Goal: Feedback & Contribution: Submit feedback/report problem

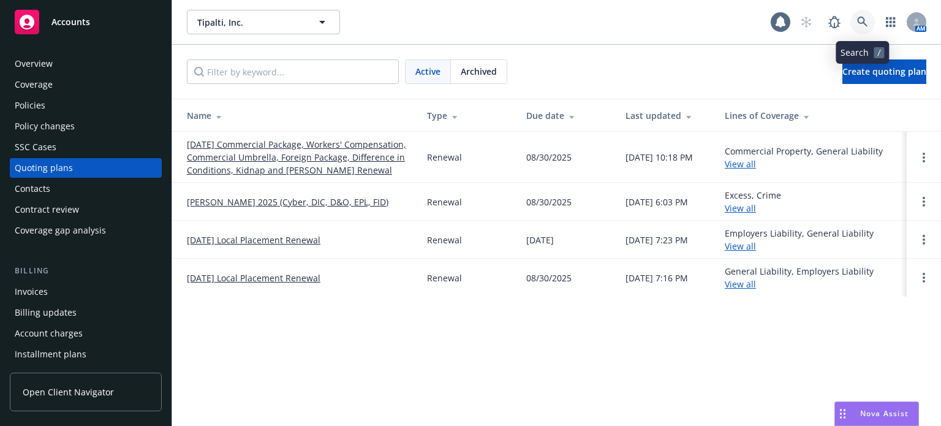
click at [863, 15] on link at bounding box center [863, 22] width 25 height 25
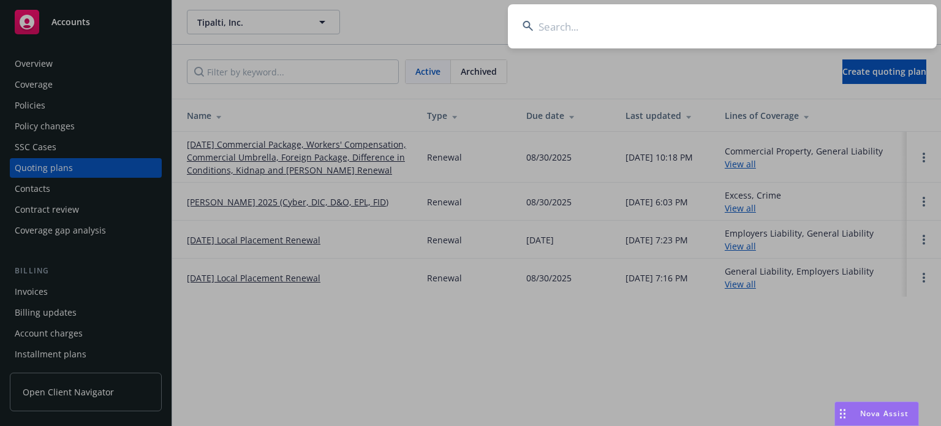
click at [675, 31] on input at bounding box center [722, 26] width 429 height 44
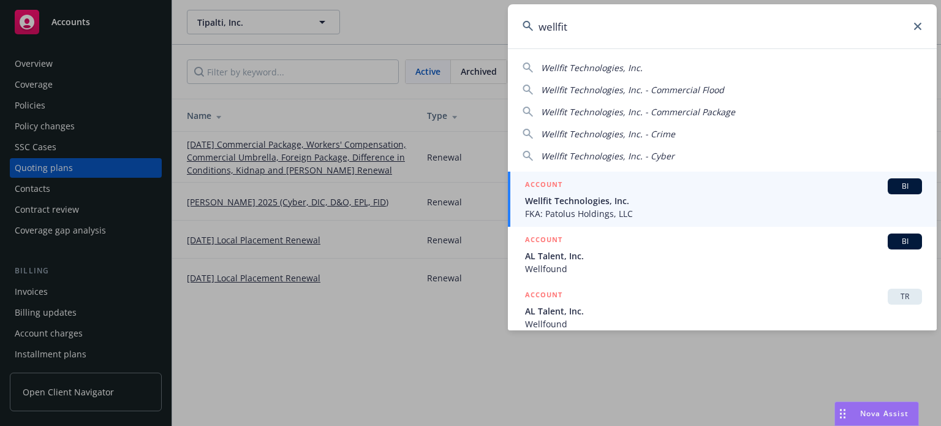
type input "wellfit"
click at [631, 208] on span "FKA: Patolus Holdings, LLC" at bounding box center [723, 213] width 397 height 13
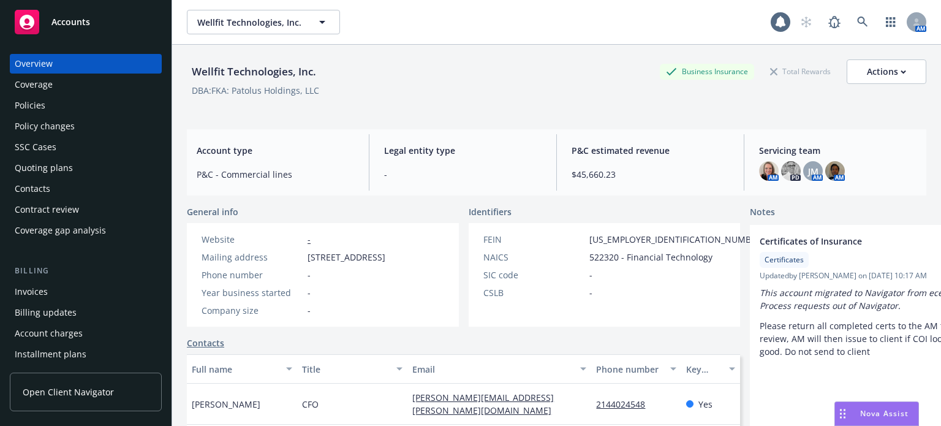
click at [35, 105] on div "Policies" at bounding box center [30, 106] width 31 height 20
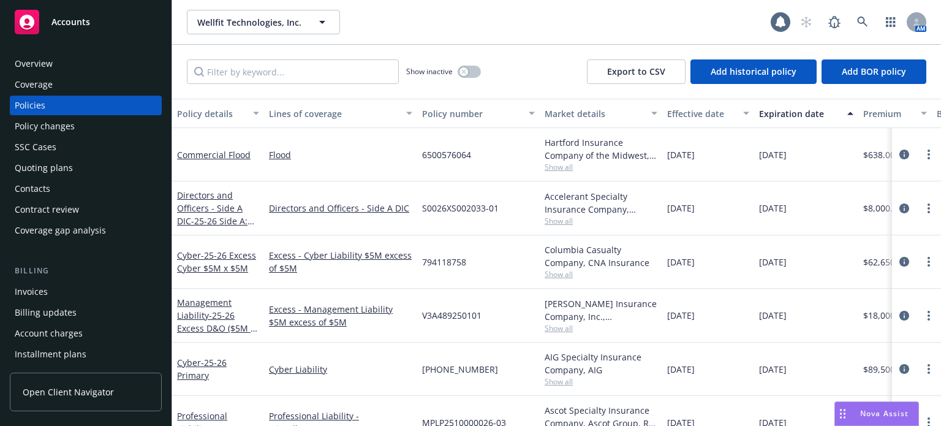
click at [212, 111] on div "Policy details" at bounding box center [211, 113] width 69 height 13
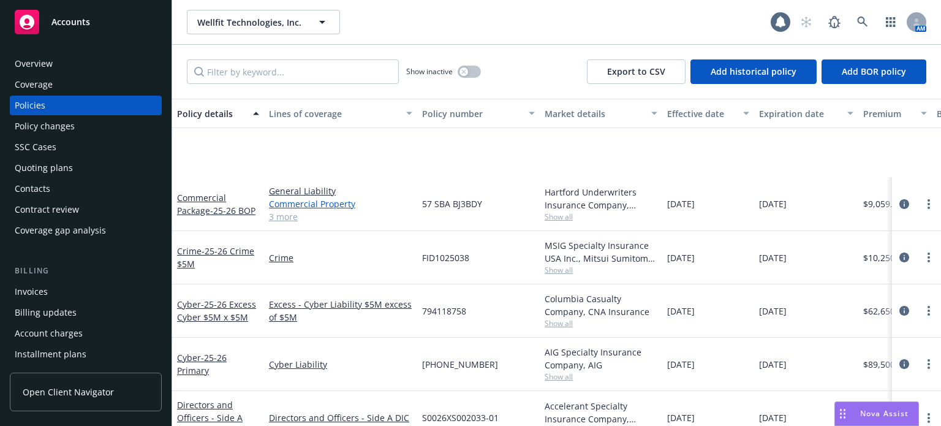
scroll to position [123, 0]
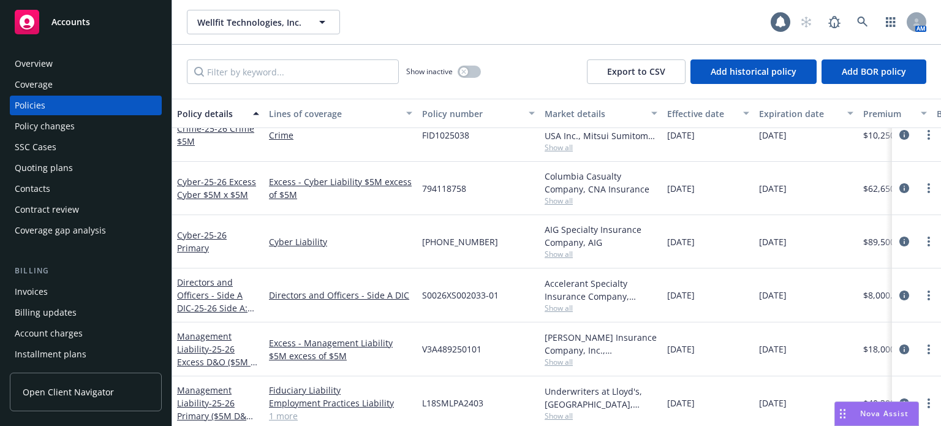
drag, startPoint x: 265, startPoint y: 114, endPoint x: 291, endPoint y: 120, distance: 26.3
click at [302, 117] on button "Lines of coverage" at bounding box center [340, 113] width 153 height 29
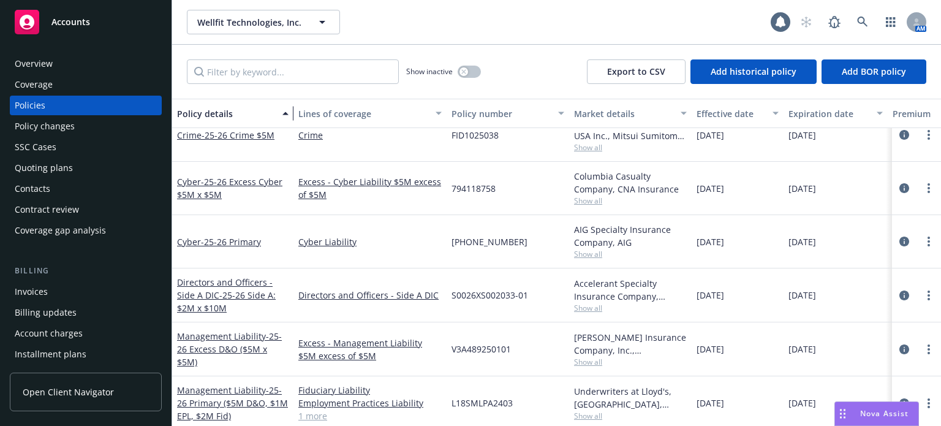
drag, startPoint x: 270, startPoint y: 121, endPoint x: 289, endPoint y: 122, distance: 19.6
click at [289, 122] on div "button" at bounding box center [287, 113] width 6 height 28
click at [224, 289] on span "- 25-26 Side A: $2M x $10M" at bounding box center [226, 301] width 99 height 25
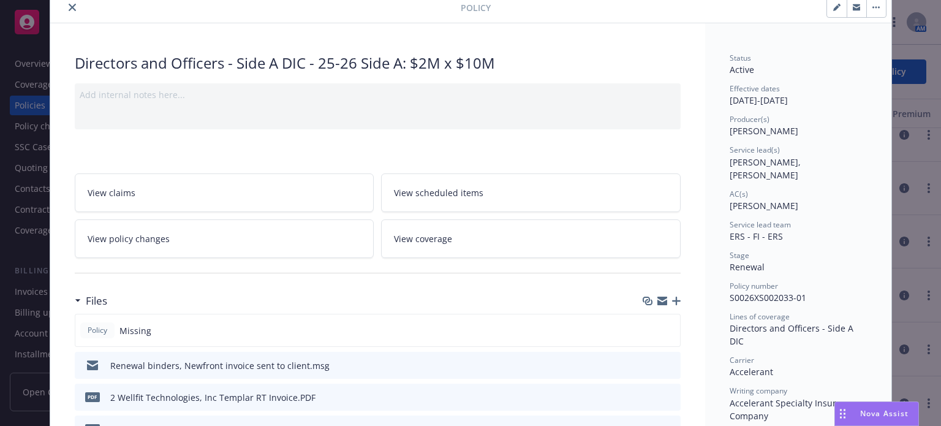
scroll to position [61, 0]
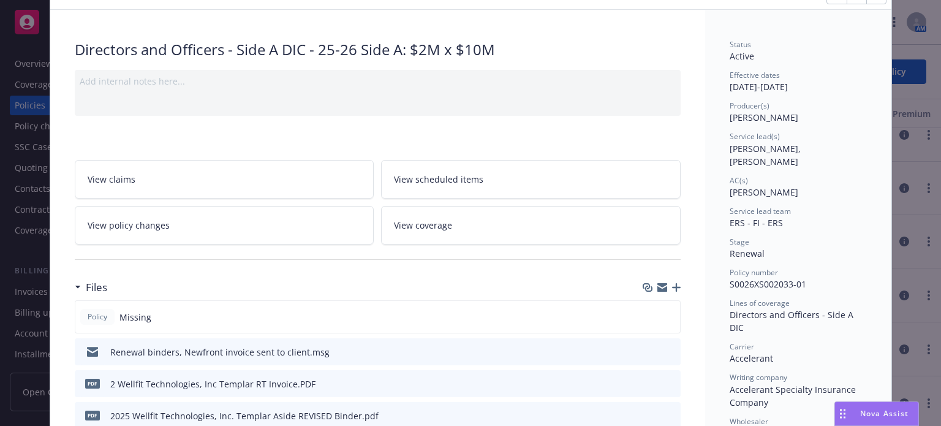
click at [672, 289] on icon "button" at bounding box center [676, 287] width 9 height 9
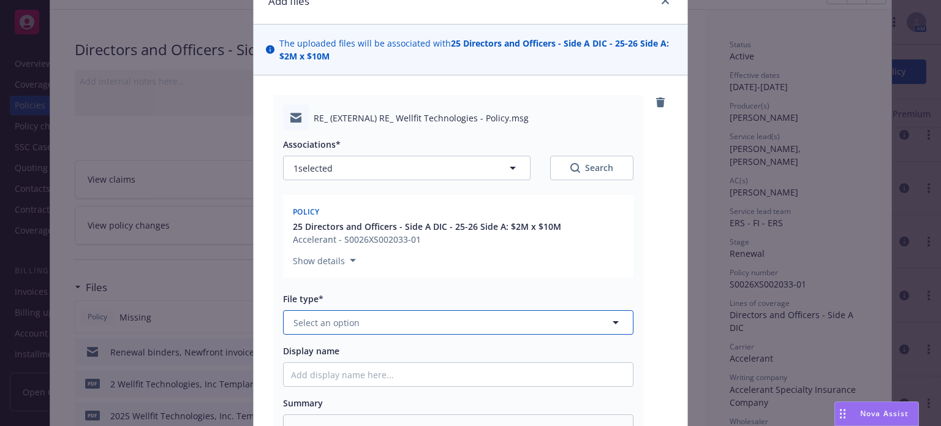
click at [335, 321] on span "Select an option" at bounding box center [327, 322] width 66 height 13
type input "email"
click at [325, 360] on div "Email" at bounding box center [458, 357] width 335 height 18
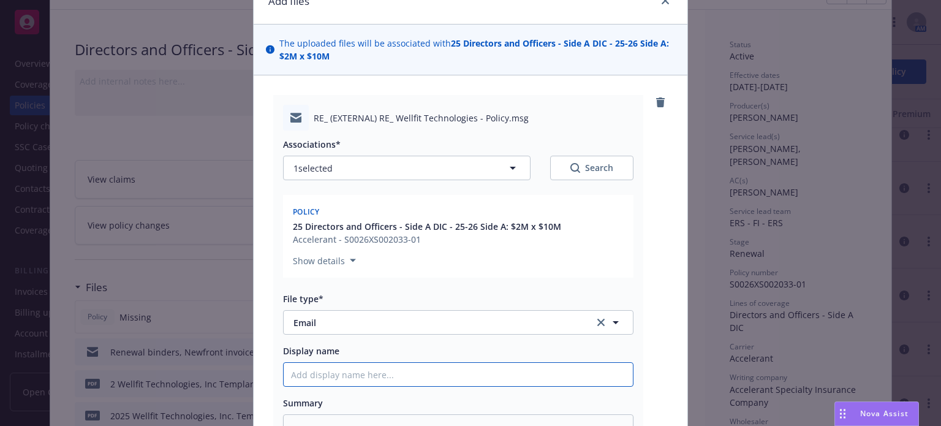
click at [316, 379] on input "Display name" at bounding box center [458, 374] width 349 height 23
type textarea "x"
type input "P"
type textarea "x"
type input "Po"
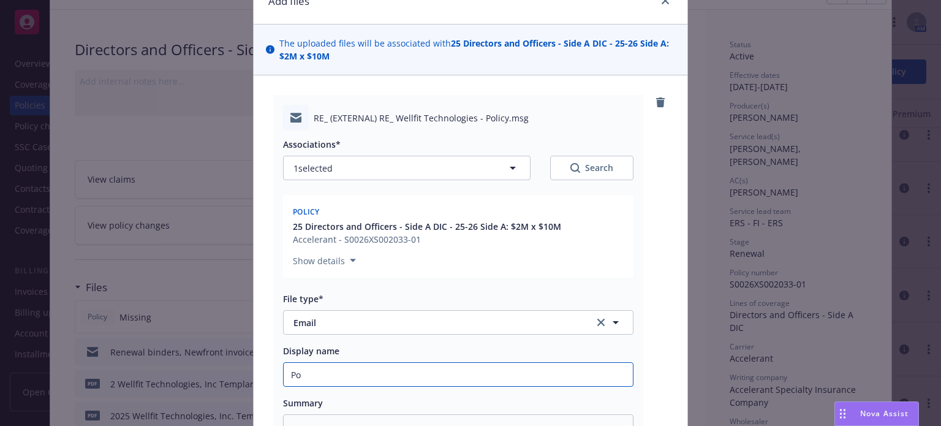
type textarea "x"
type input "Pol"
type textarea "x"
type input "Poli"
type textarea "x"
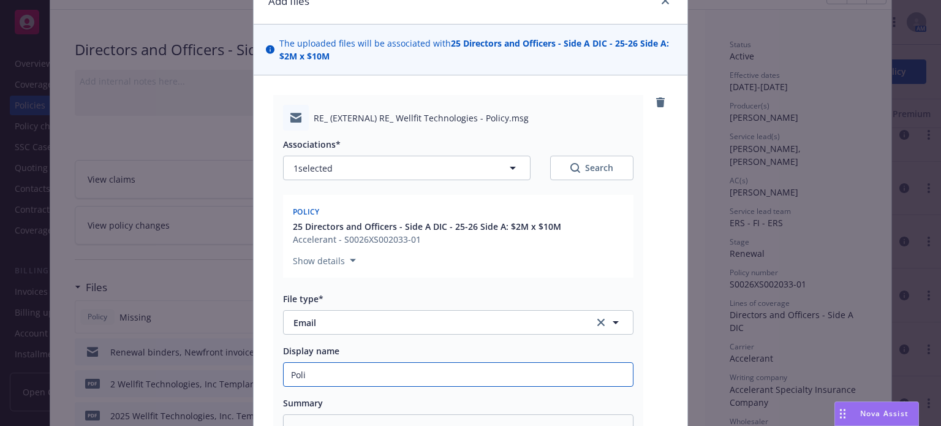
type input "Polic"
type textarea "x"
type input "Policy"
type textarea "x"
type input "Policy"
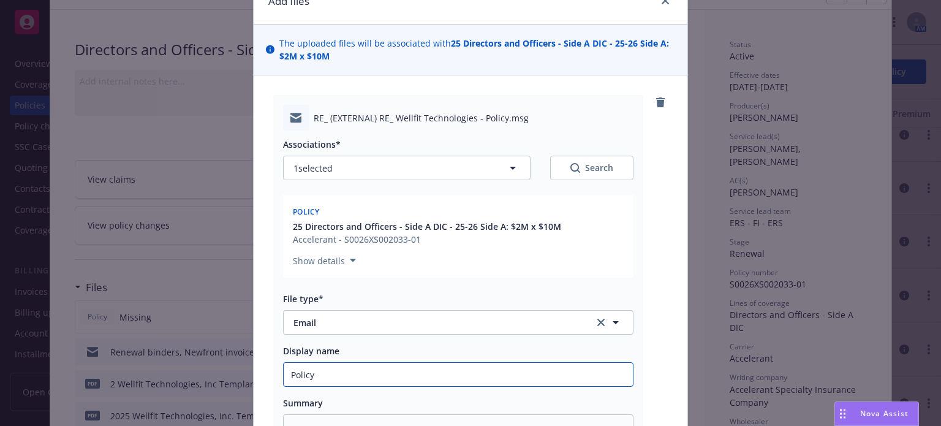
type textarea "x"
type input "Policy r"
type textarea "x"
type input "Policy re"
type textarea "x"
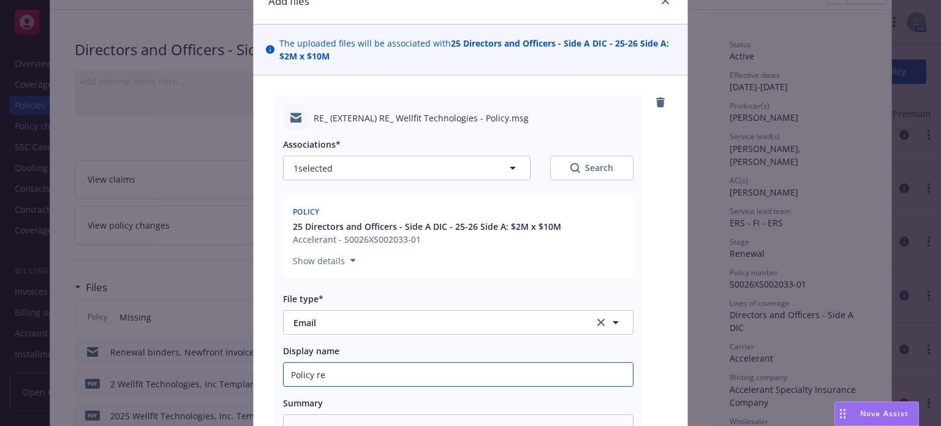
type input "Policy rec"
type textarea "x"
type input "Policy recd"
type textarea "x"
type input "Policy recd"
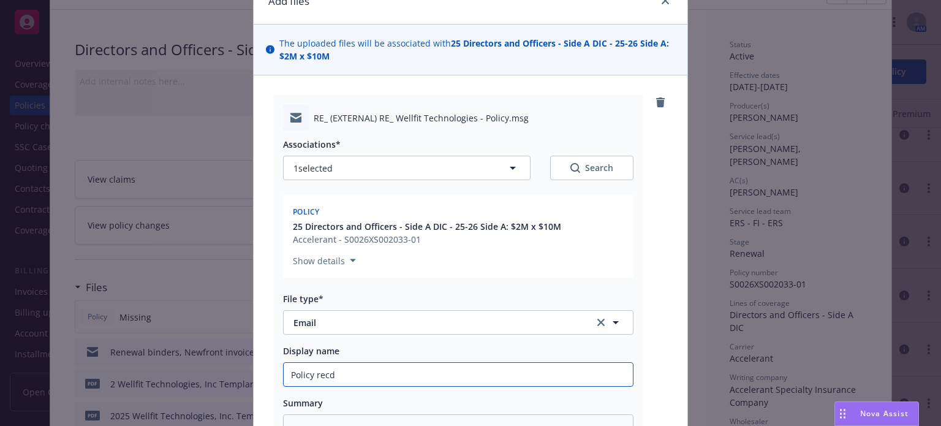
type textarea "x"
type input "Policy recd f"
type textarea "x"
type input "Policy recd fr"
type textarea "x"
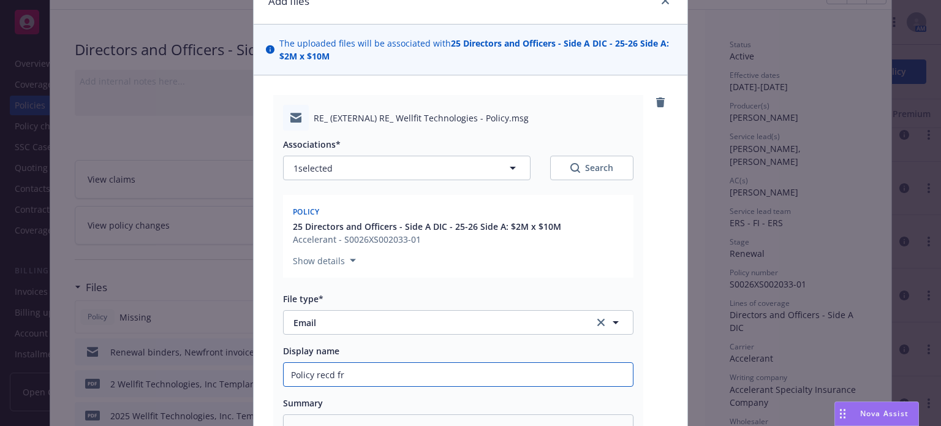
type input "Policy recd fro"
type textarea "x"
type input "Policy recd from"
type textarea "x"
type input "Policy recd from"
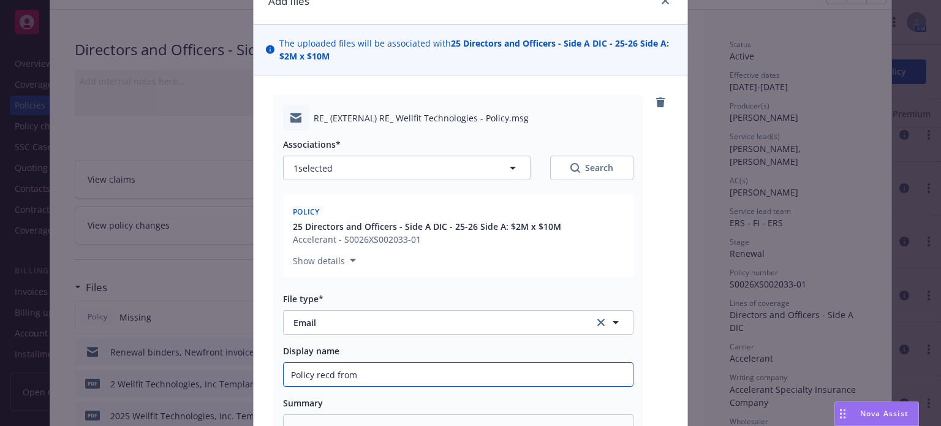
type textarea "x"
type input "Policy recd from R"
type textarea "x"
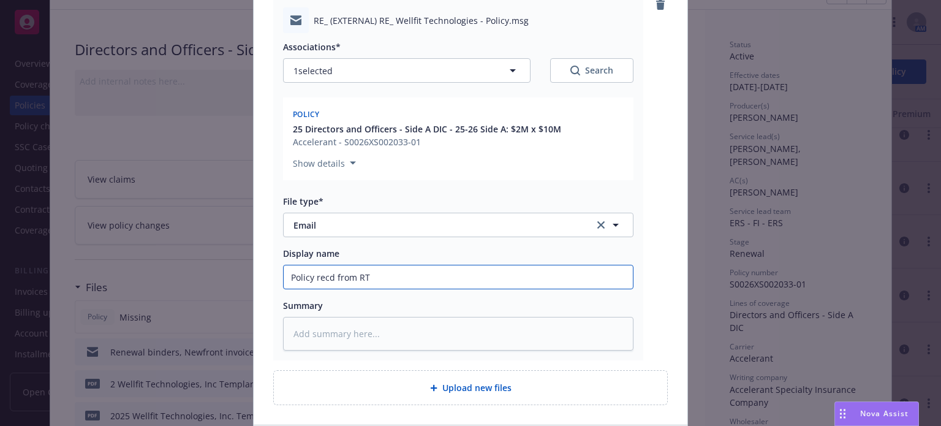
scroll to position [184, 0]
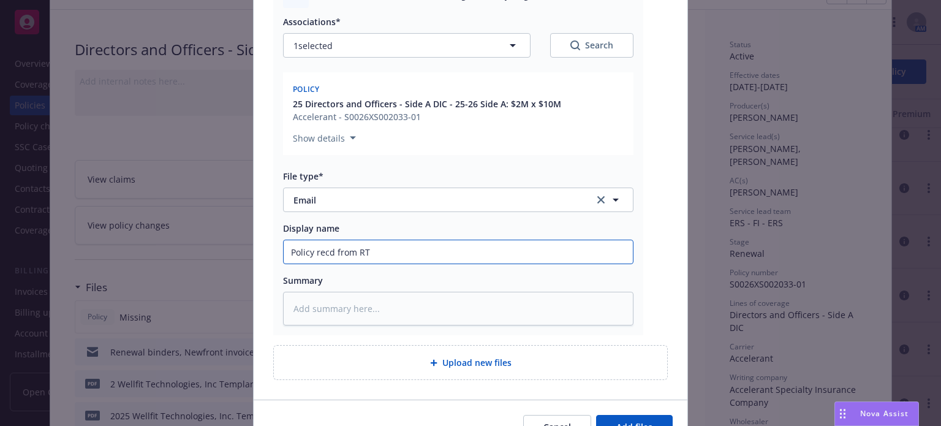
type input "Policy recd from RT"
type textarea "x"
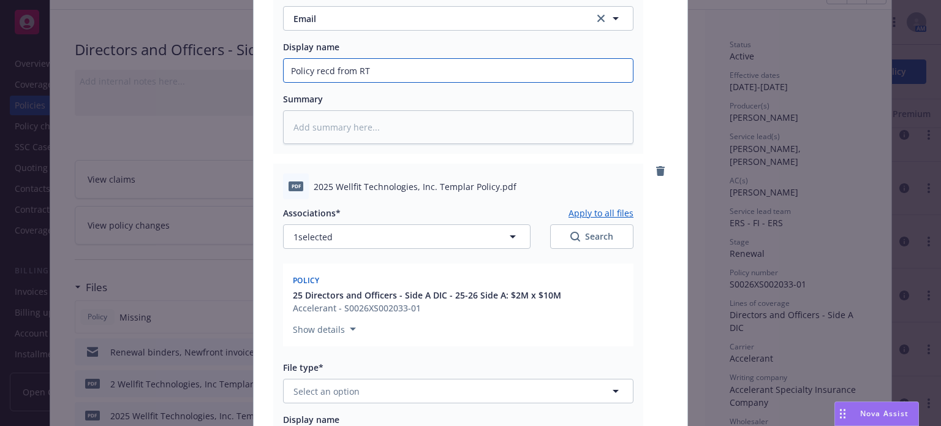
scroll to position [368, 0]
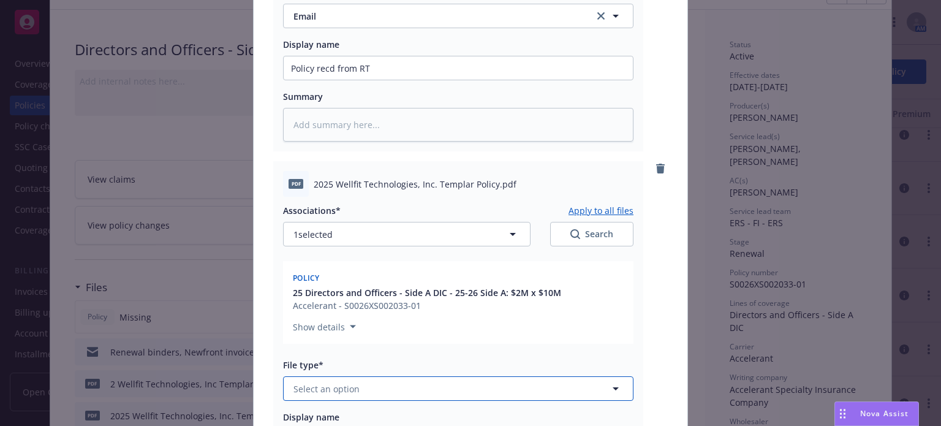
click at [326, 391] on span "Select an option" at bounding box center [327, 388] width 66 height 13
type input "poli"
click at [319, 416] on div "Policy" at bounding box center [458, 423] width 335 height 18
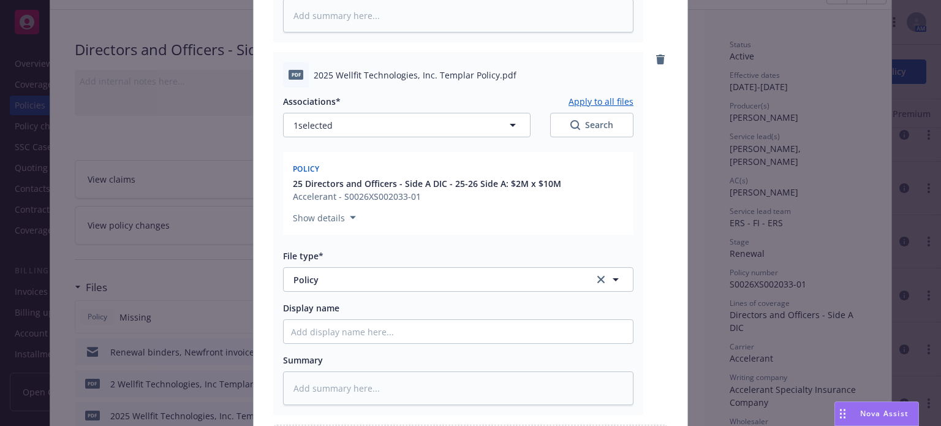
scroll to position [490, 0]
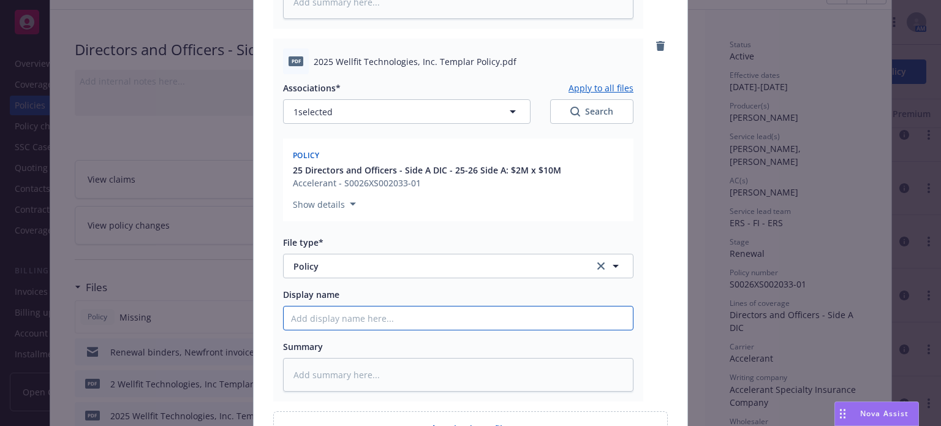
type textarea "x"
type input "P"
type textarea "x"
type input "PO"
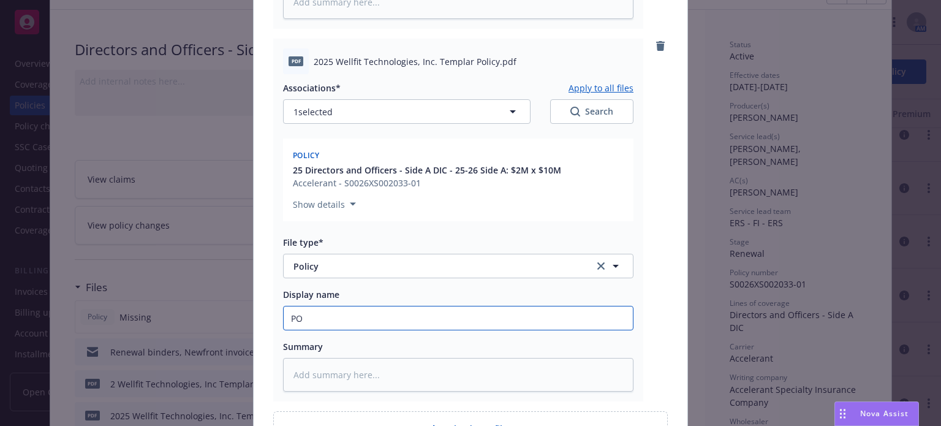
type textarea "x"
type input "POLI"
type textarea "x"
type input "POLIC"
type textarea "x"
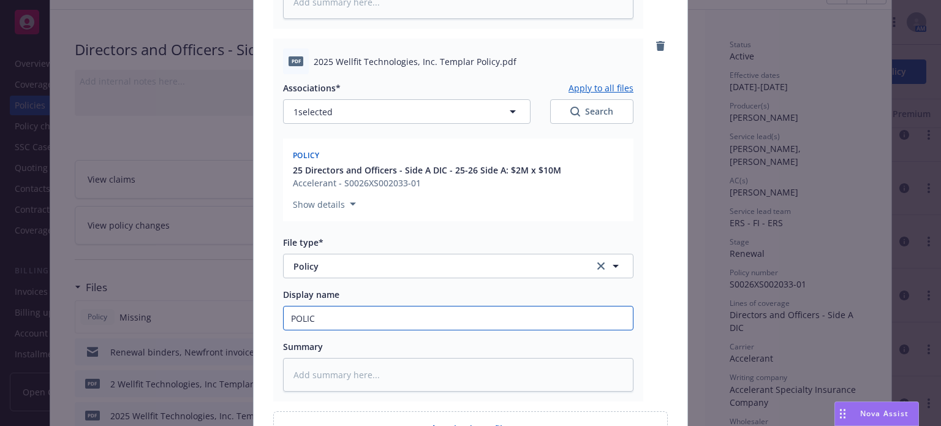
type input "POLICY"
type textarea "x"
type input "POLICY:"
type textarea "x"
type input "POLICY:"
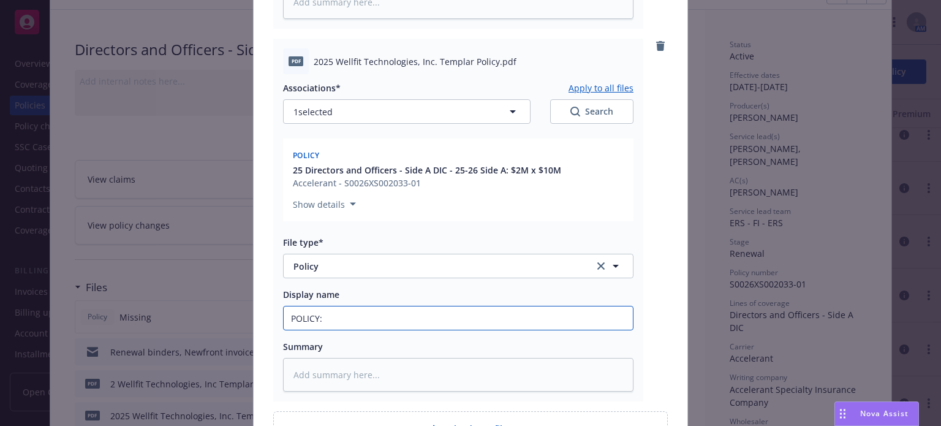
type textarea "x"
type input "POLICY: S"
type textarea "x"
type input "POLICY: Si"
type textarea "x"
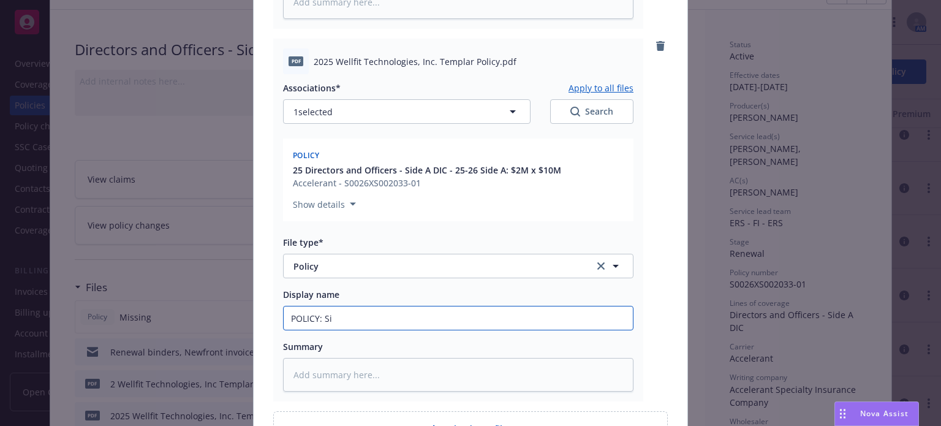
type input "POLICY: Sid"
type textarea "x"
type input "POLICY: Side"
type textarea "x"
type input "POLICY: Side"
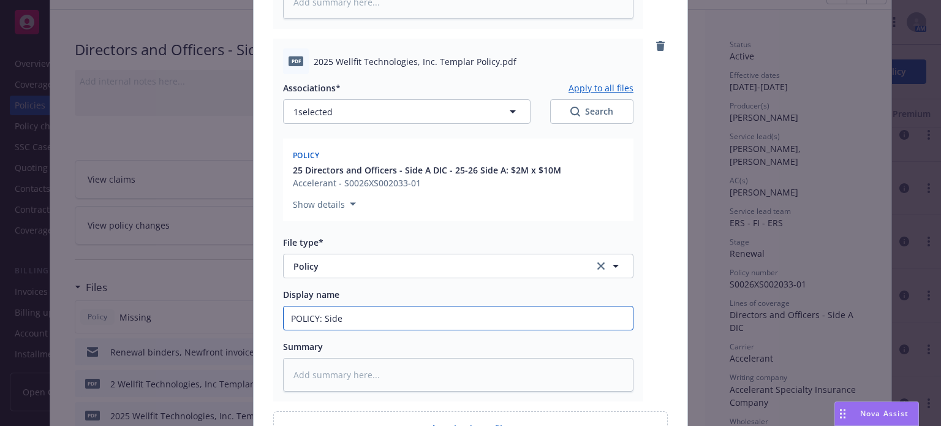
type textarea "x"
type input "POLICY: Side A"
type textarea "x"
type input "POLICY: Side A"
type textarea "x"
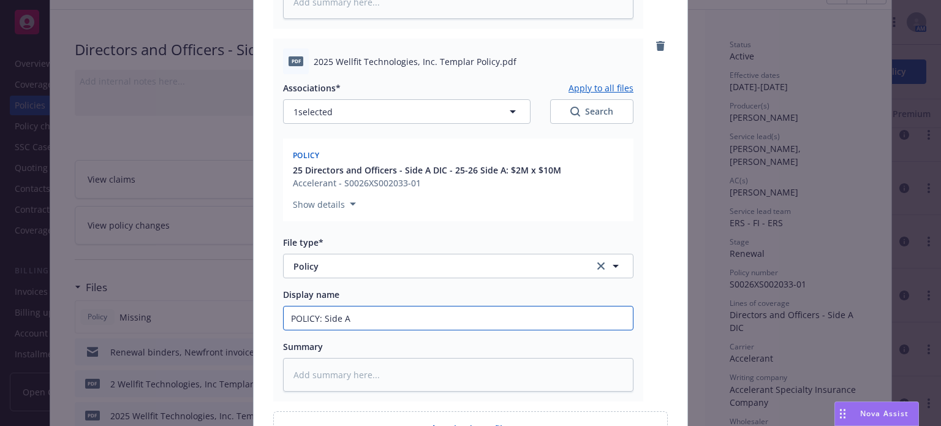
type input "POLICY: Side A D"
type textarea "x"
type input "POLICY: Side A DI"
type textarea "x"
type input "POLICY: Side A DIC"
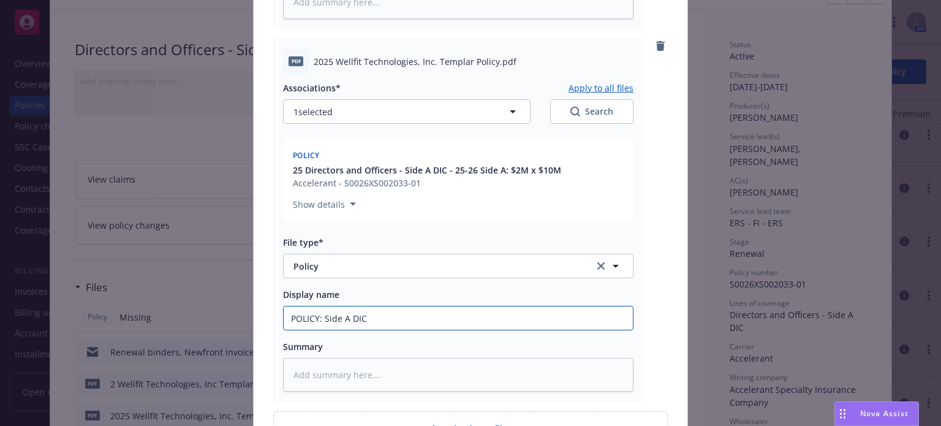
type textarea "x"
type input "POLICY: Side A DIC"
type textarea "x"
type input "POLICY: Side A DIC $"
type textarea "x"
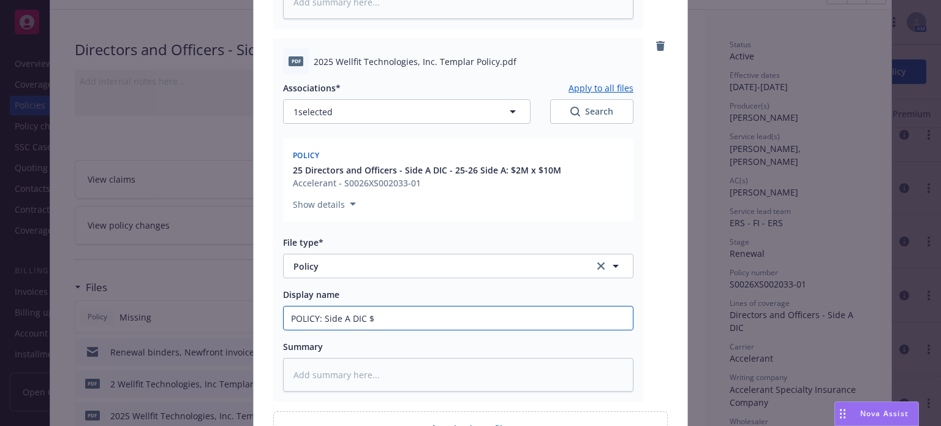
type input "POLICY: Side A DIC $2"
type textarea "x"
type input "POLICY: Side A DIC $2M"
type textarea "x"
type input "POLICY: Side A DIC $2M"
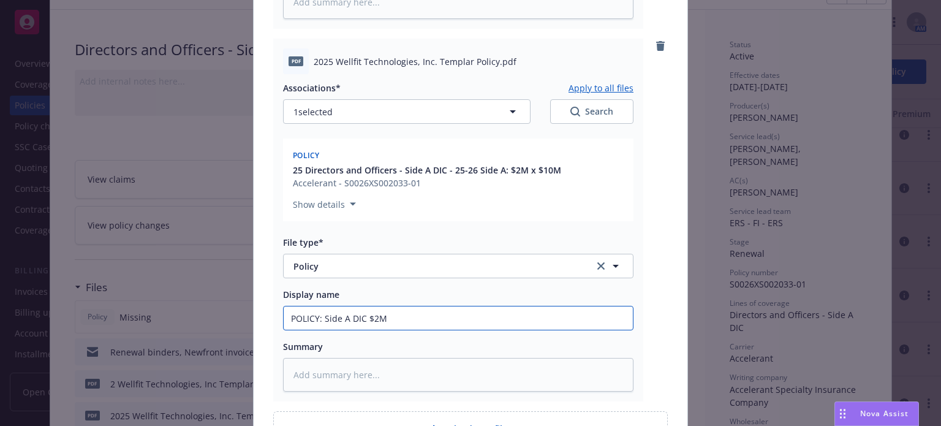
type textarea "x"
type input "POLICY: Side A DIC $2M x"
type textarea "x"
type input "POLICY: Side A DIC $2M x"
type textarea "x"
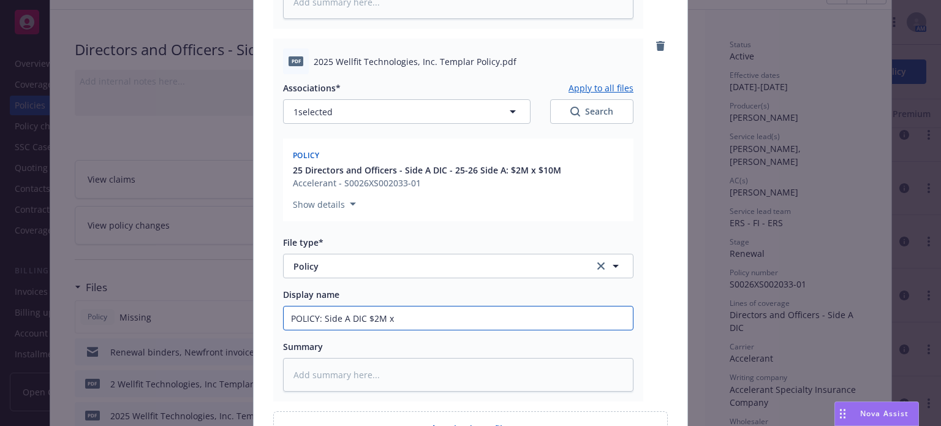
type input "POLICY: Side A DIC $2M x $"
type textarea "x"
type input "POLICY: Side A DIC $2M x $1"
type textarea "x"
type input "POLICY: Side A DIC $2M x $10"
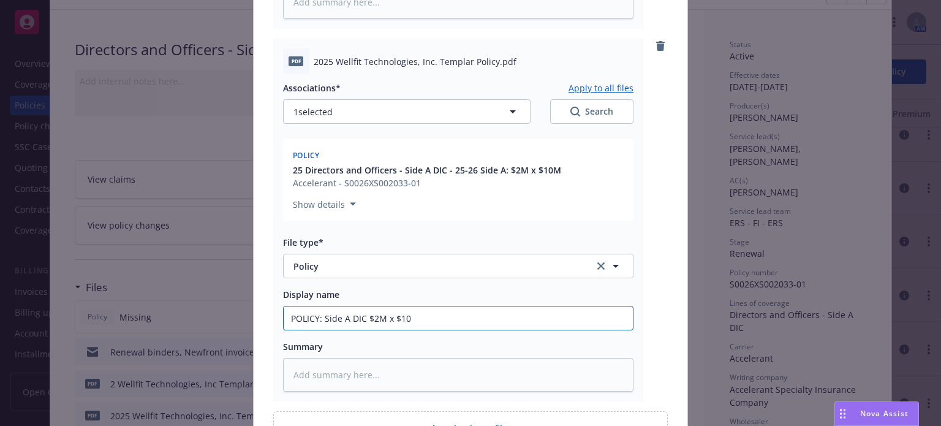
type textarea "x"
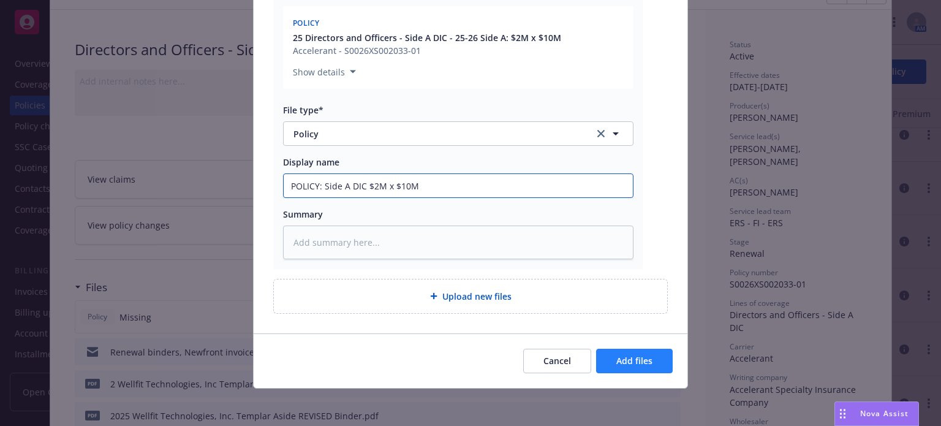
type input "POLICY: Side A DIC $2M x $10M"
click at [639, 361] on span "Add files" at bounding box center [635, 361] width 36 height 12
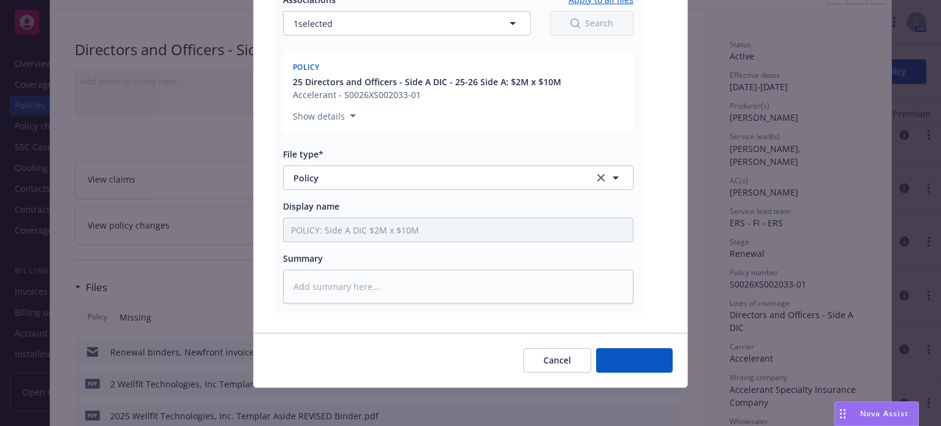
type textarea "x"
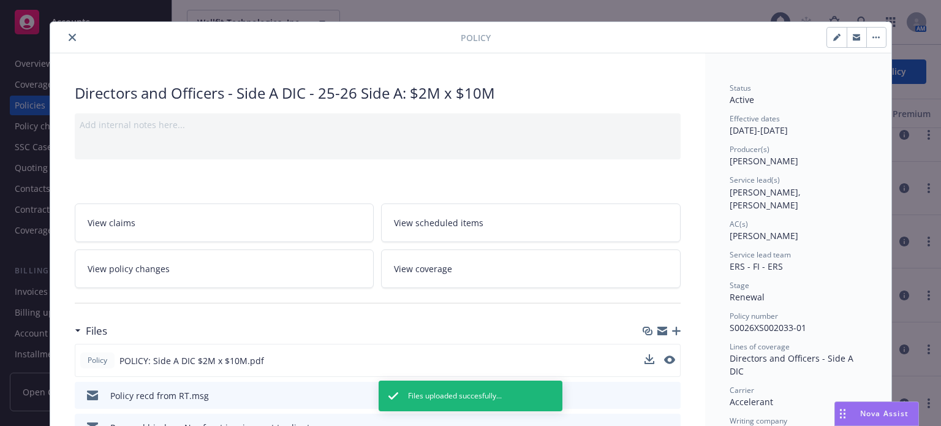
scroll to position [0, 0]
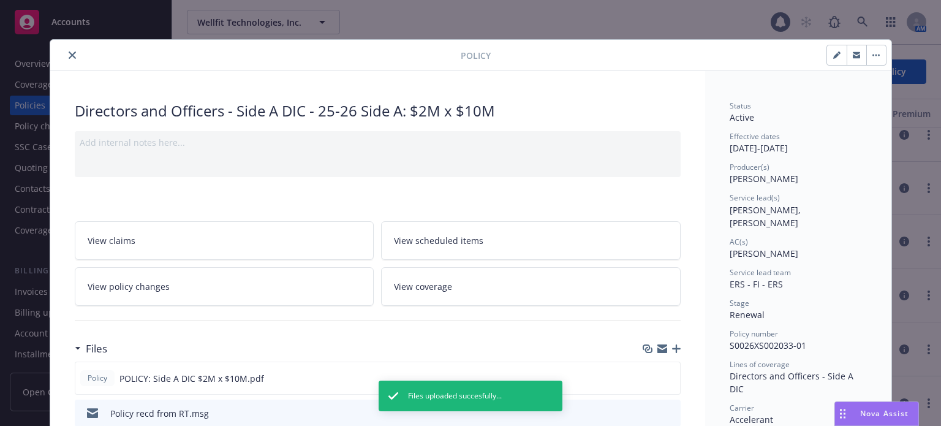
click at [69, 51] on icon "close" at bounding box center [72, 54] width 7 height 7
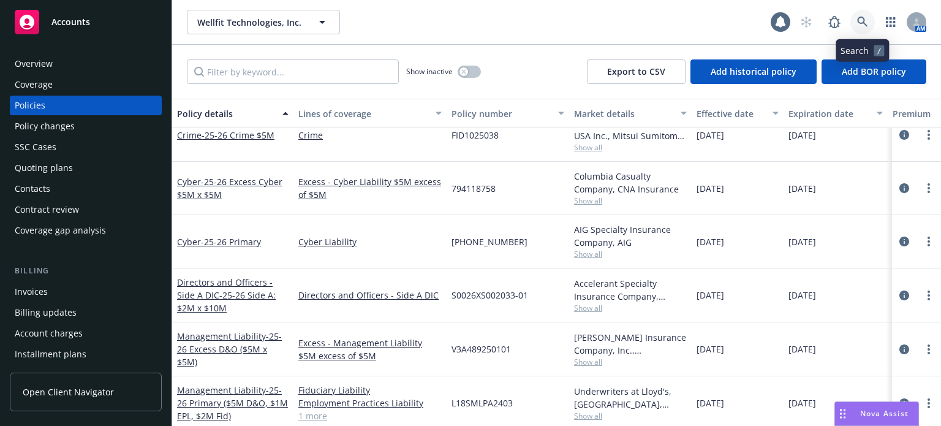
click at [859, 21] on icon at bounding box center [862, 22] width 11 height 11
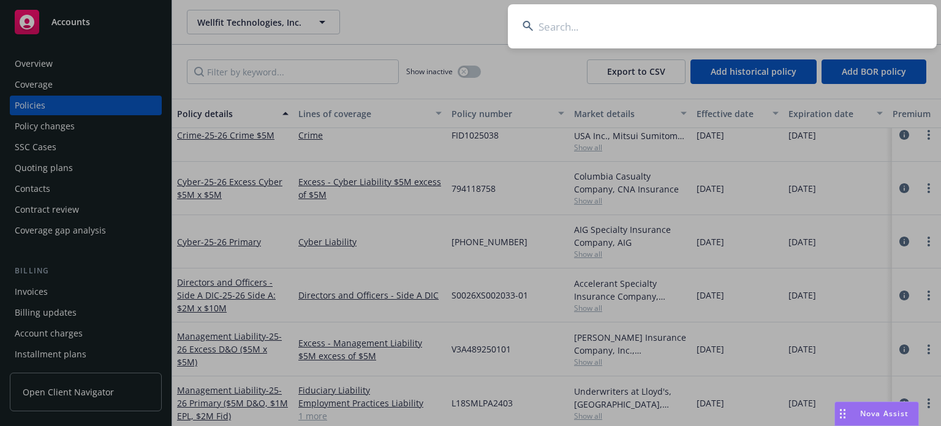
click at [680, 28] on input at bounding box center [722, 26] width 429 height 44
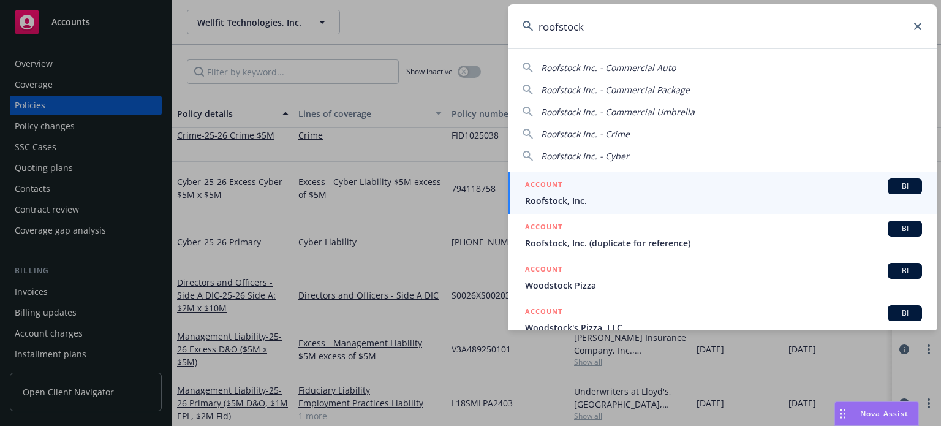
type input "roofstock"
click at [584, 202] on span "Roofstock, Inc." at bounding box center [723, 200] width 397 height 13
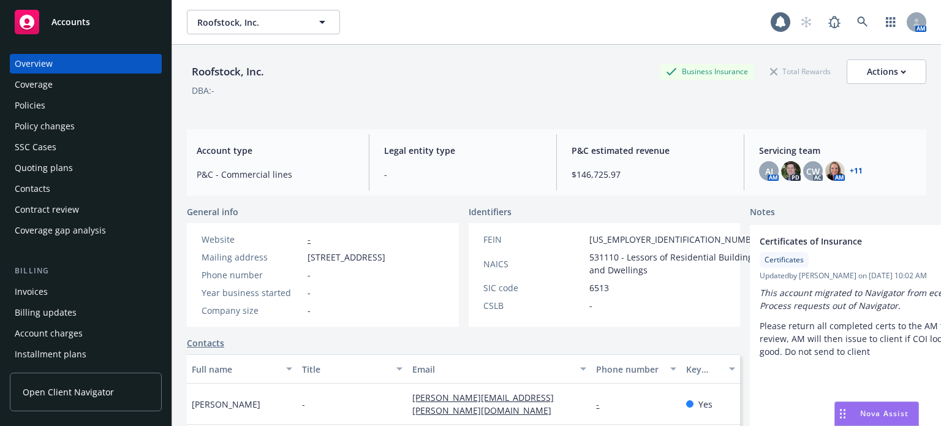
click at [17, 97] on div "Policies" at bounding box center [30, 106] width 31 height 20
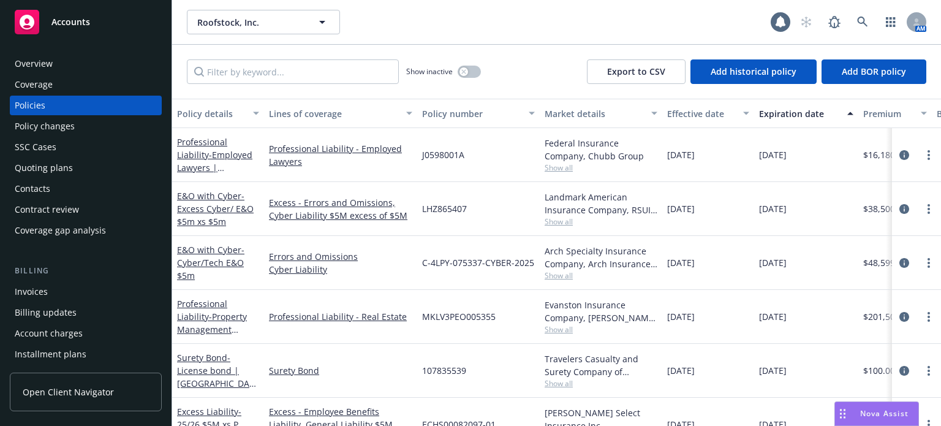
click at [205, 112] on div "Policy details" at bounding box center [211, 113] width 69 height 13
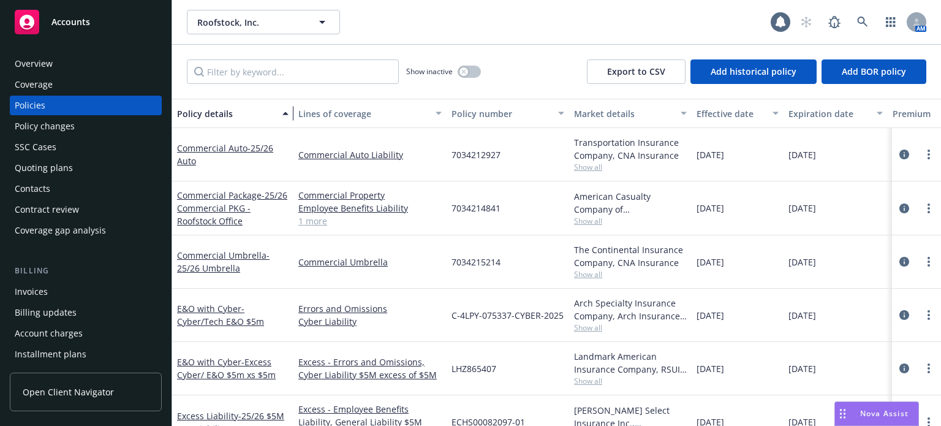
drag, startPoint x: 259, startPoint y: 122, endPoint x: 290, endPoint y: 120, distance: 30.7
click at [290, 120] on div "button" at bounding box center [287, 113] width 6 height 28
click at [40, 171] on div "Quoting plans" at bounding box center [44, 168] width 58 height 20
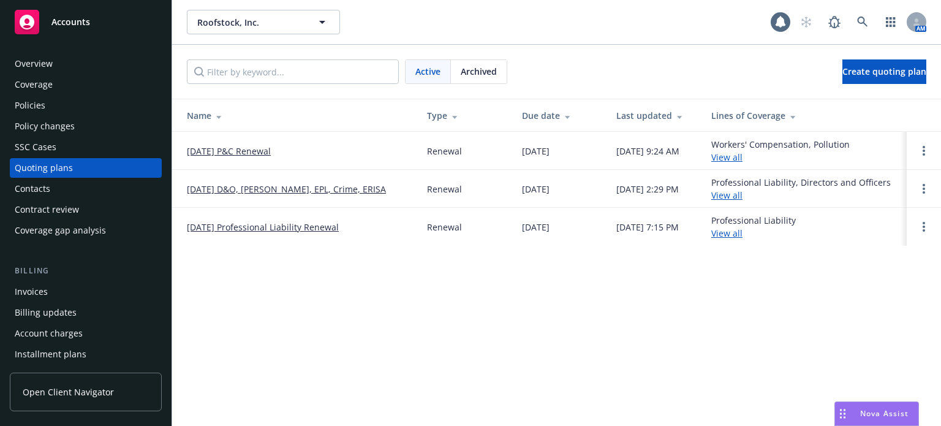
click at [208, 188] on link "8/21/25 D&O, Prof Liab, EPL, Crime, ERISA" at bounding box center [286, 189] width 199 height 13
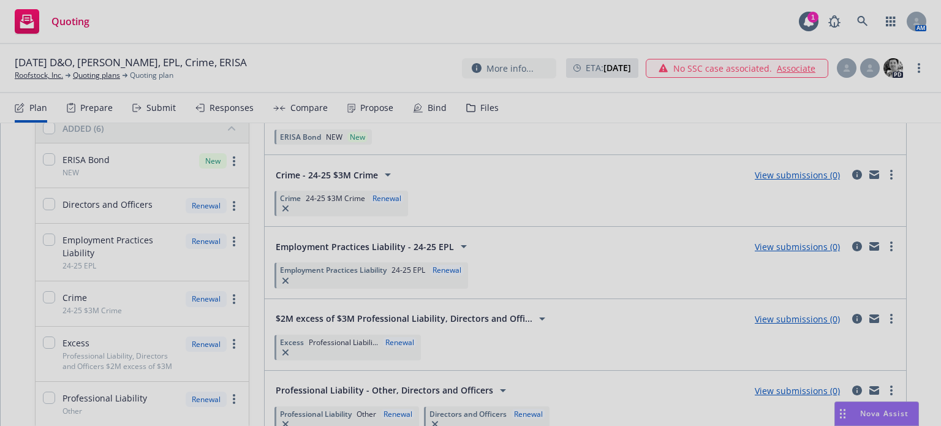
scroll to position [184, 0]
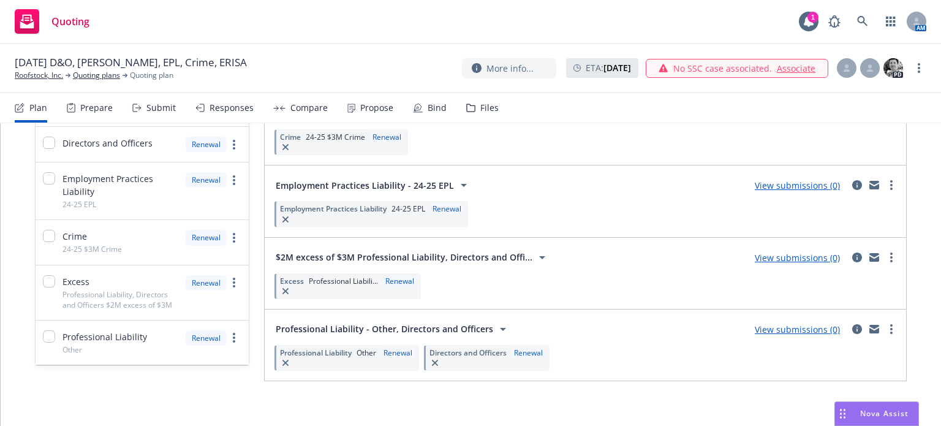
click at [498, 325] on icon at bounding box center [503, 329] width 15 height 15
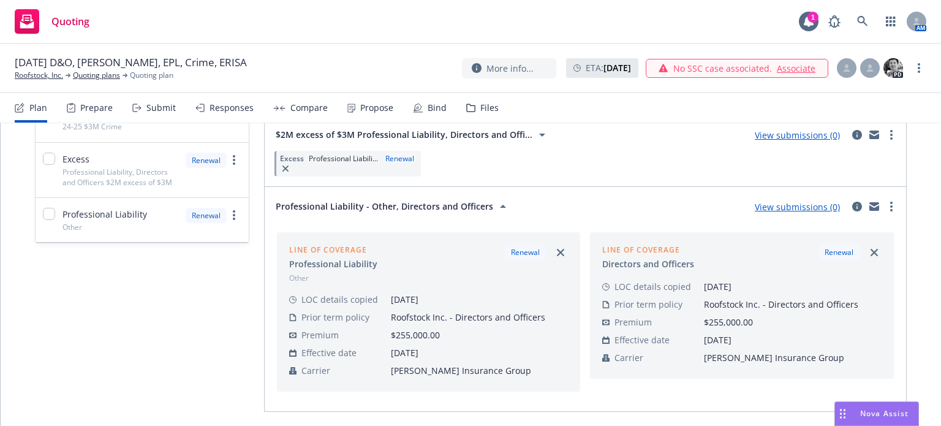
scroll to position [344, 0]
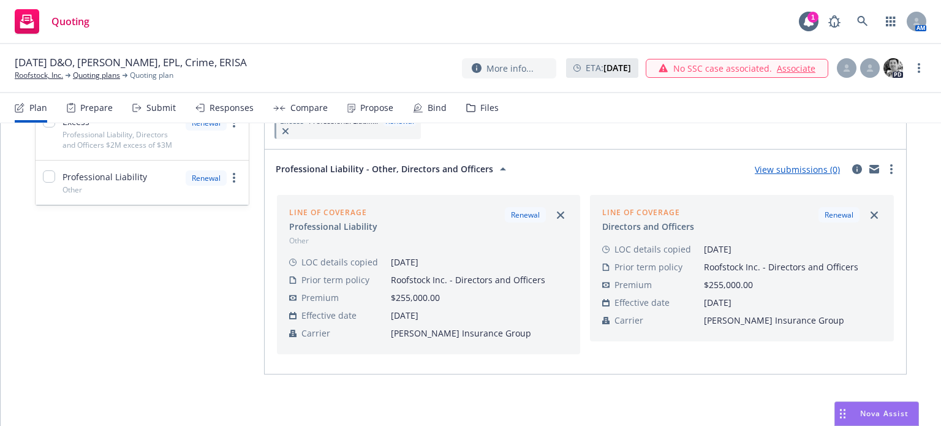
click at [769, 164] on link "View submissions (0)" at bounding box center [797, 170] width 85 height 12
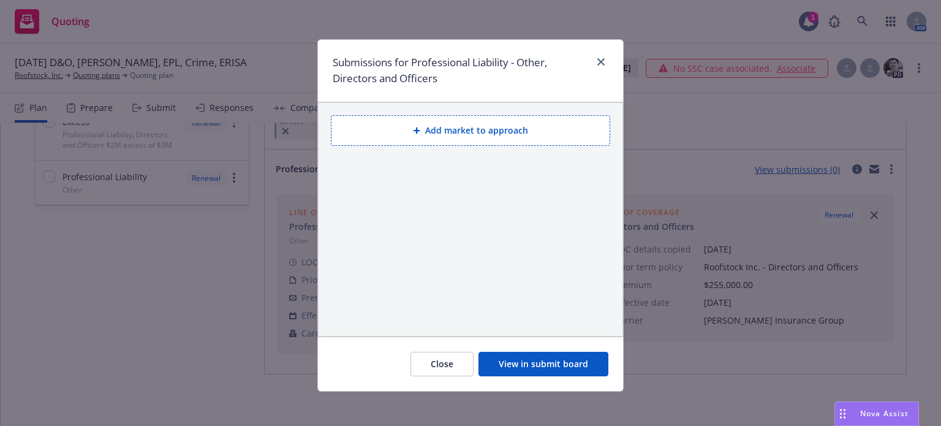
click at [542, 367] on button "View in submit board" at bounding box center [544, 364] width 130 height 25
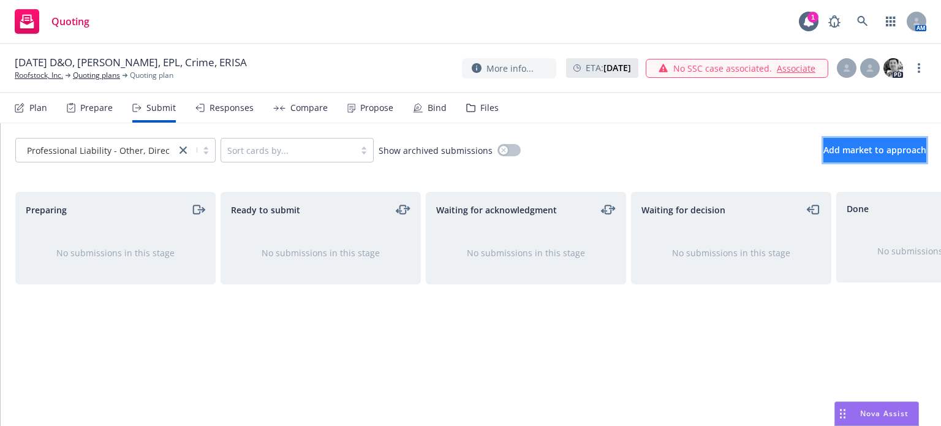
click at [874, 156] on button "Add market to approach" at bounding box center [875, 150] width 103 height 25
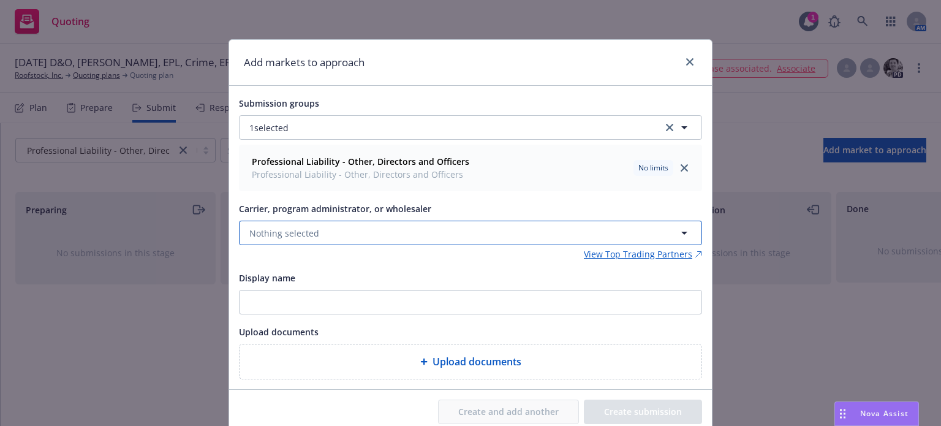
click at [368, 230] on button "Nothing selected" at bounding box center [470, 233] width 463 height 25
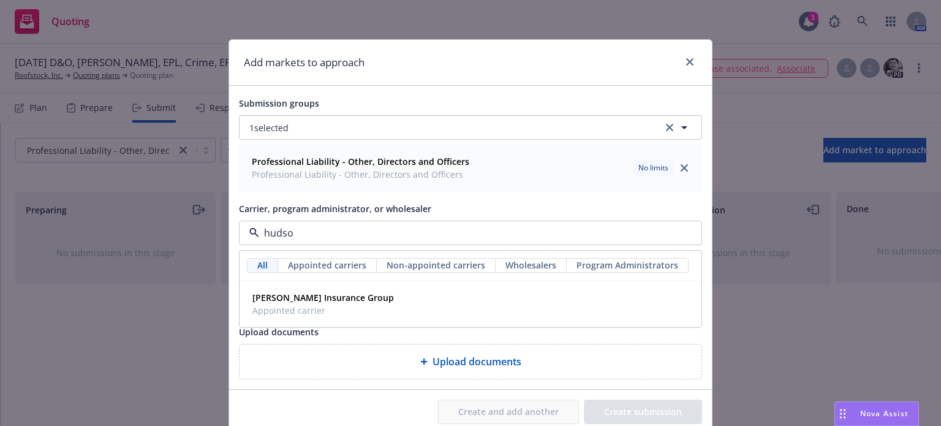
type input "hudson"
click at [299, 300] on strong "Hudson Insurance Group" at bounding box center [324, 298] width 142 height 12
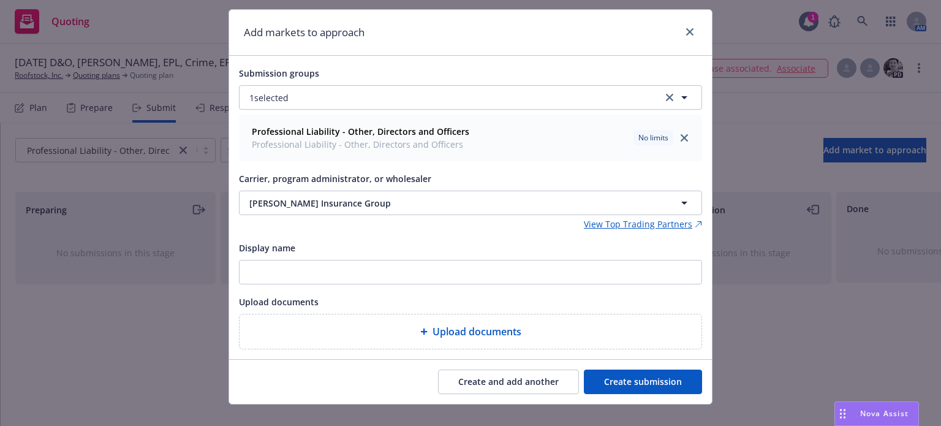
scroll to position [47, 0]
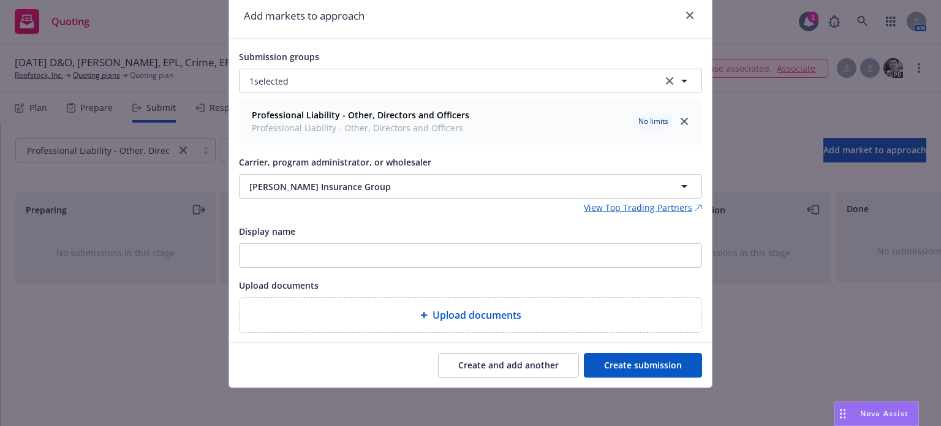
click at [646, 362] on button "Create submission" at bounding box center [643, 365] width 118 height 25
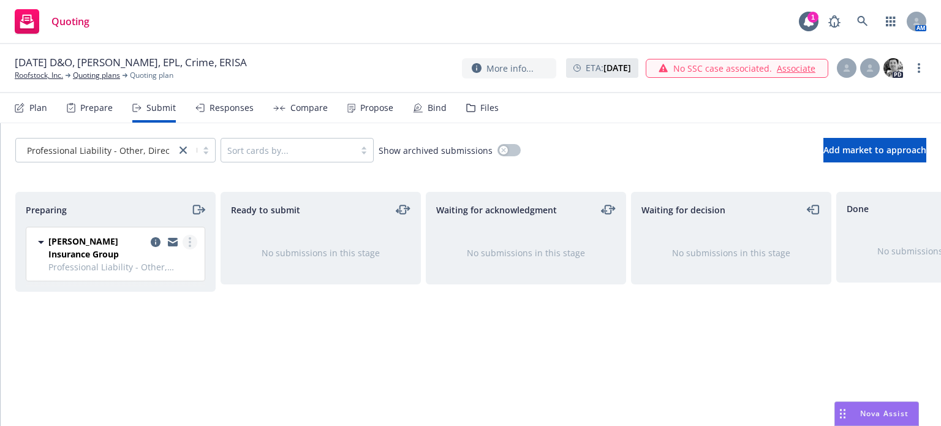
click at [186, 235] on link "more" at bounding box center [190, 242] width 15 height 15
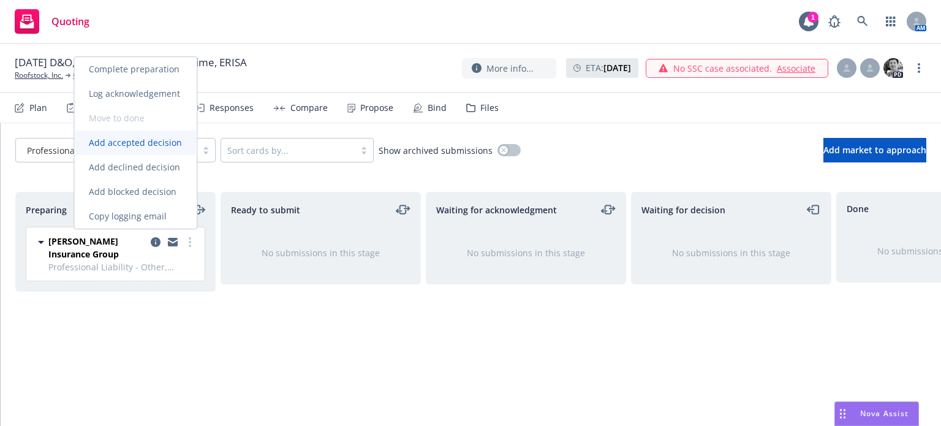
click at [164, 141] on span "Add accepted decision" at bounding box center [135, 143] width 123 height 12
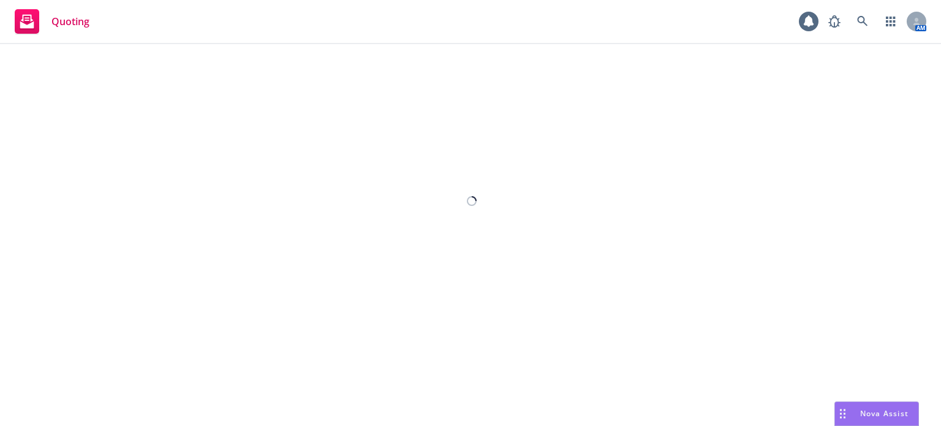
select select "12"
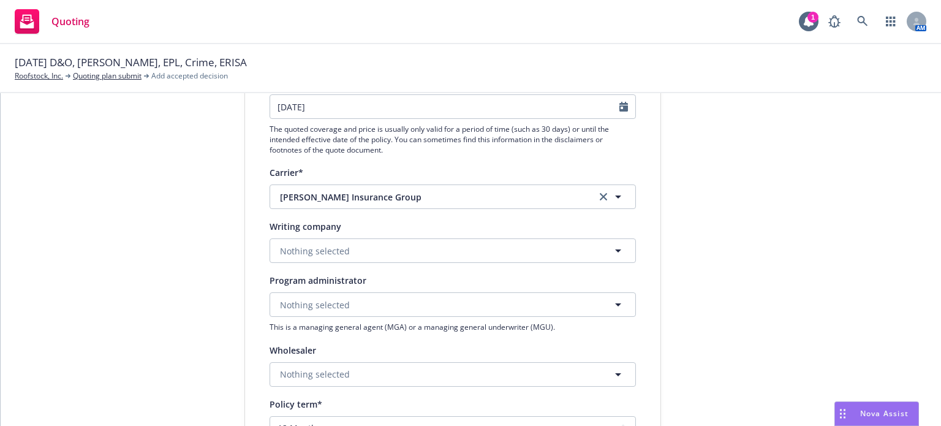
scroll to position [184, 0]
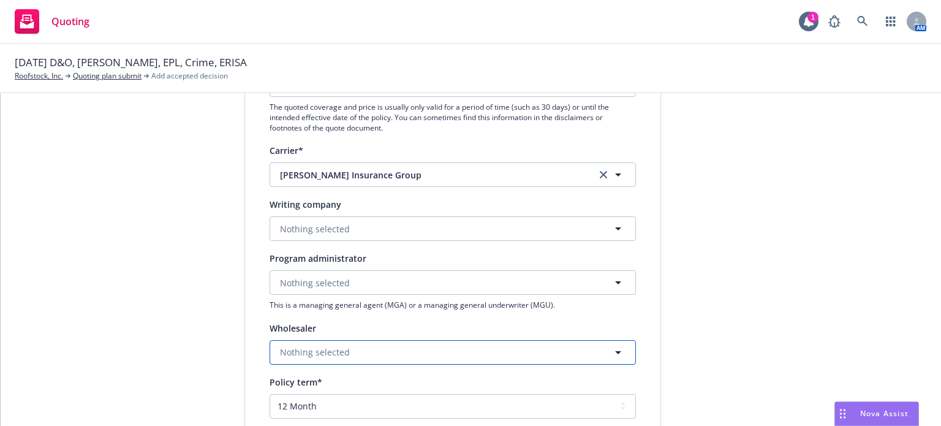
click at [306, 354] on span "Nothing selected" at bounding box center [315, 352] width 70 height 13
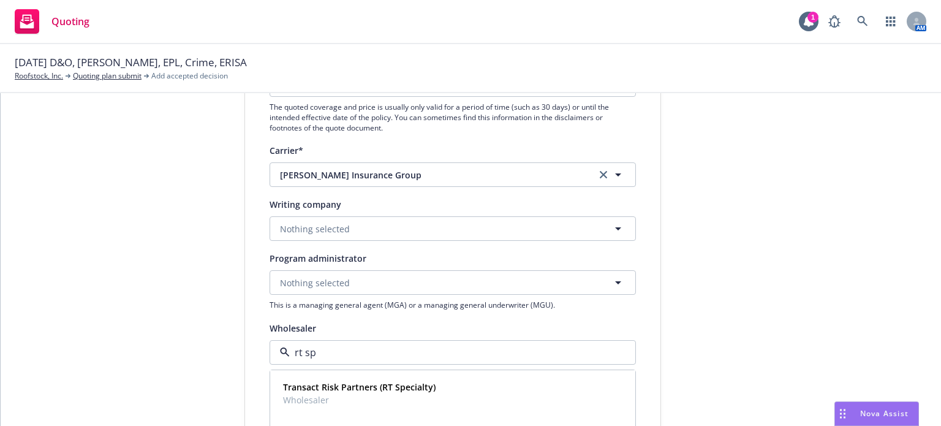
type input "rt spe"
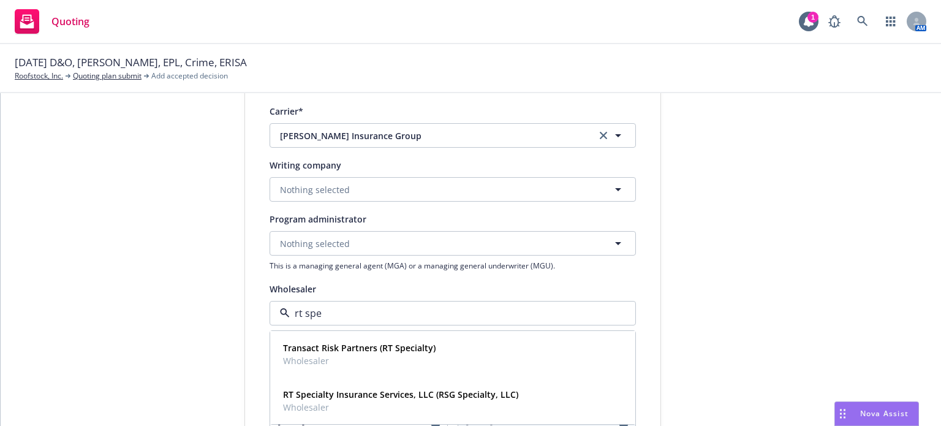
scroll to position [245, 0]
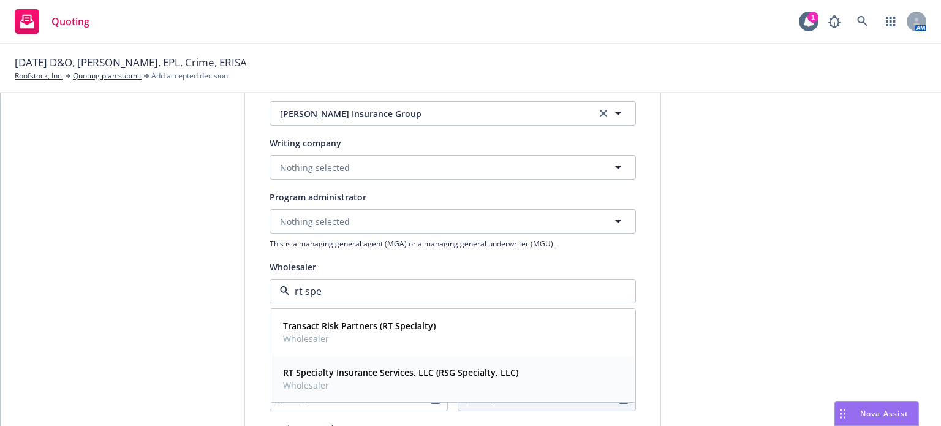
click at [360, 373] on strong "RT Specialty Insurance Services, LLC (RSG Specialty, LLC)" at bounding box center [400, 373] width 235 height 12
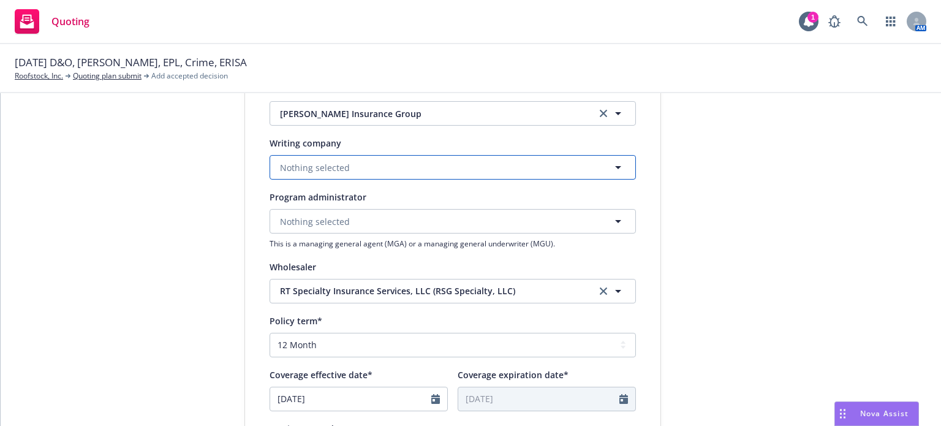
click at [324, 166] on span "Nothing selected" at bounding box center [315, 167] width 70 height 13
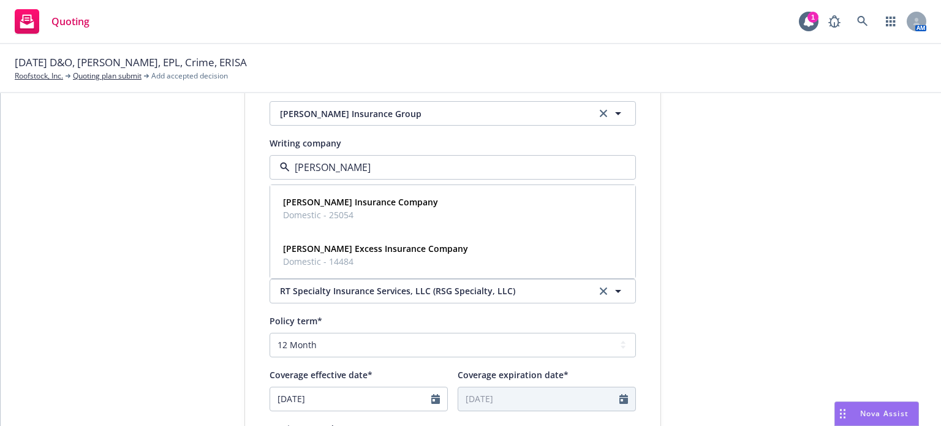
type input "hudson e"
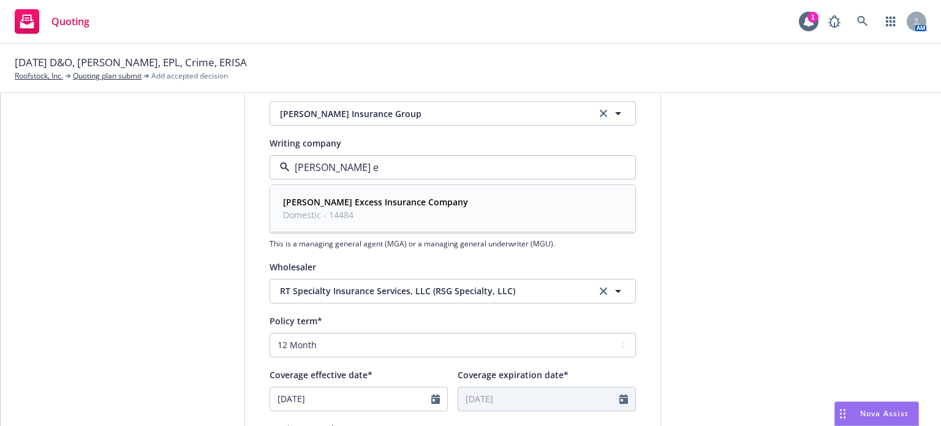
click at [351, 202] on strong "Hudson Excess Insurance Company" at bounding box center [375, 202] width 185 height 12
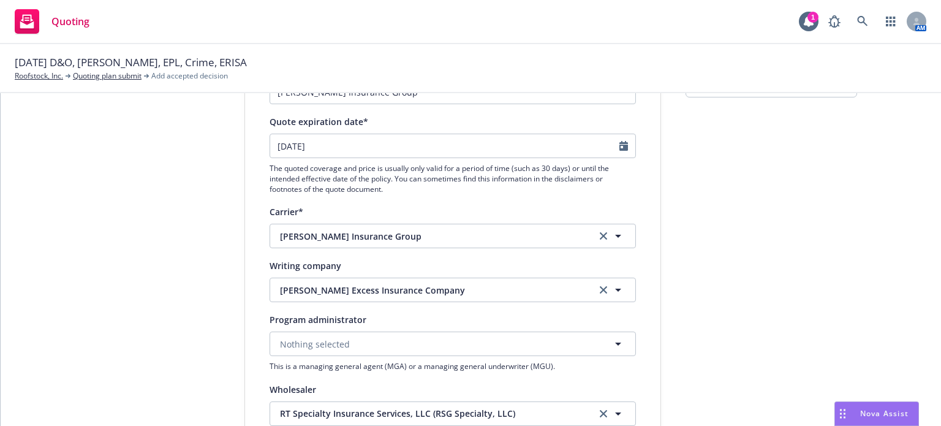
scroll to position [61, 0]
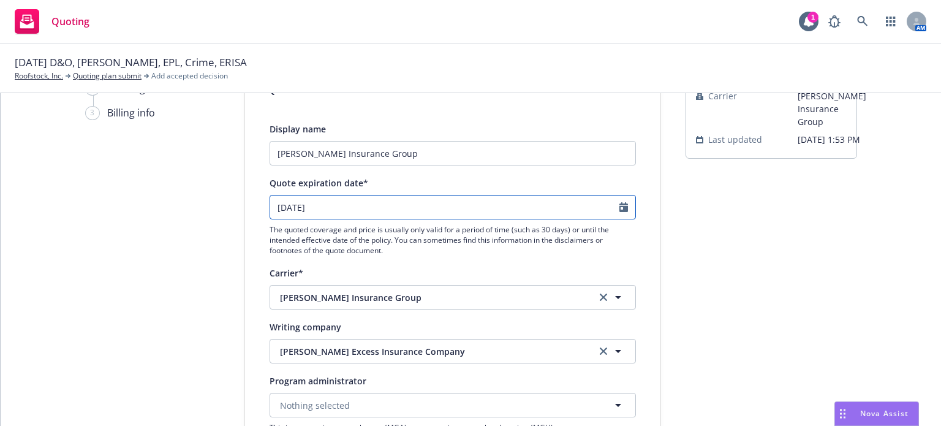
click at [623, 203] on icon "Calendar" at bounding box center [624, 207] width 9 height 10
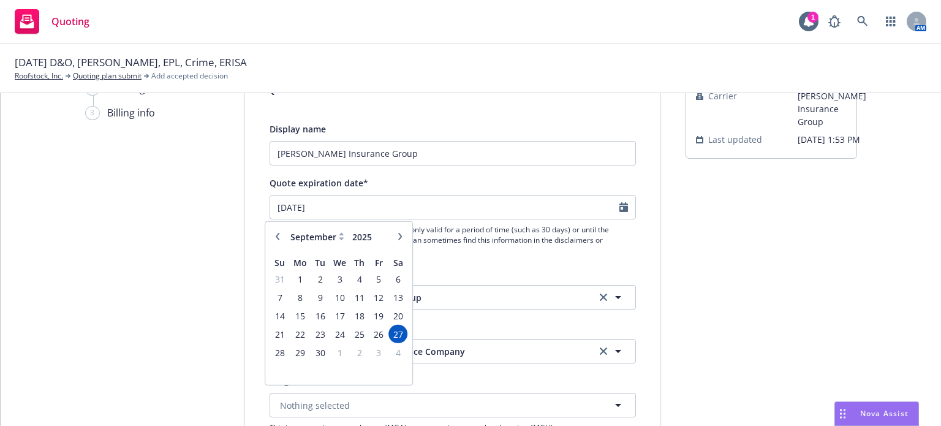
click at [281, 237] on icon "button" at bounding box center [277, 236] width 7 height 7
select select "8"
click at [355, 351] on span "28" at bounding box center [359, 351] width 17 height 15
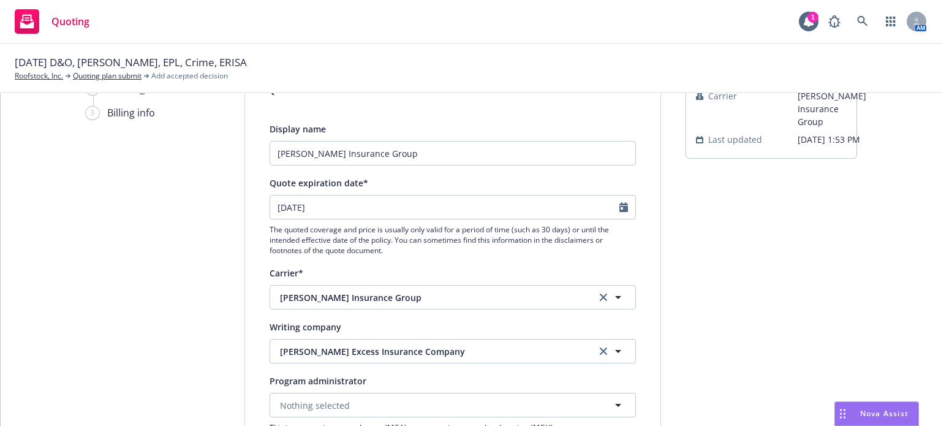
type input "[DATE]"
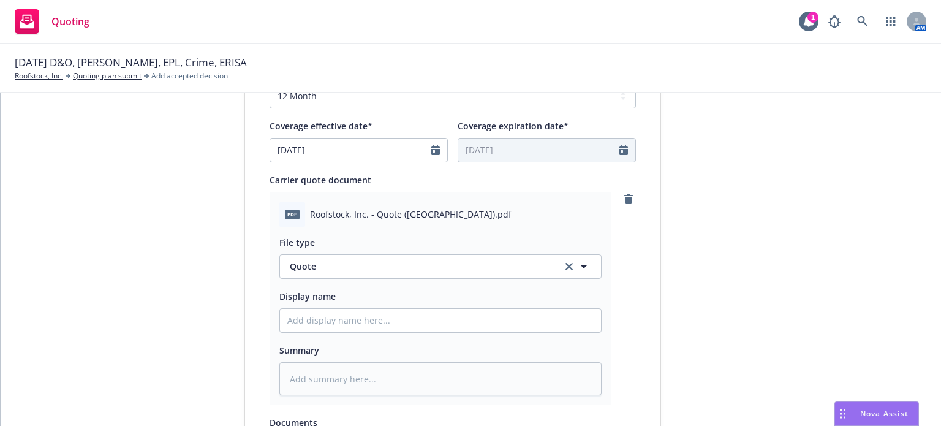
scroll to position [552, 0]
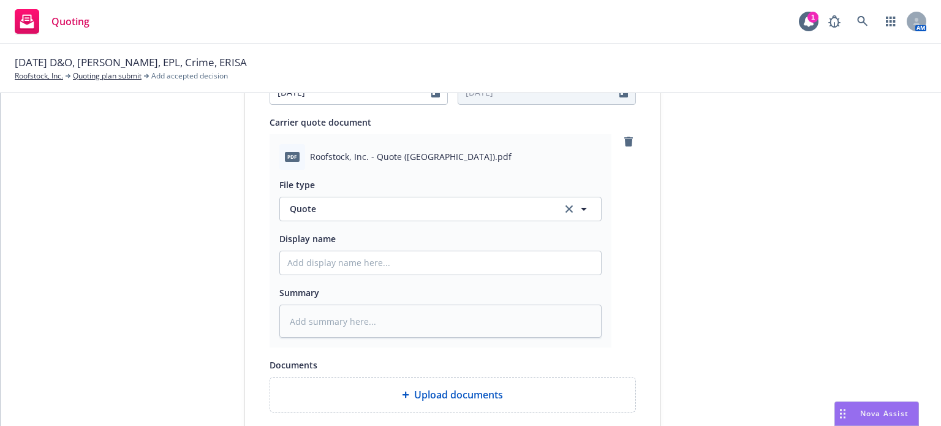
type textarea "x"
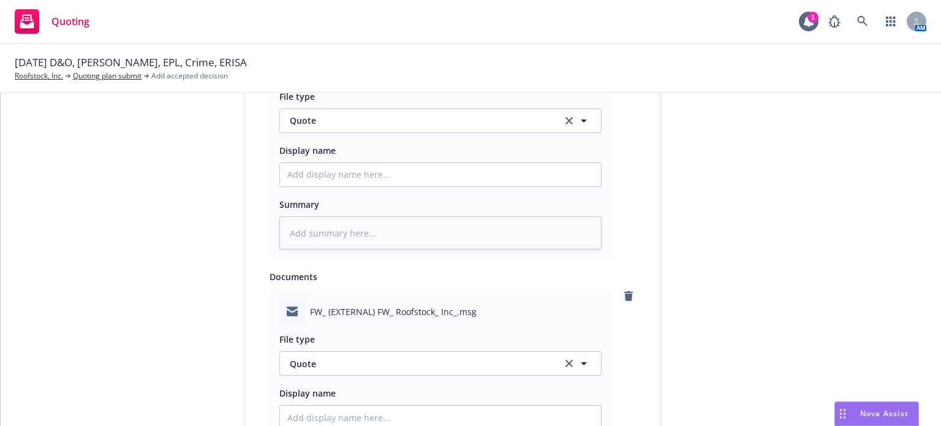
scroll to position [674, 0]
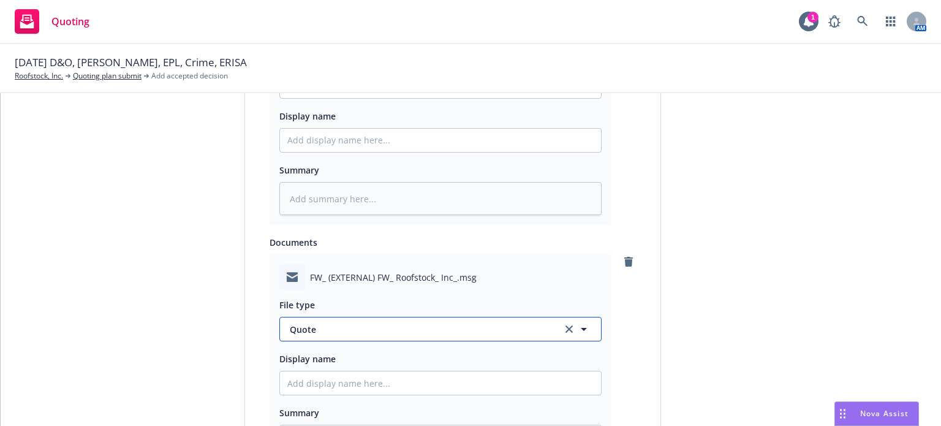
click at [321, 329] on span "Quote" at bounding box center [419, 329] width 258 height 13
type input "email"
click at [329, 360] on div "Email" at bounding box center [440, 363] width 306 height 18
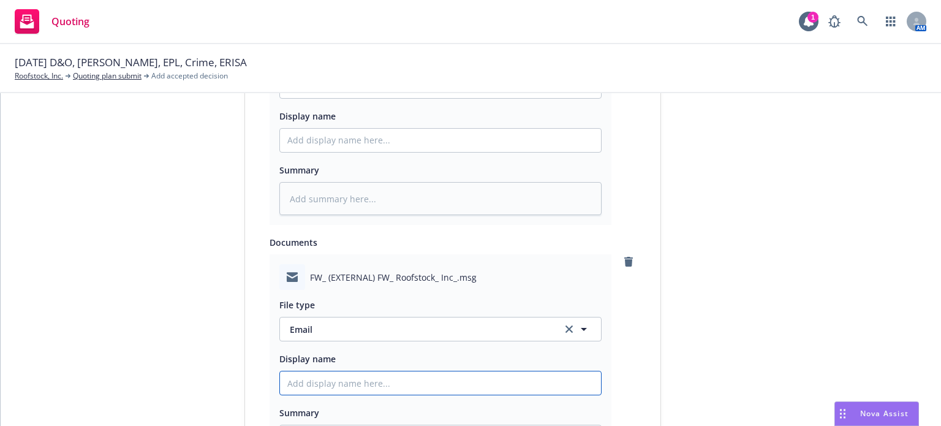
click at [311, 152] on input "Display name" at bounding box center [440, 140] width 321 height 23
type textarea "x"
type input "P"
type textarea "x"
type input "Pr"
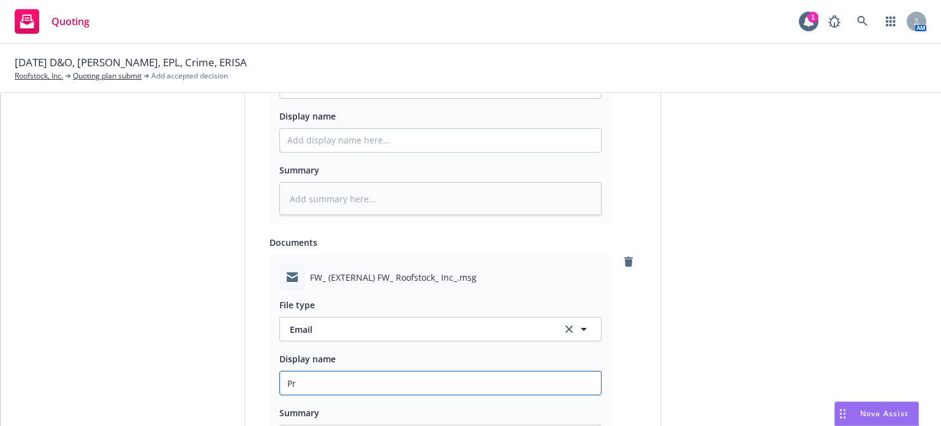
type textarea "x"
type input "Pri"
type textarea "x"
type input "Prim"
type textarea "x"
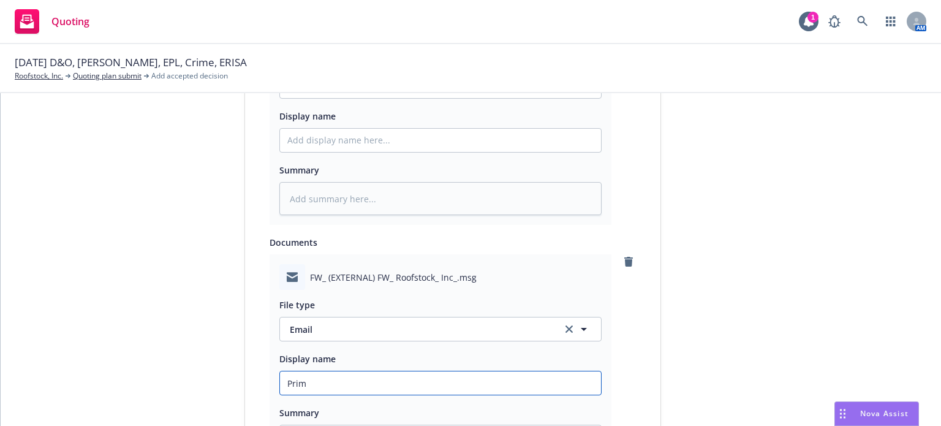
type input "Prima"
type textarea "x"
type input "Primar"
type textarea "x"
type input "Primary"
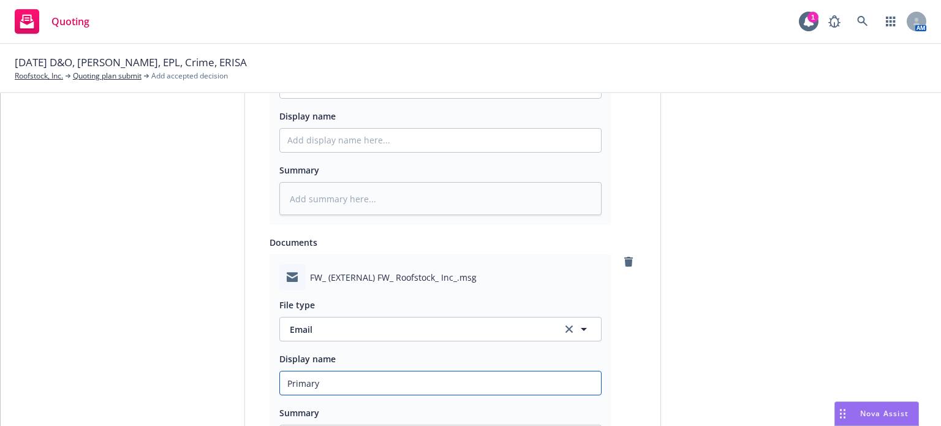
type textarea "x"
type input "Primary"
type textarea "x"
type input "Primary q"
type textarea "x"
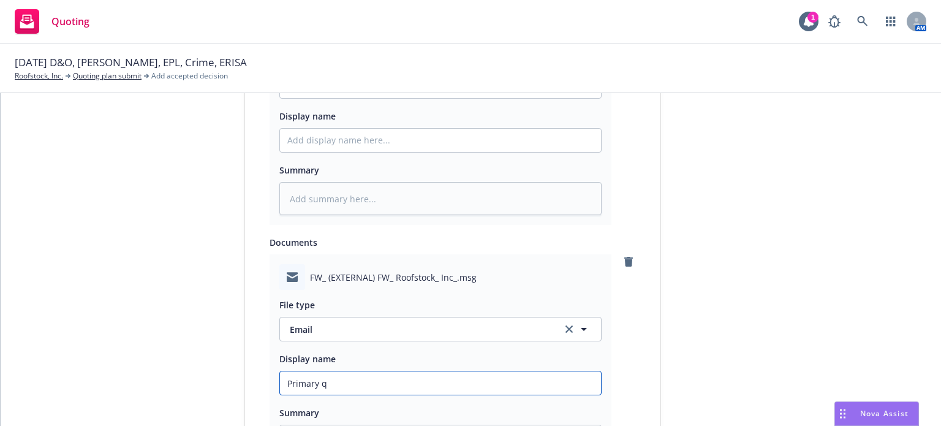
type input "Primary qu"
type textarea "x"
type input "Primary quot"
type textarea "x"
type input "Primary quote"
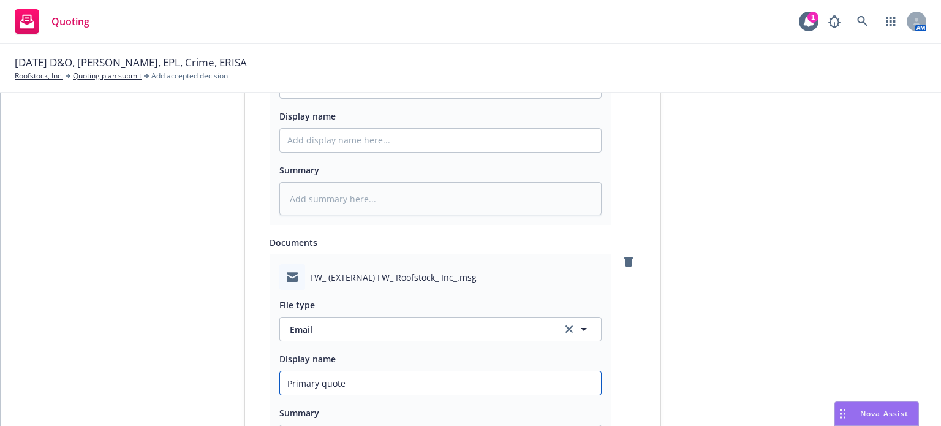
type textarea "x"
type input "Primary quote"
type textarea "x"
type input "Primary quote r"
type textarea "x"
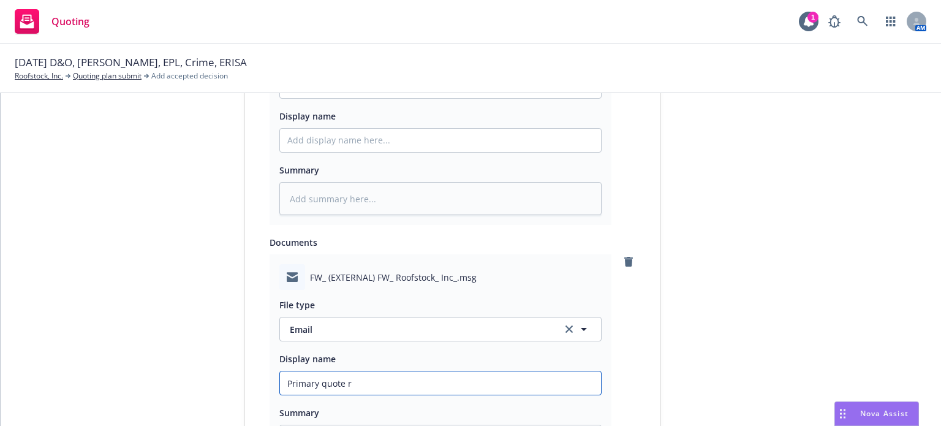
type input "Primary quote re"
type textarea "x"
type input "Primary quote rec"
type textarea "x"
type input "Primary quote recd"
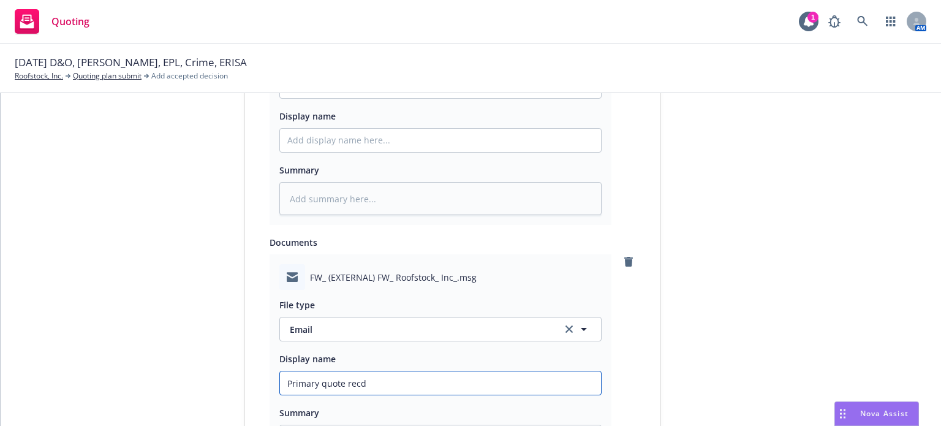
type textarea "x"
type input "Primary quote recd f"
type textarea "x"
type input "Primary quote recd fr"
type textarea "x"
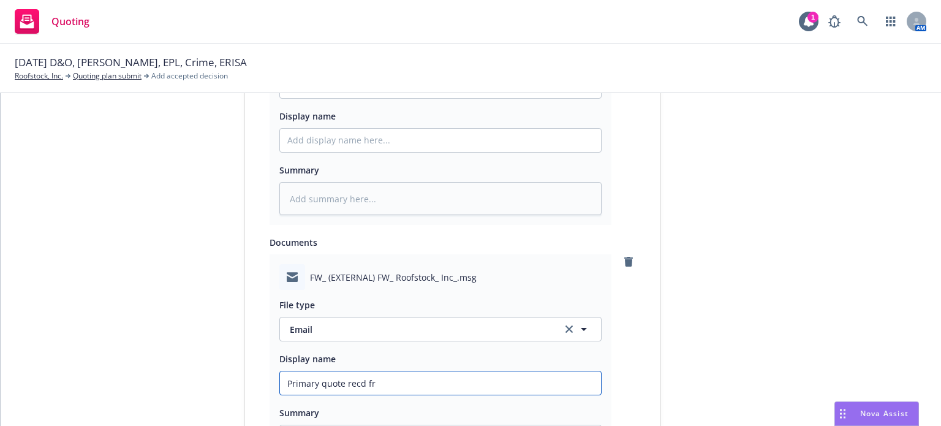
type input "Primary quote recd fro"
type textarea "x"
type input "Primary quote recd from"
type textarea "x"
type input "Primary quote recd from R"
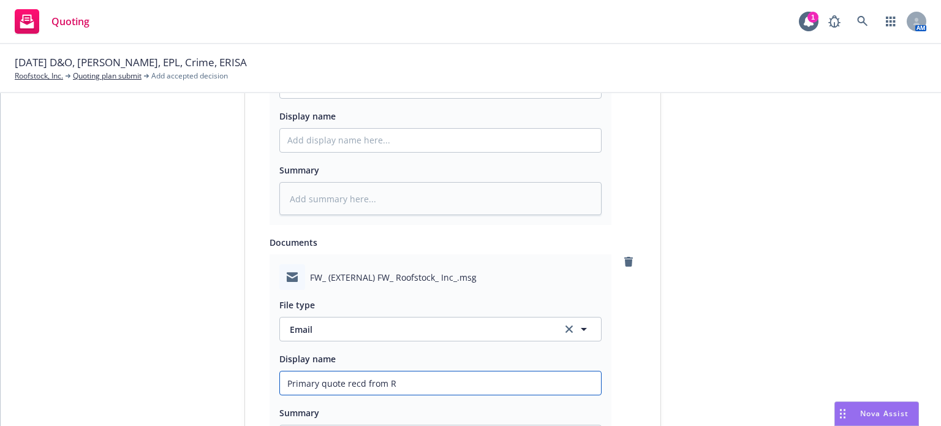
type textarea "x"
type input "Primary quote recd from RT"
type textarea "x"
type input "Primary quote recd from RT"
type textarea "x"
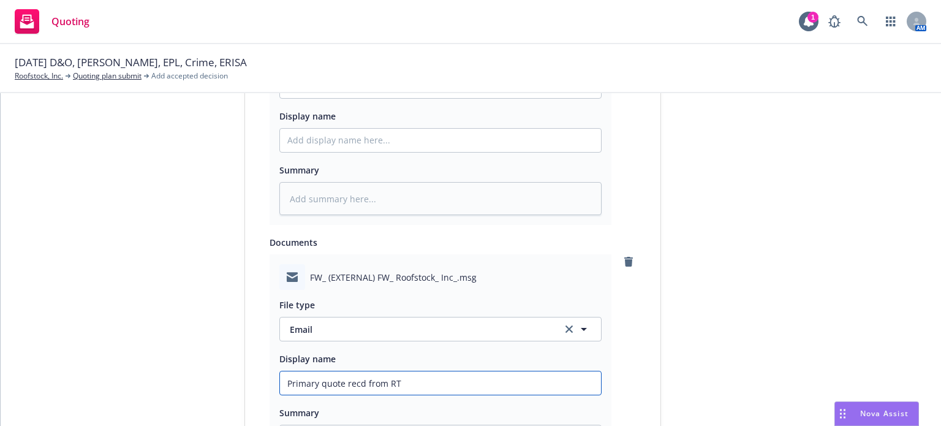
type input "Primary quote recd from RT w"
type textarea "x"
type input "Primary quote recd from RT w/"
type textarea "x"
type input "Primary quote recd from RT w/"
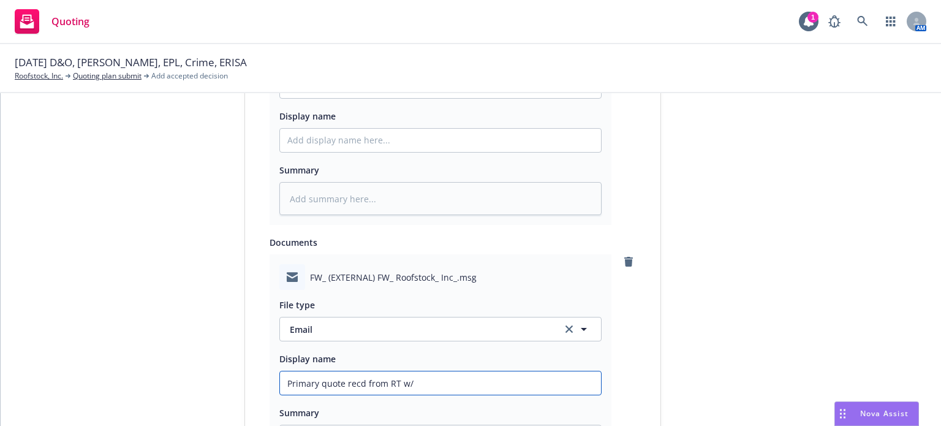
type textarea "x"
type input "Primary quote recd from RT w/ s"
type textarea "x"
type input "Primary quote recd from RT w/ su"
type textarea "x"
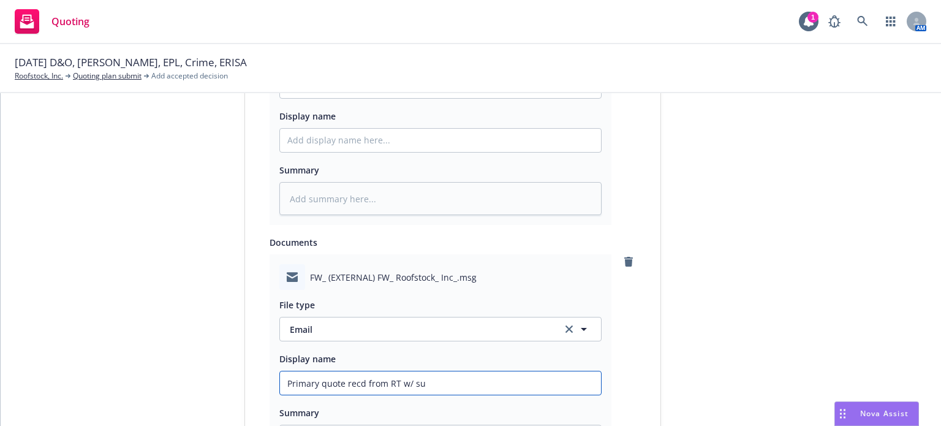
type input "Primary quote recd from RT w/ sub"
type textarea "x"
type input "Primary quote recd from RT w/ subj"
type textarea "x"
type input "Primary quote recd from RT w/ subje"
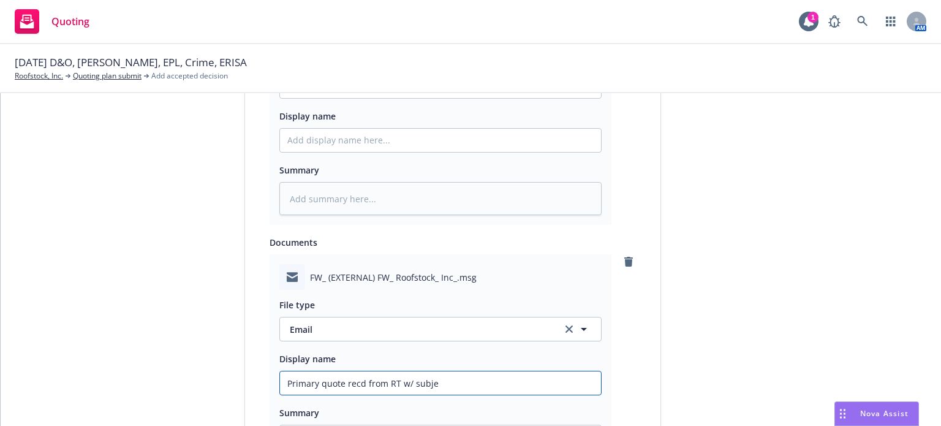
type textarea "x"
type input "Primary quote recd from RT w/ subjec"
type textarea "x"
type input "Primary quote recd from RT w/ subject"
type textarea "x"
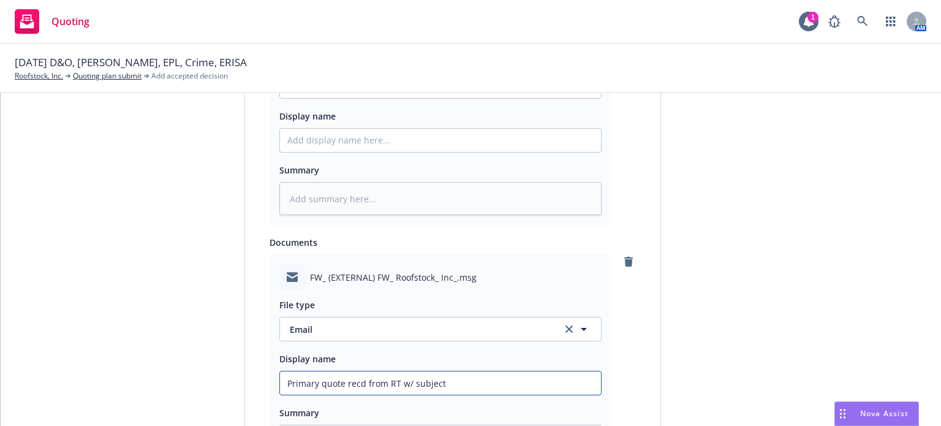
type input "Primary quote recd from RT w/ subjecti"
type textarea "x"
type input "Primary quote recd from RT w/ subjectiv"
type textarea "x"
type input "Primary quote recd from RT w/ subjectivi"
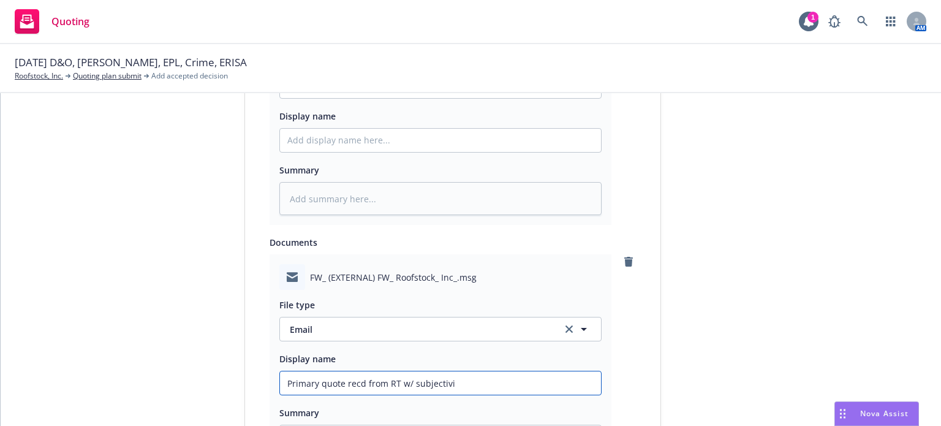
type textarea "x"
type input "Primary quote recd from RT w/ subjectivit"
type textarea "x"
type input "Primary quote recd from RT w/ subjectivitie"
type textarea "x"
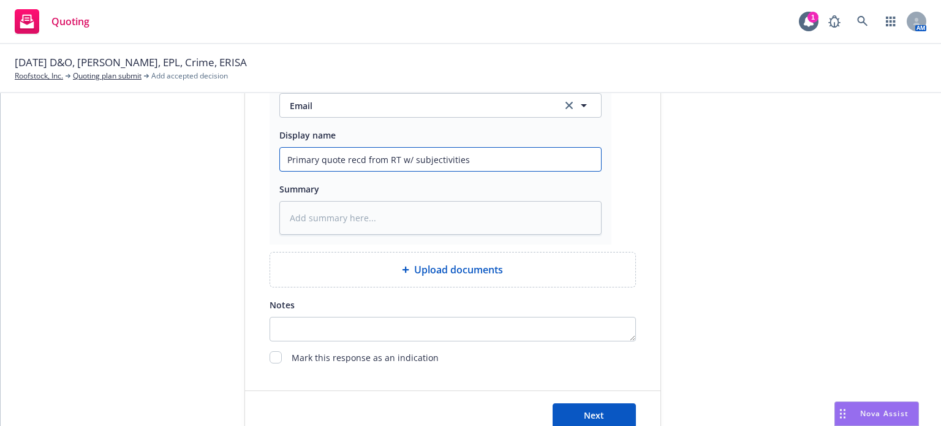
scroll to position [936, 0]
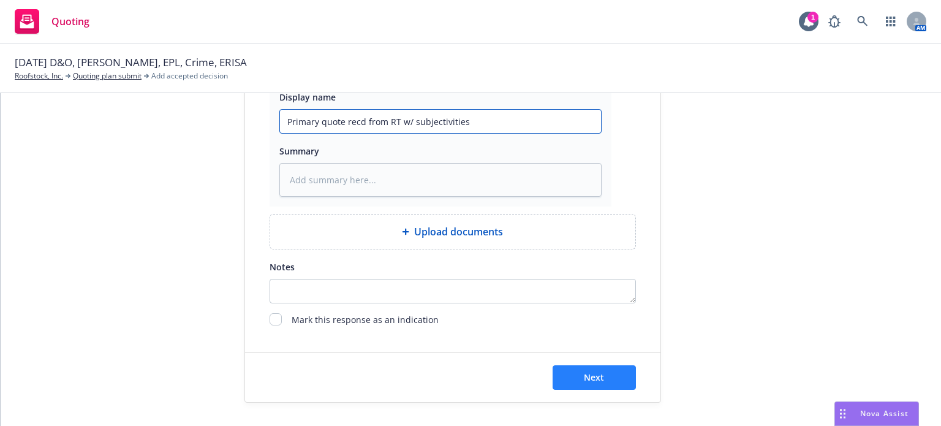
type input "Primary quote recd from RT w/ subjectivities"
click at [585, 377] on span "Next" at bounding box center [594, 377] width 20 height 12
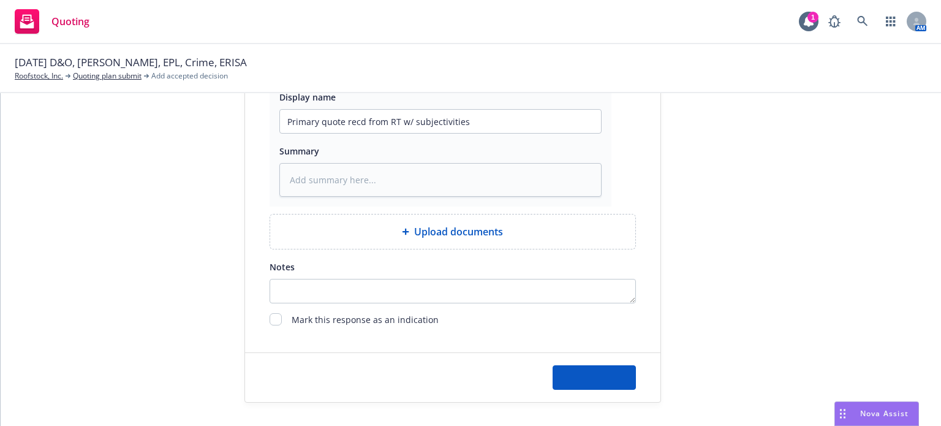
type textarea "x"
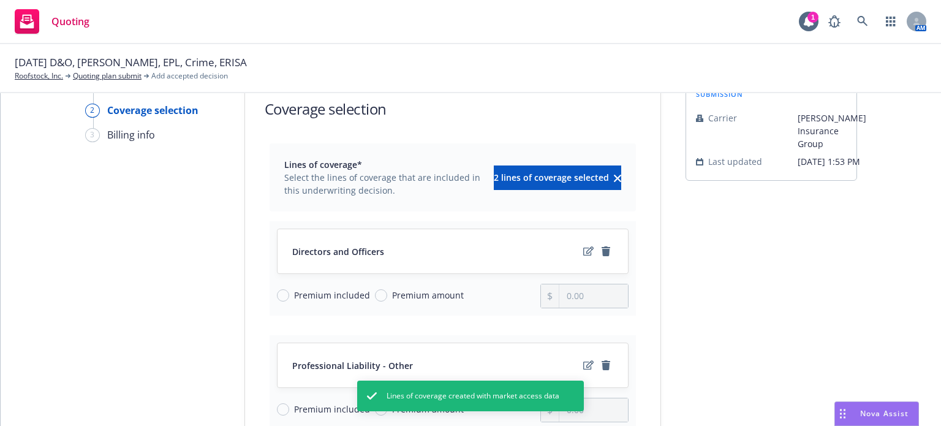
scroll to position [61, 0]
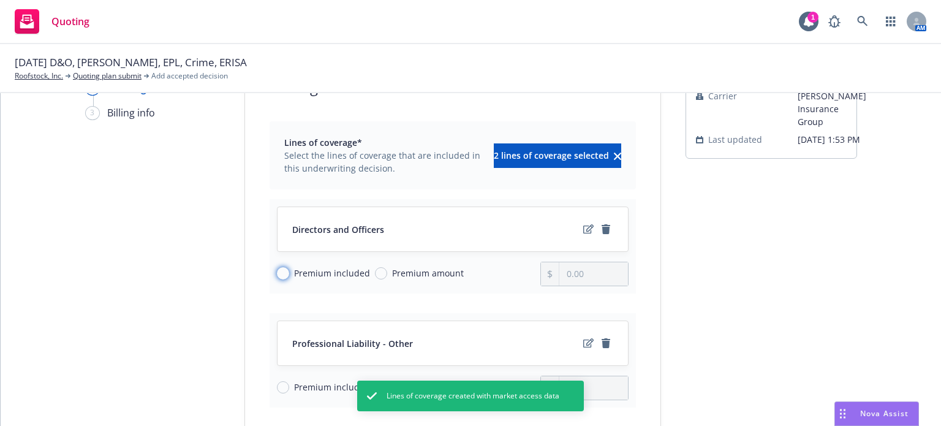
click at [282, 272] on input "Premium included" at bounding box center [283, 273] width 12 height 12
radio input "true"
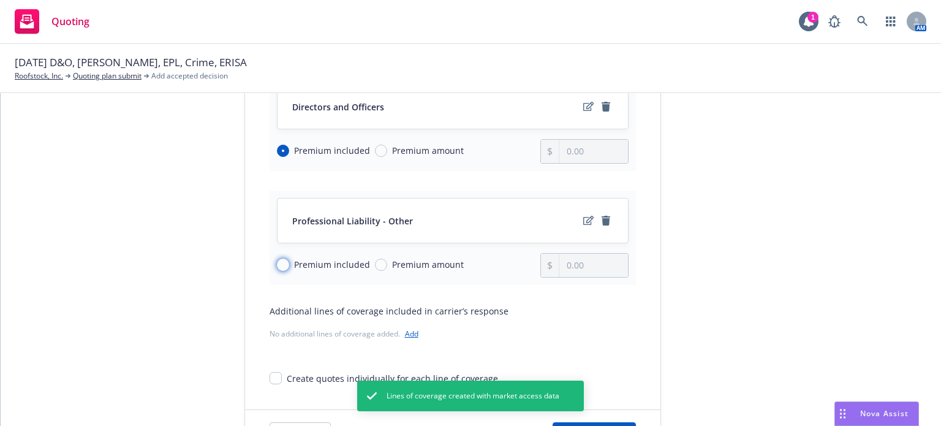
drag, startPoint x: 279, startPoint y: 260, endPoint x: 298, endPoint y: 275, distance: 23.9
click at [279, 260] on input "Premium included" at bounding box center [283, 265] width 12 height 12
radio input "true"
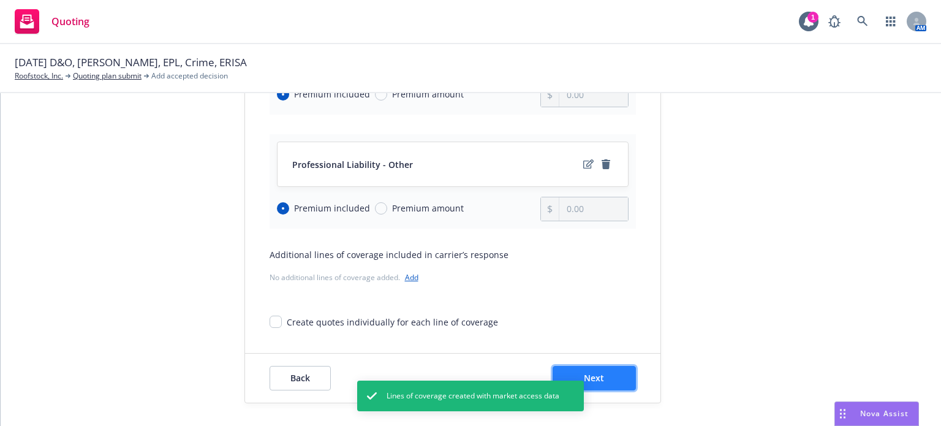
click at [591, 369] on button "Next" at bounding box center [594, 378] width 83 height 25
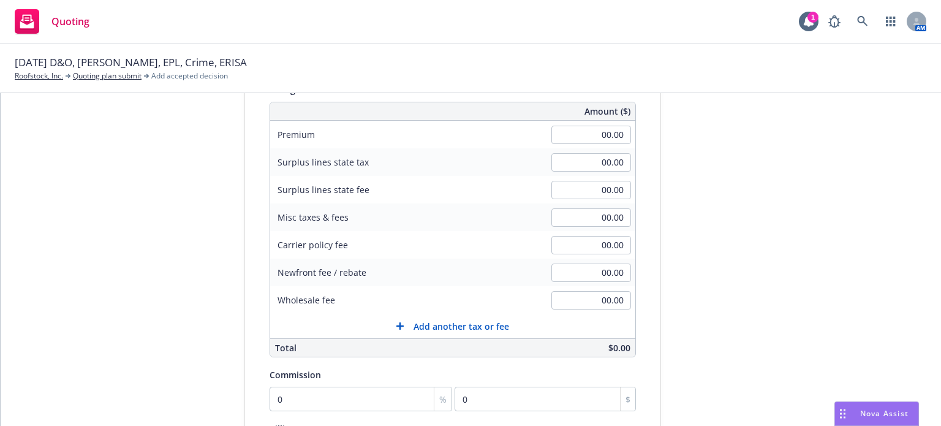
scroll to position [56, 0]
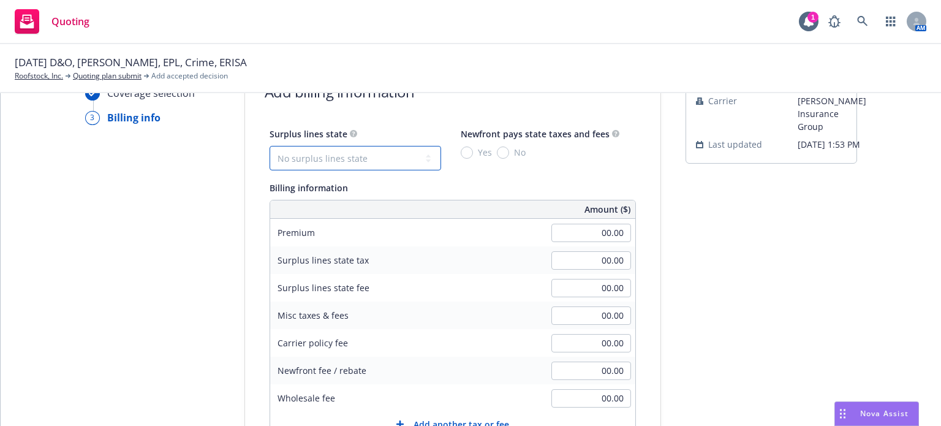
click at [381, 166] on select "No surplus lines state Alaska Alabama Arkansas Arizona California Colorado Conn…" at bounding box center [356, 158] width 172 height 25
select select "CA"
click at [270, 146] on select "No surplus lines state Alaska Alabama Arkansas Arizona California Colorado Conn…" at bounding box center [356, 158] width 172 height 25
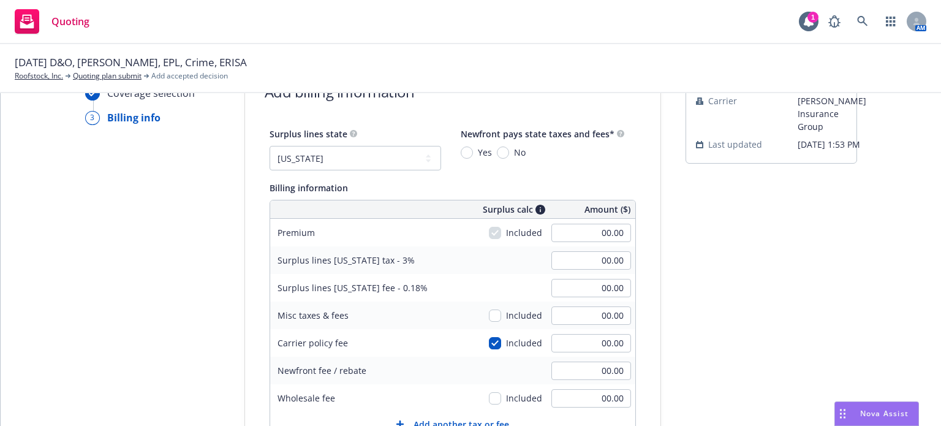
click at [509, 154] on span "No" at bounding box center [517, 152] width 17 height 13
click at [500, 154] on input "No" at bounding box center [503, 152] width 12 height 12
radio input "true"
click at [571, 228] on input "00.00" at bounding box center [592, 233] width 80 height 18
type input "248,000.00"
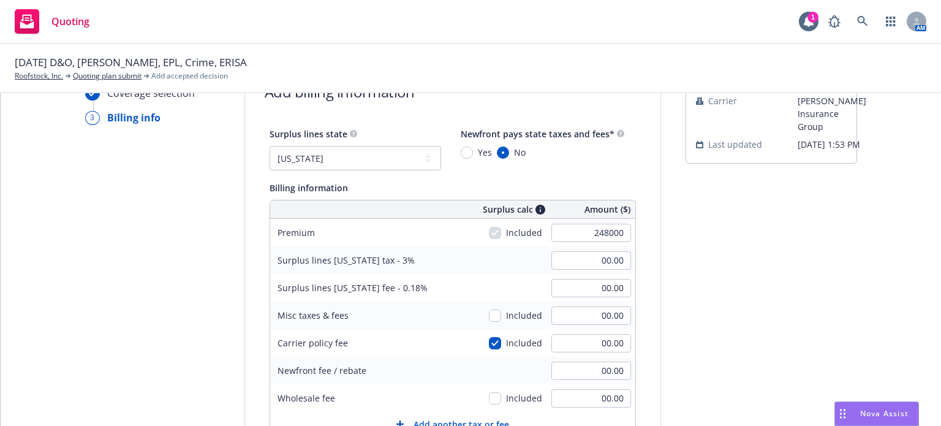
type input "7,440.00"
type input "446.40"
click at [468, 254] on div "Surplus lines California tax - 3% 7,440.00" at bounding box center [452, 260] width 365 height 28
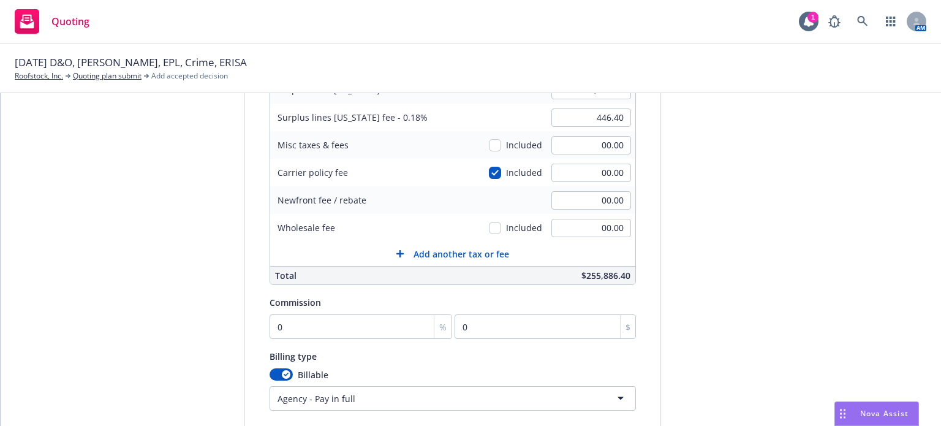
scroll to position [240, 0]
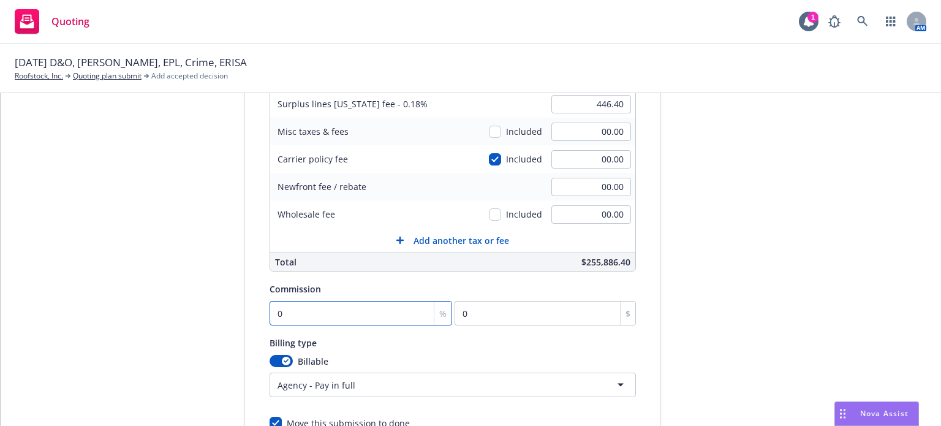
click at [270, 317] on input "0" at bounding box center [361, 313] width 183 height 25
type input "1"
type input "2480"
type input "12"
type input "29760"
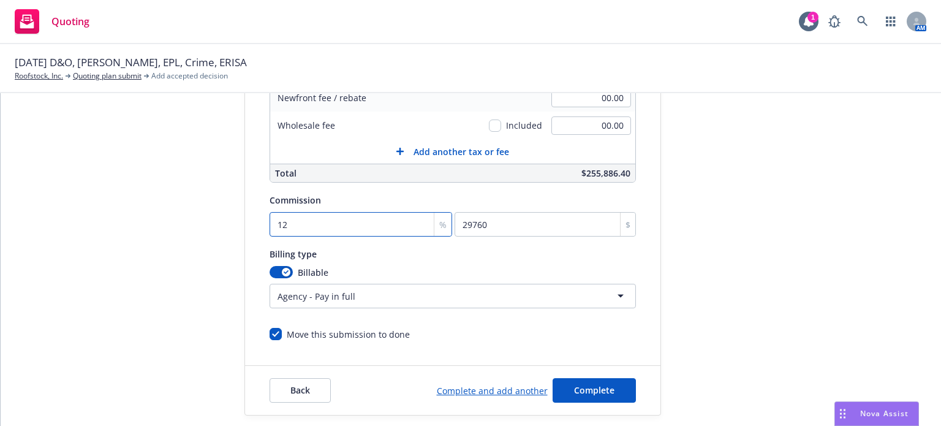
scroll to position [342, 0]
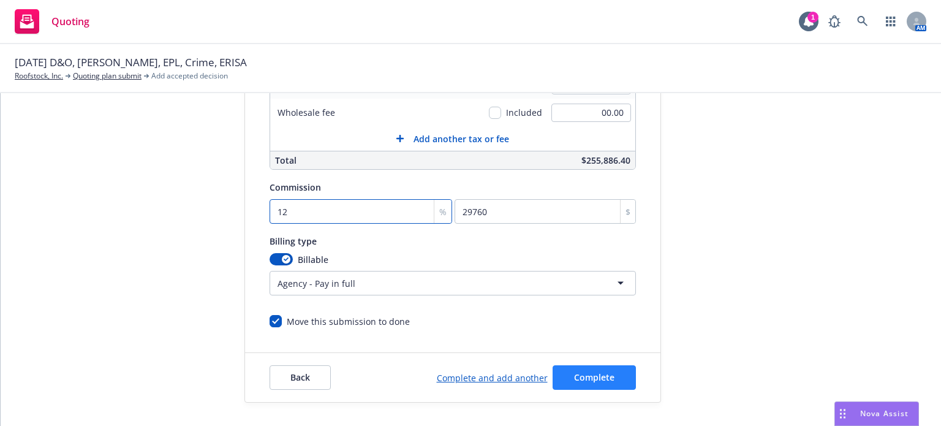
type input "12"
click at [563, 370] on button "Complete" at bounding box center [594, 377] width 83 height 25
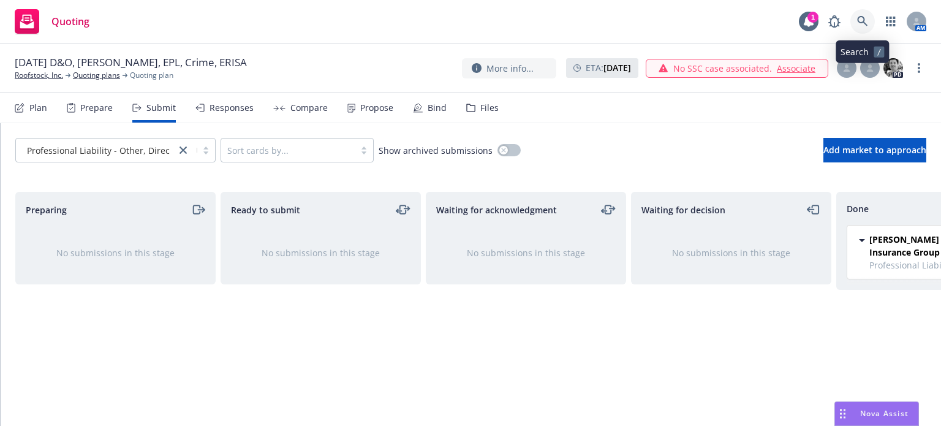
click at [861, 19] on icon at bounding box center [862, 21] width 11 height 11
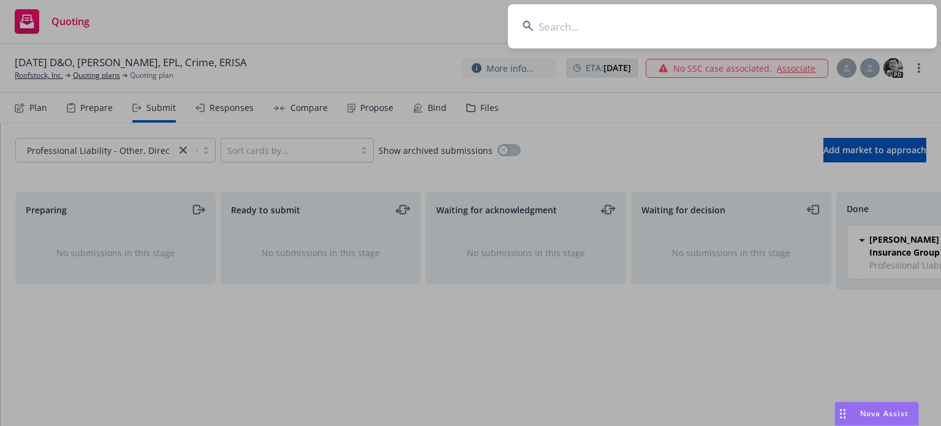
click at [735, 18] on input at bounding box center [722, 26] width 429 height 44
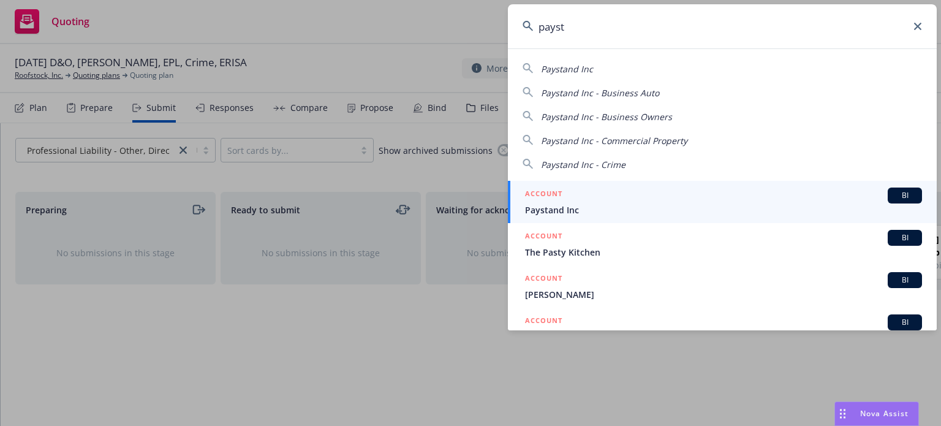
type input "payst"
click at [572, 211] on span "Paystand Inc" at bounding box center [723, 209] width 397 height 13
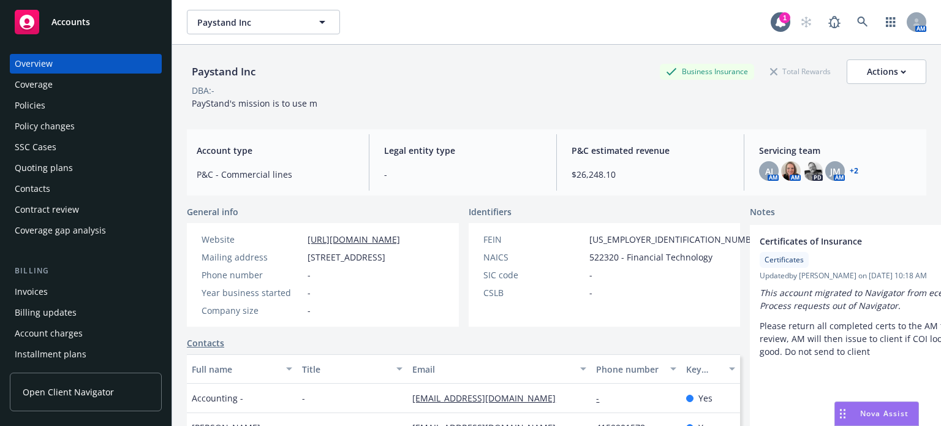
scroll to position [123, 0]
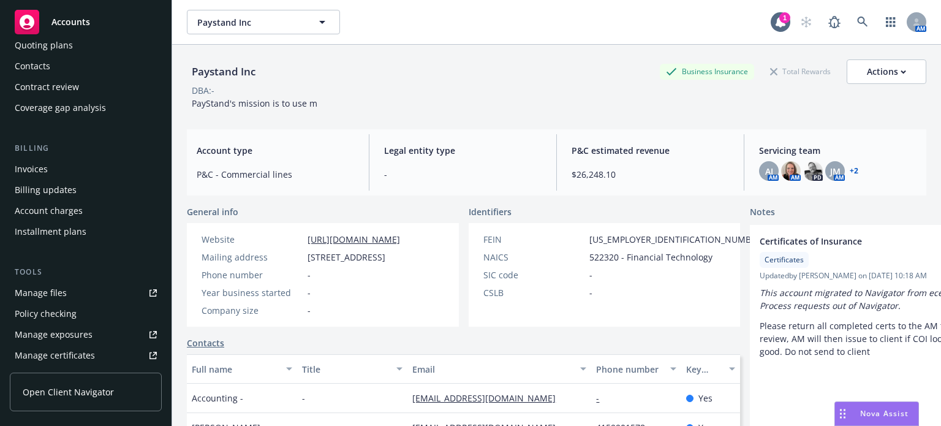
click at [38, 164] on div "Invoices" at bounding box center [31, 169] width 33 height 20
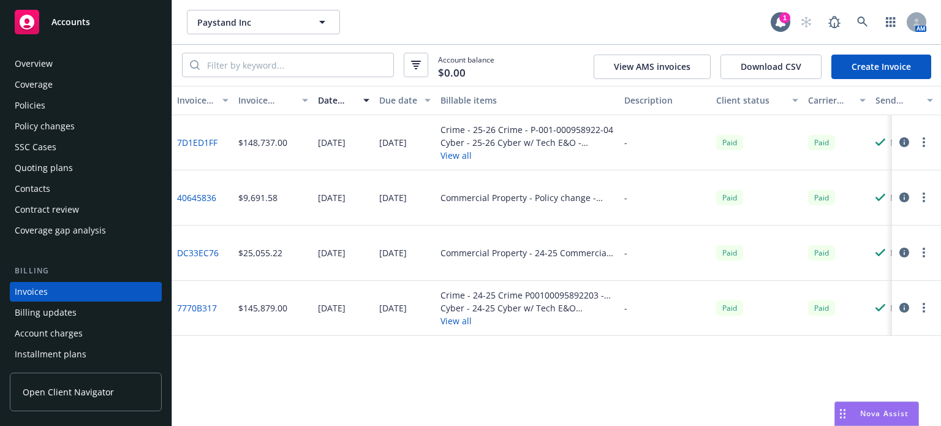
click at [63, 105] on div "Policies" at bounding box center [86, 106] width 142 height 20
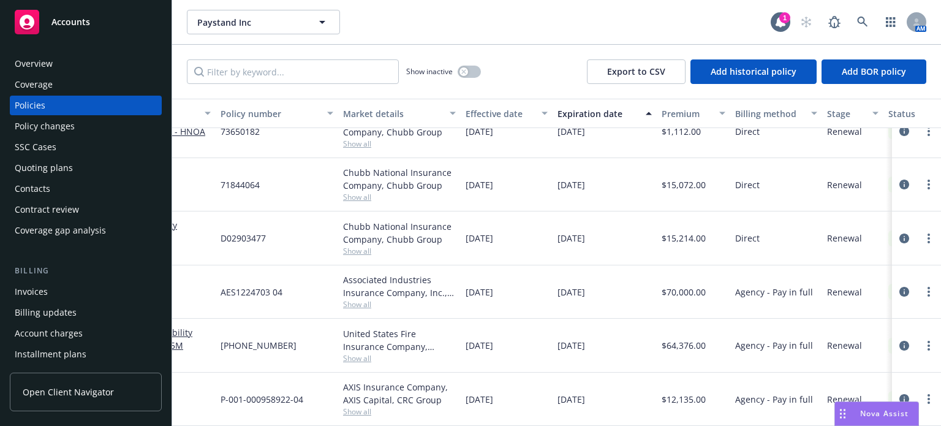
scroll to position [134, 0]
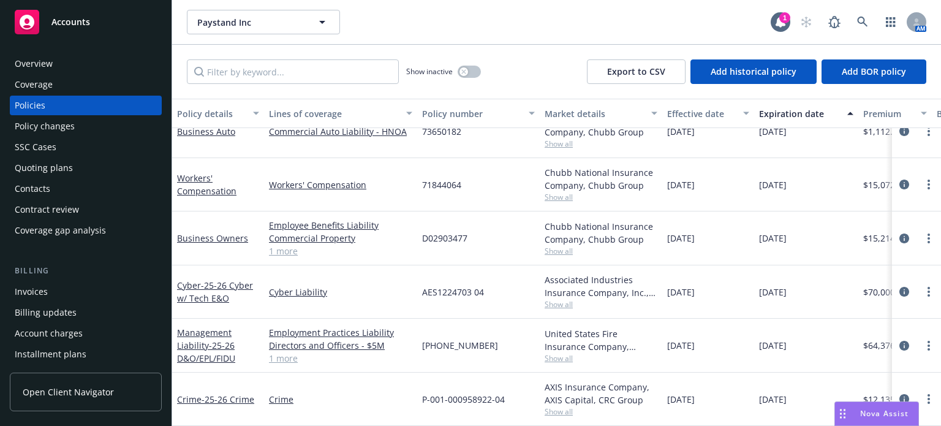
click at [50, 293] on div "Invoices" at bounding box center [86, 292] width 142 height 20
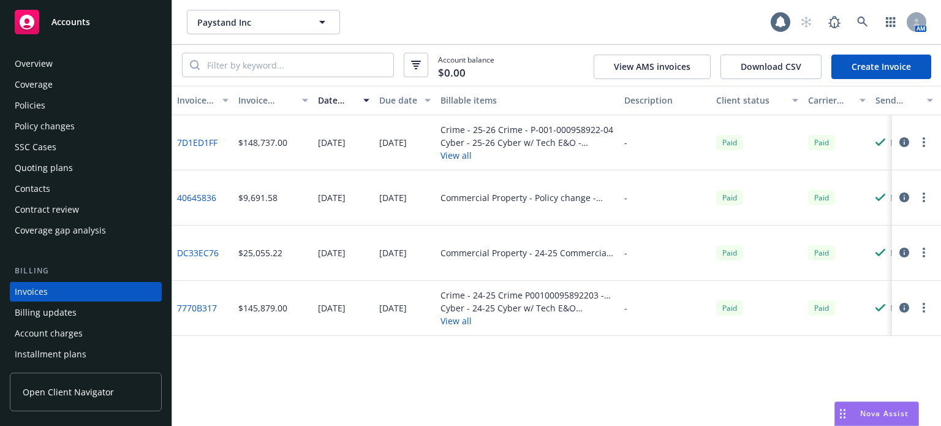
scroll to position [59, 0]
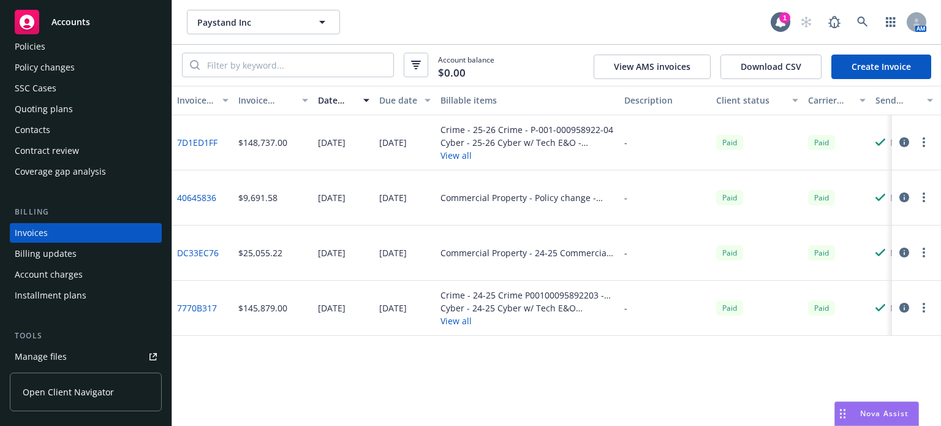
click at [54, 250] on div "Billing updates" at bounding box center [46, 254] width 62 height 20
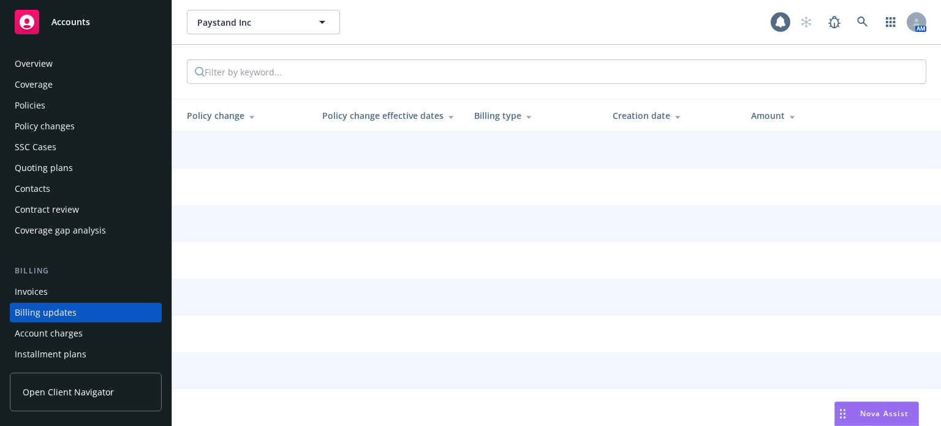
scroll to position [80, 0]
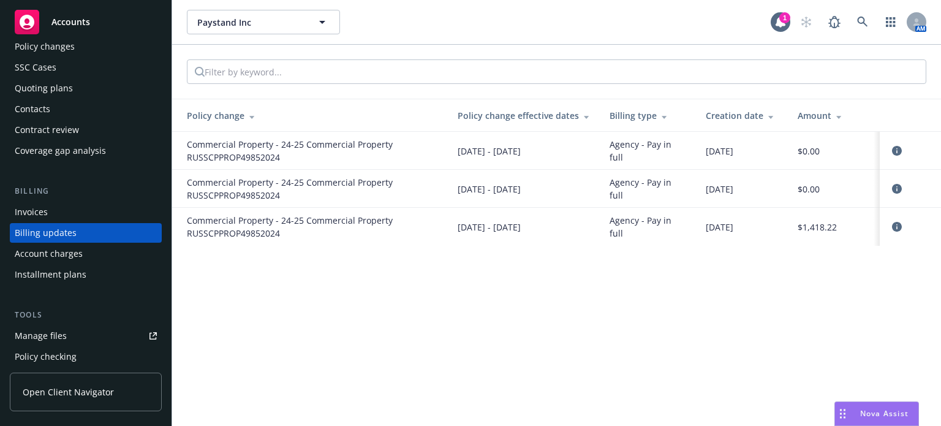
click at [47, 250] on div "Account charges" at bounding box center [49, 254] width 68 height 20
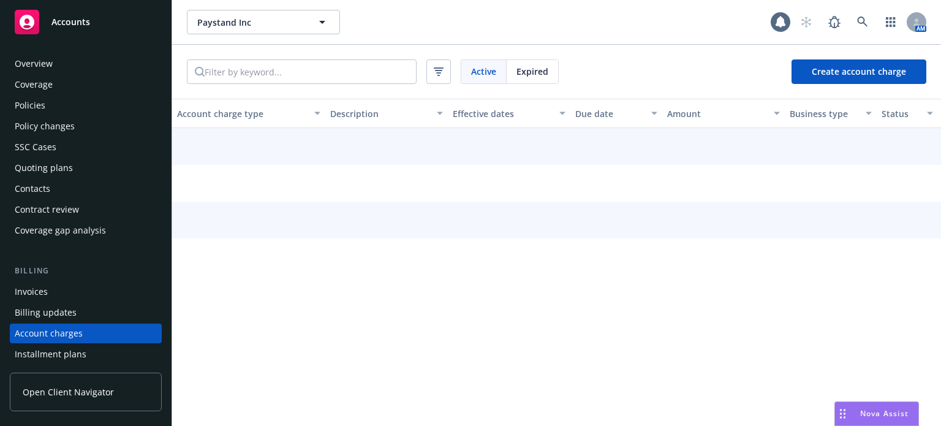
scroll to position [101, 0]
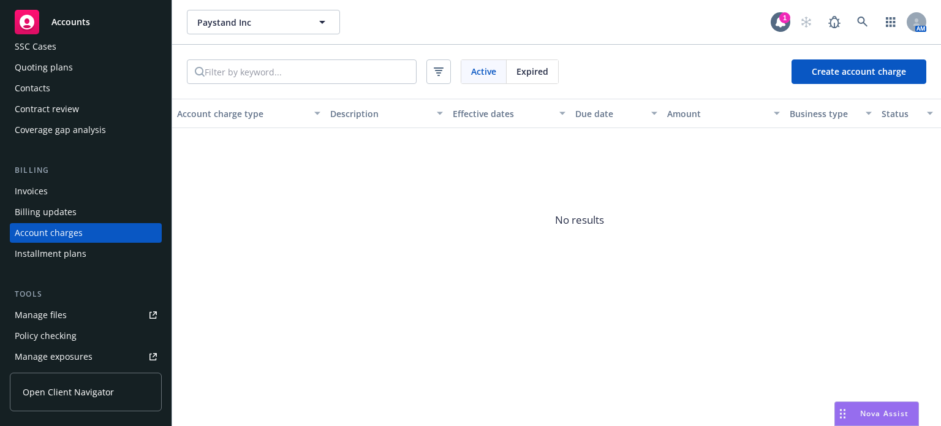
click at [27, 198] on div "Invoices" at bounding box center [31, 191] width 33 height 20
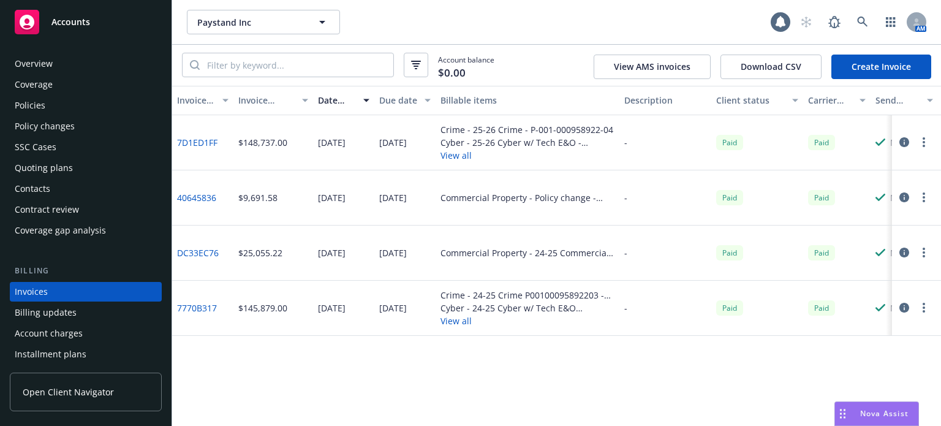
scroll to position [59, 0]
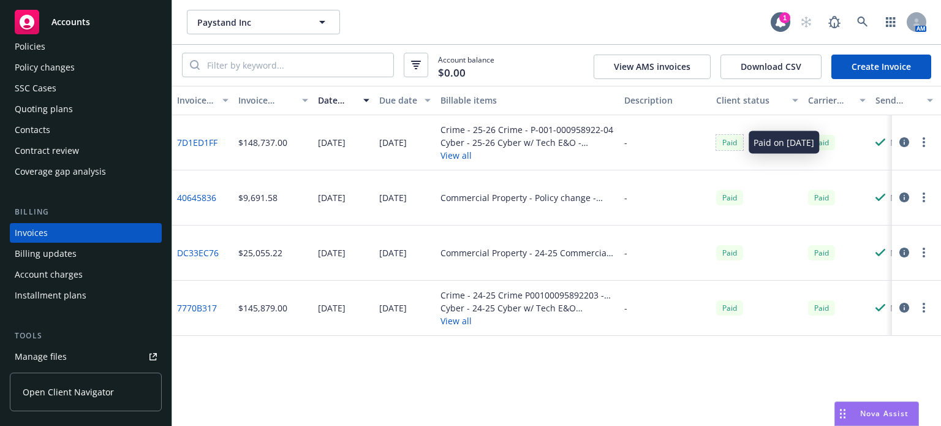
click at [721, 140] on div "Paid" at bounding box center [729, 142] width 27 height 15
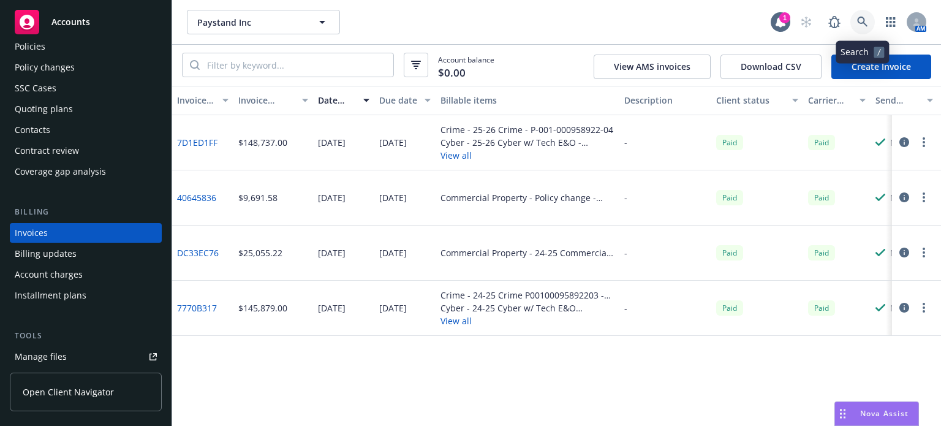
click at [866, 19] on icon at bounding box center [862, 22] width 11 height 11
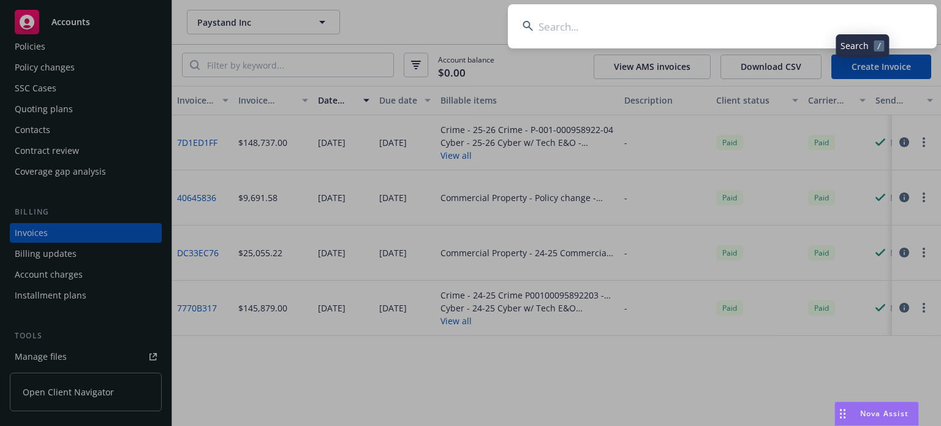
click at [598, 18] on input at bounding box center [722, 26] width 429 height 44
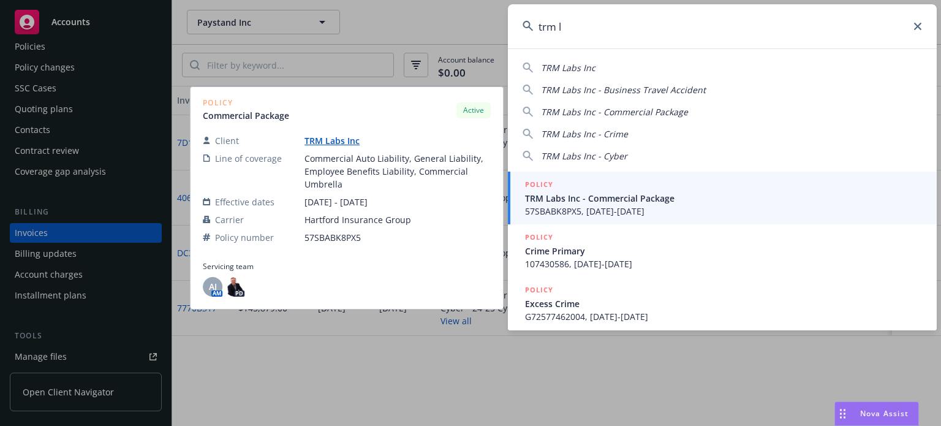
type input "trm l"
click at [602, 200] on span "TRM Labs Inc - Commercial Package" at bounding box center [723, 198] width 397 height 13
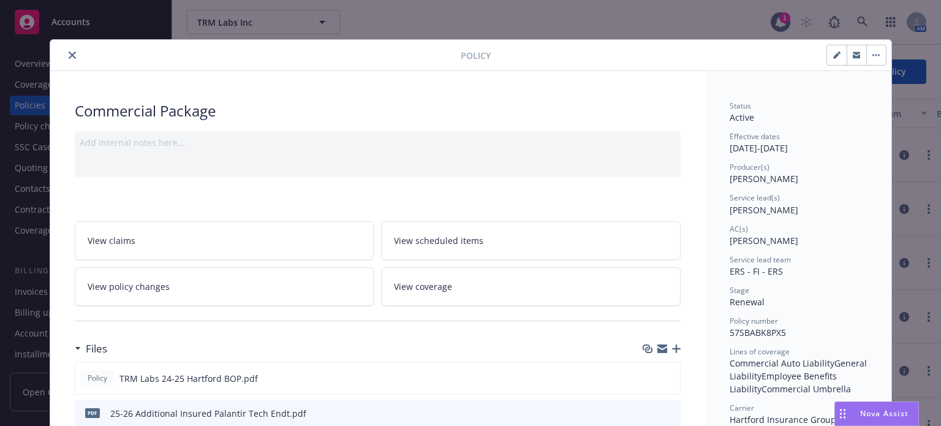
click at [71, 53] on button "close" at bounding box center [72, 55] width 15 height 15
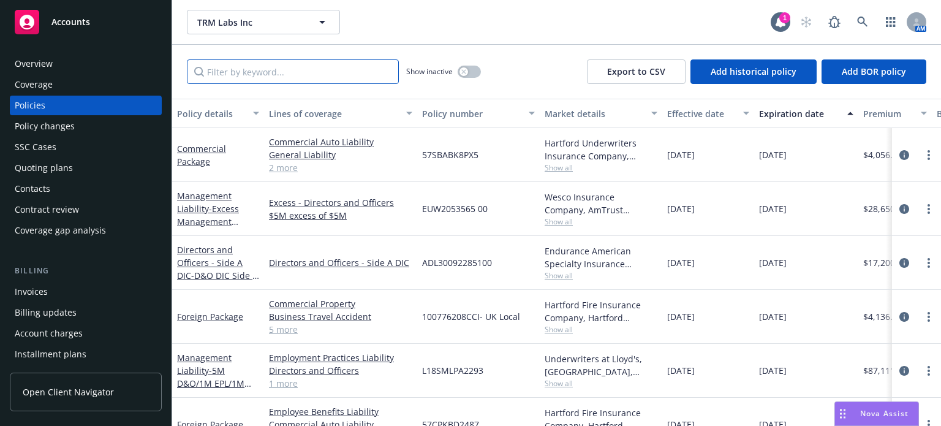
click at [260, 68] on input "Filter by keyword..." at bounding box center [293, 71] width 212 height 25
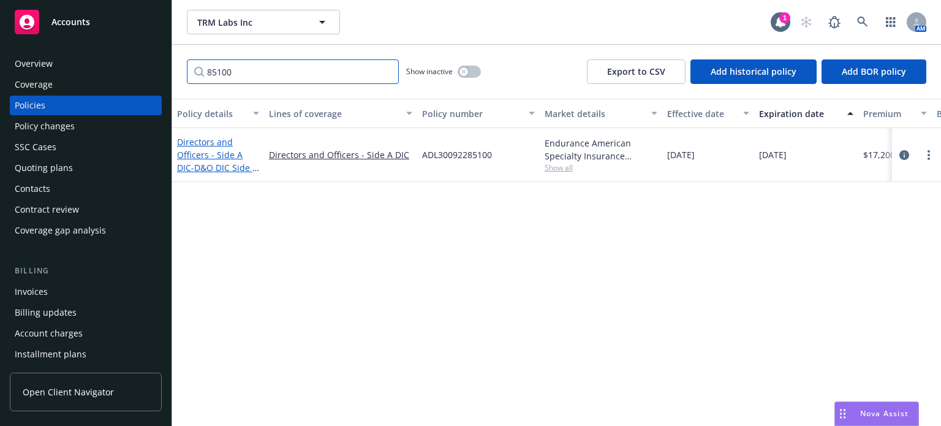
type input "85100"
click at [230, 146] on link "Directors and Officers - Side A DIC - D&O DIC Side A $5m" at bounding box center [217, 161] width 81 height 50
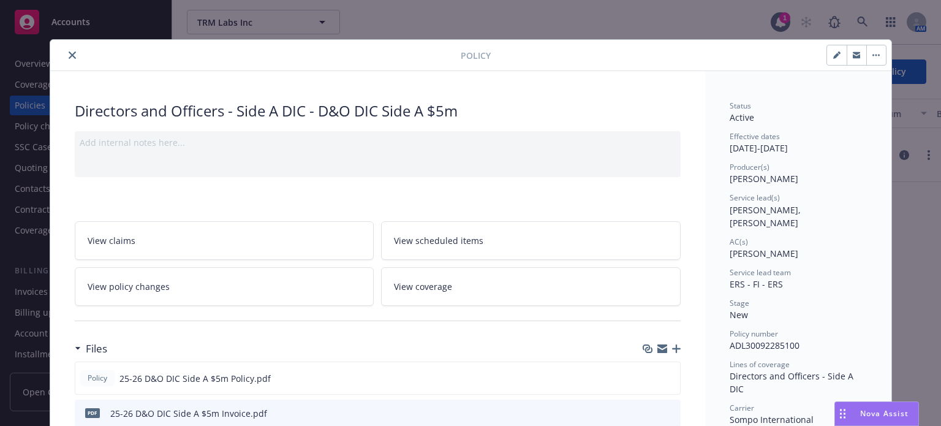
click at [69, 53] on icon "close" at bounding box center [72, 54] width 7 height 7
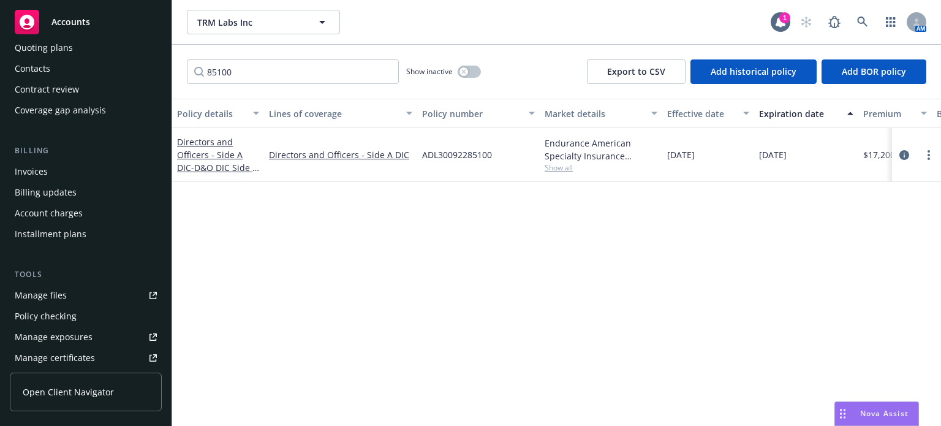
scroll to position [123, 0]
click at [45, 289] on div "Manage files" at bounding box center [41, 293] width 52 height 20
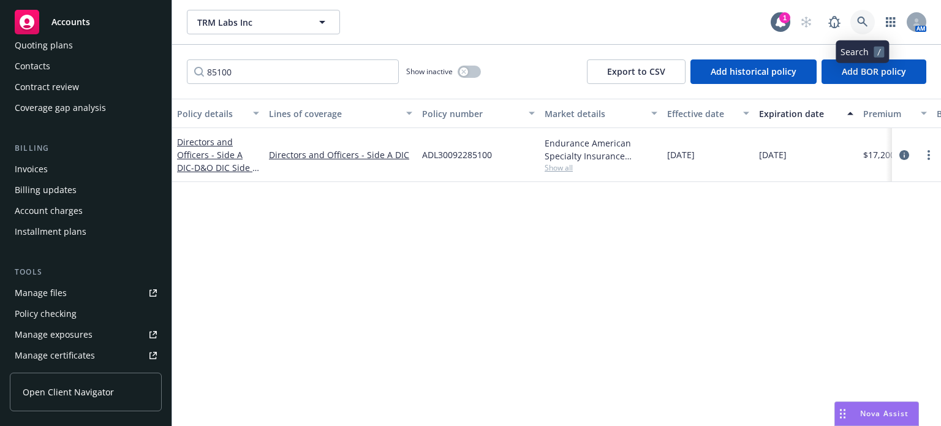
click at [863, 24] on icon at bounding box center [862, 22] width 11 height 11
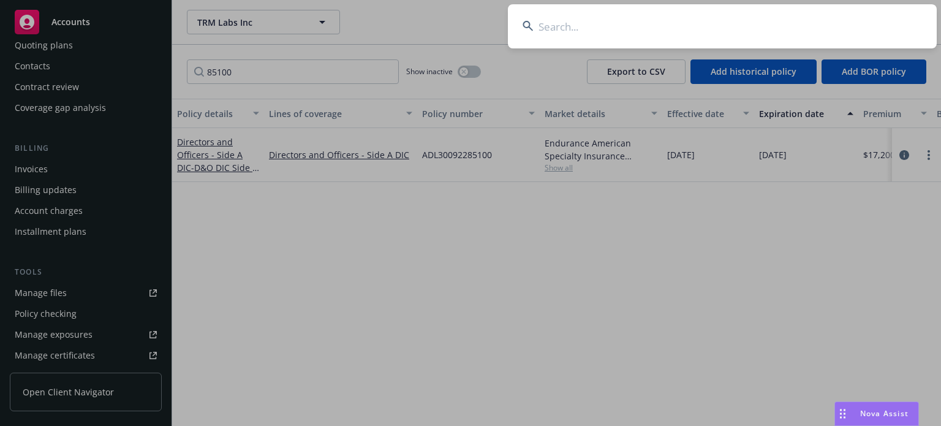
click at [745, 32] on input at bounding box center [722, 26] width 429 height 44
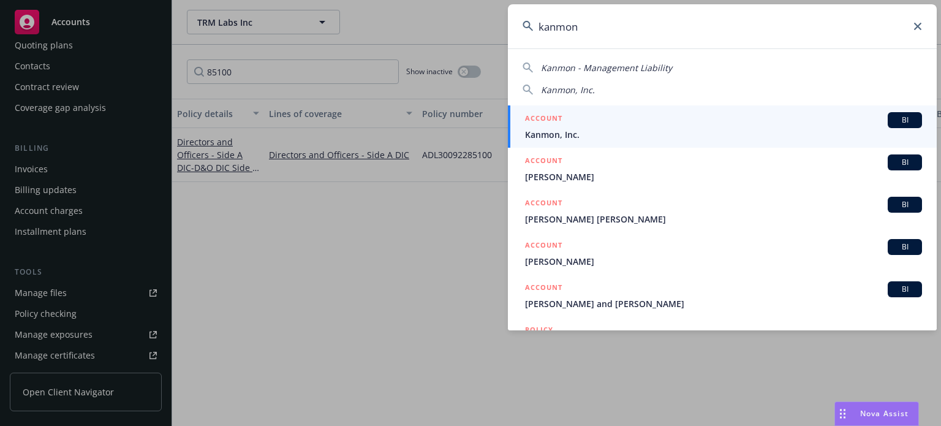
type input "kanmon"
click at [642, 131] on span "Kanmon, Inc." at bounding box center [723, 134] width 397 height 13
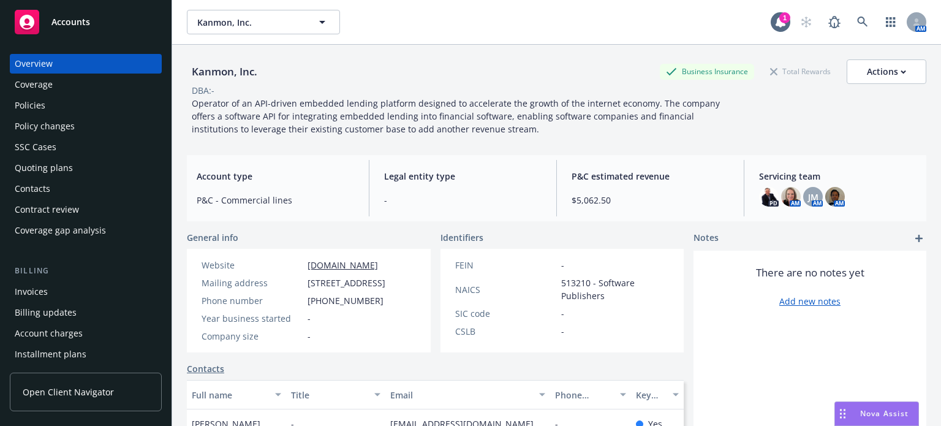
click at [64, 106] on div "Policies" at bounding box center [86, 106] width 142 height 20
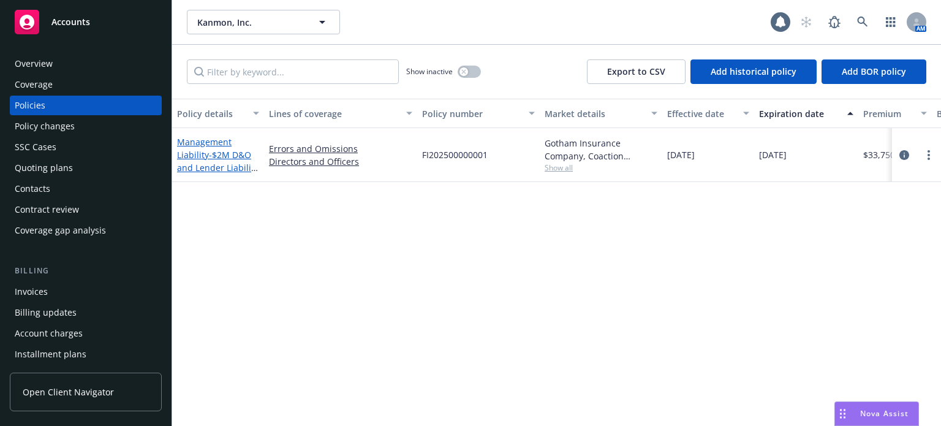
click at [222, 142] on link "Management Liability - $2M D&O and Lender Liability E&O" at bounding box center [218, 161] width 82 height 50
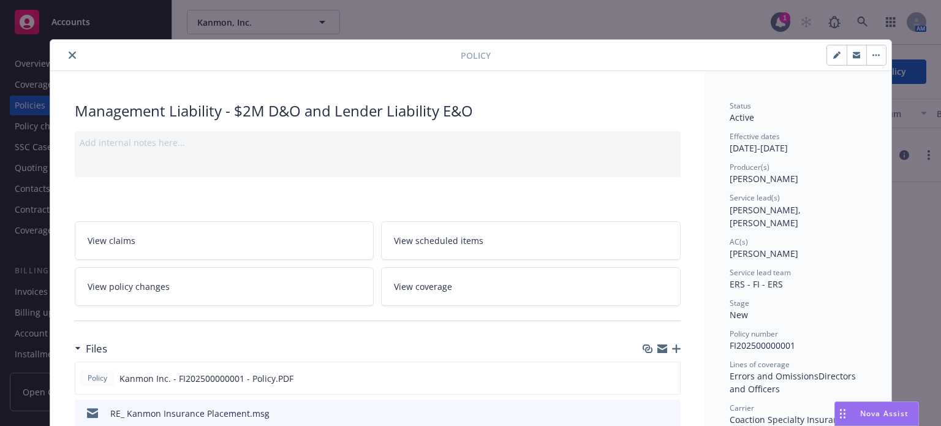
click at [672, 345] on icon "button" at bounding box center [676, 348] width 9 height 9
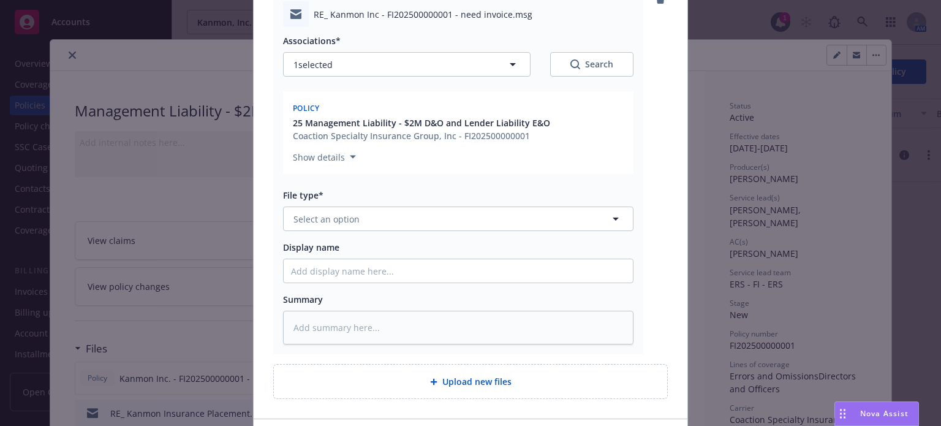
scroll to position [184, 0]
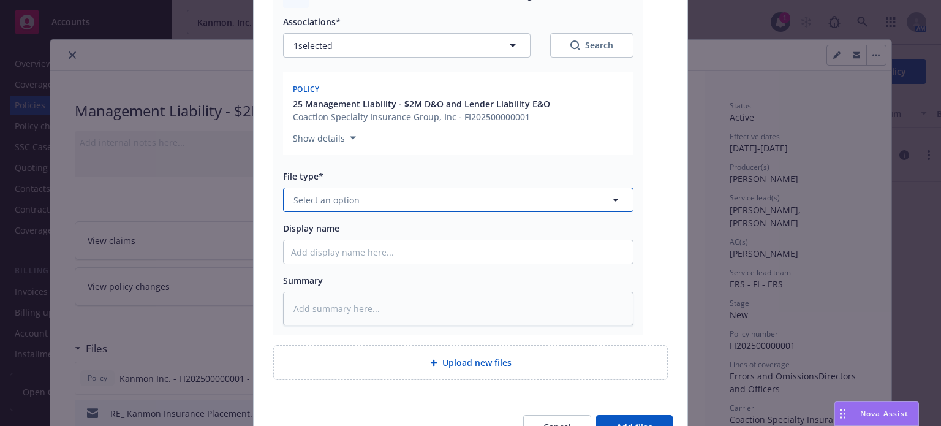
click at [331, 196] on span "Select an option" at bounding box center [327, 200] width 66 height 13
type input "inv"
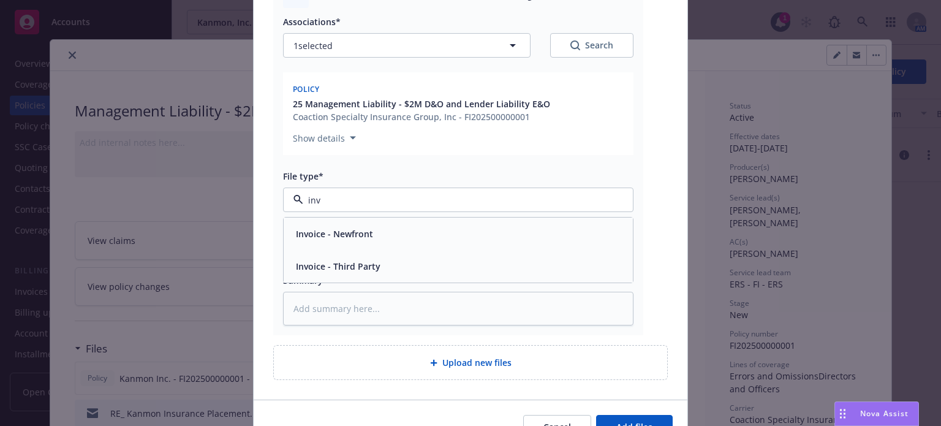
click at [354, 265] on span "Invoice - Third Party" at bounding box center [338, 266] width 85 height 13
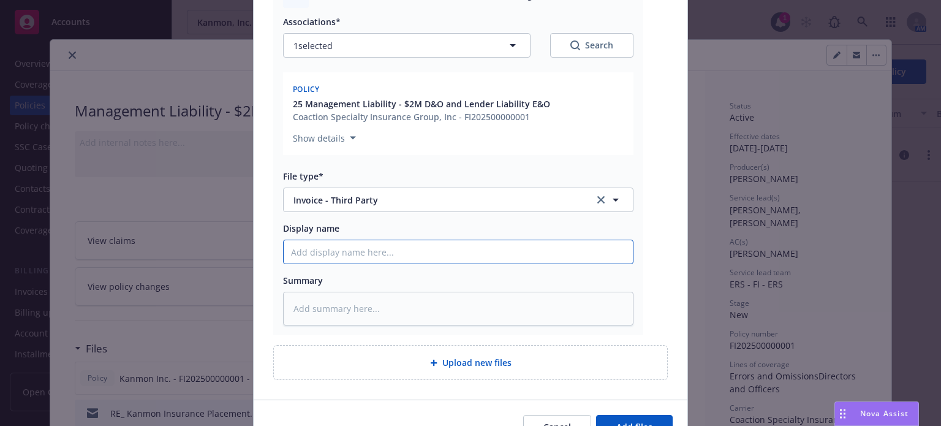
click at [346, 254] on input "Display name" at bounding box center [458, 251] width 349 height 23
type textarea "x"
type input "I"
type textarea "x"
type input "In"
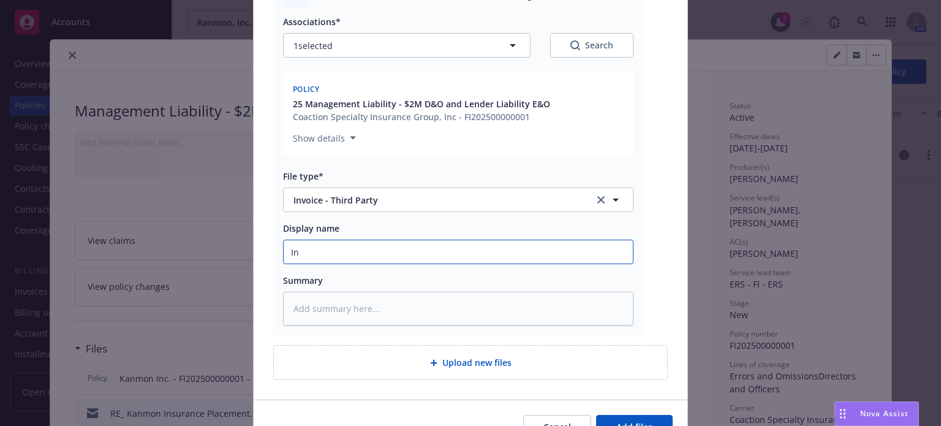
type textarea "x"
type input "Inv"
type textarea "x"
type input "Invo"
type textarea "x"
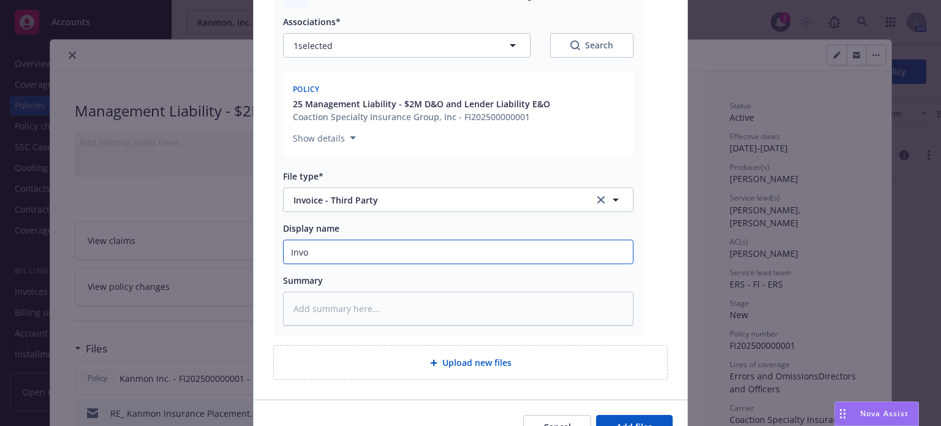
type input "Invoi"
type textarea "x"
type input "Invoic"
type textarea "x"
type input "Invoice"
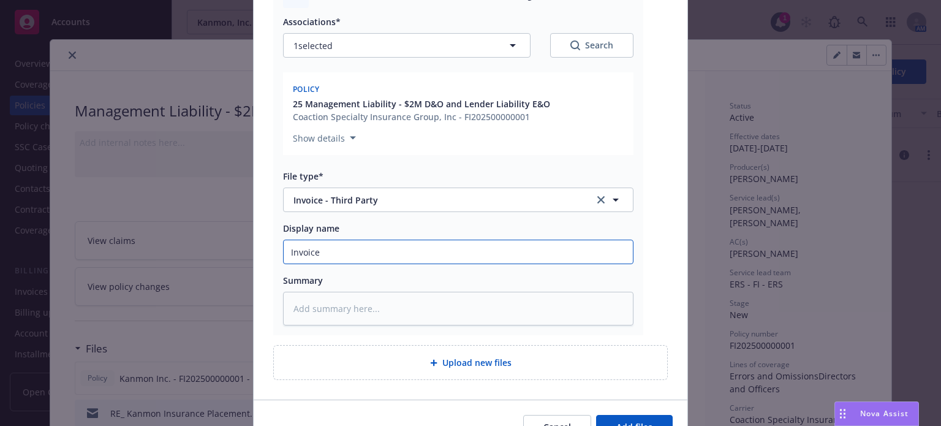
type textarea "x"
type input "Invoice r"
type textarea "x"
type input "Invoice re"
type textarea "x"
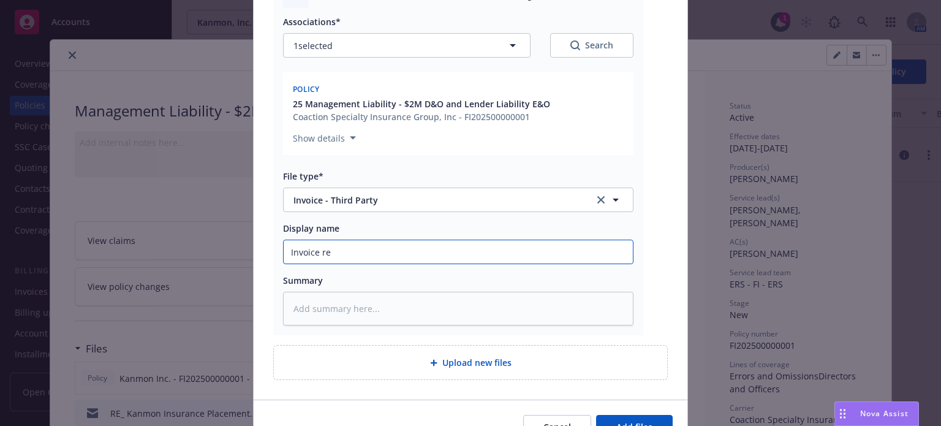
type input "Invoice rec"
type textarea "x"
type input "Invoice recd"
type textarea "x"
type input "Invoice recd"
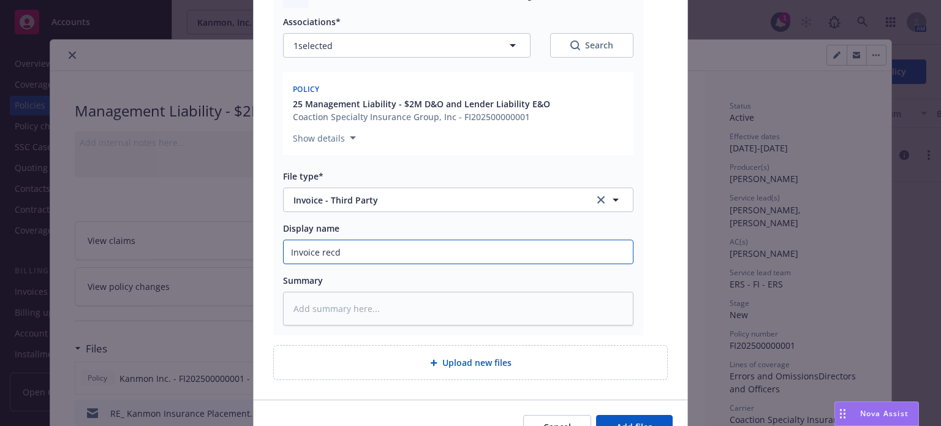
type textarea "x"
type input "Invoice recd f"
type textarea "x"
type input "Invoice recd fr"
type textarea "x"
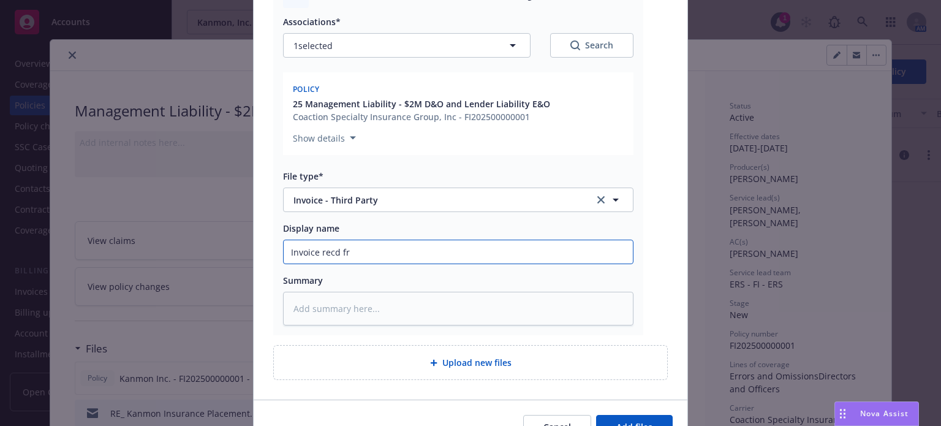
type input "Invoice recd fro"
type textarea "x"
type input "Invoice recd from"
type textarea "x"
type input "Invoice recd from"
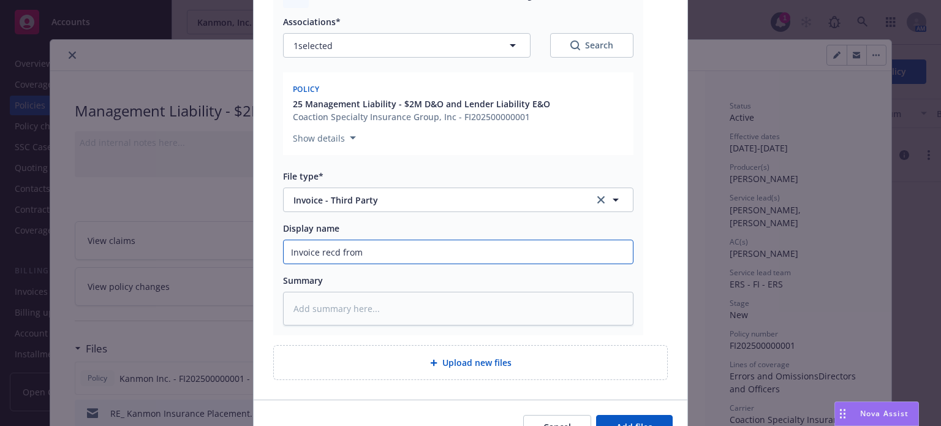
type textarea "x"
type input "Invoice recd from C"
type textarea "x"
type input "Invoice recd from Co"
type textarea "x"
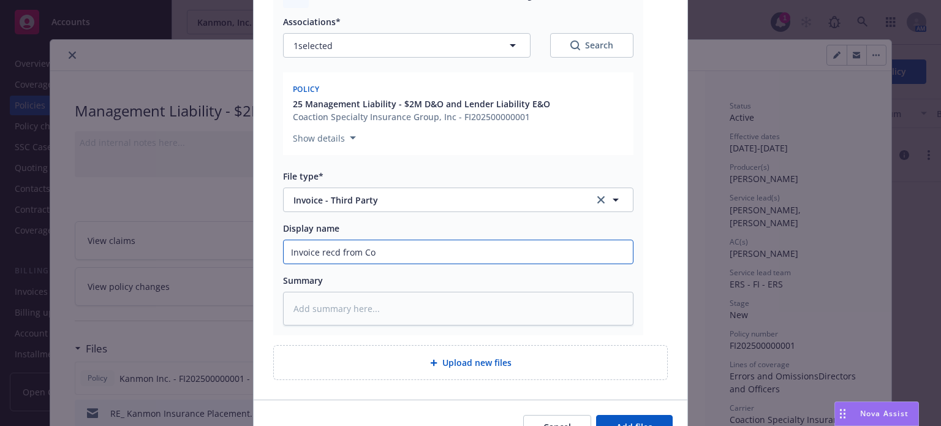
type input "Invoice recd from CoA"
type textarea "x"
type input "Invoice recd from CoAc"
type textarea "x"
type input "Invoice recd from CoAct"
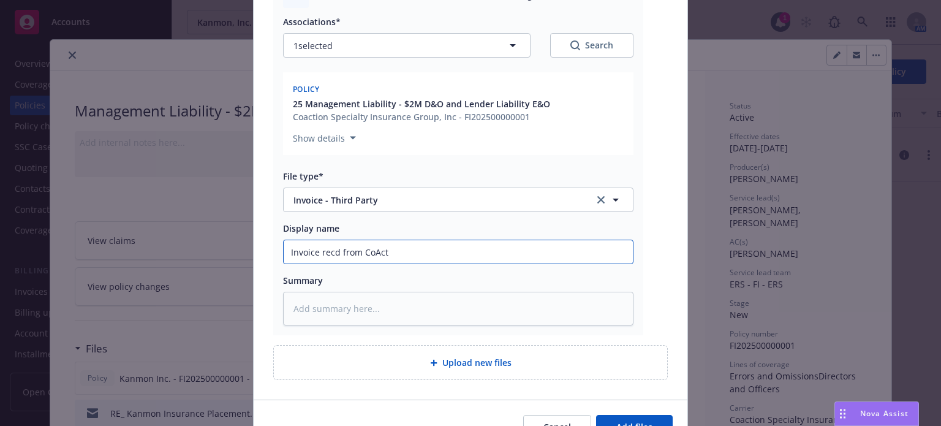
type textarea "x"
type input "Invoice recd from CoActi"
type textarea "x"
type input "Invoice recd from CoActio"
type textarea "x"
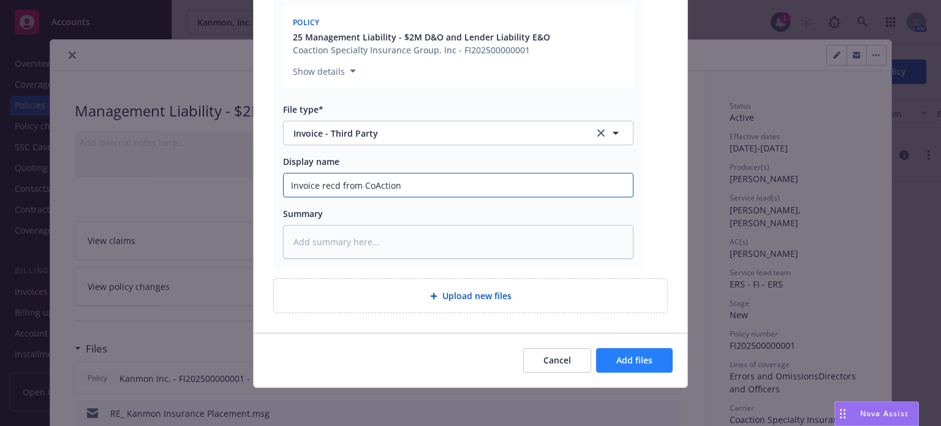
type input "Invoice recd from CoAction"
click at [658, 352] on button "Add files" at bounding box center [634, 360] width 77 height 25
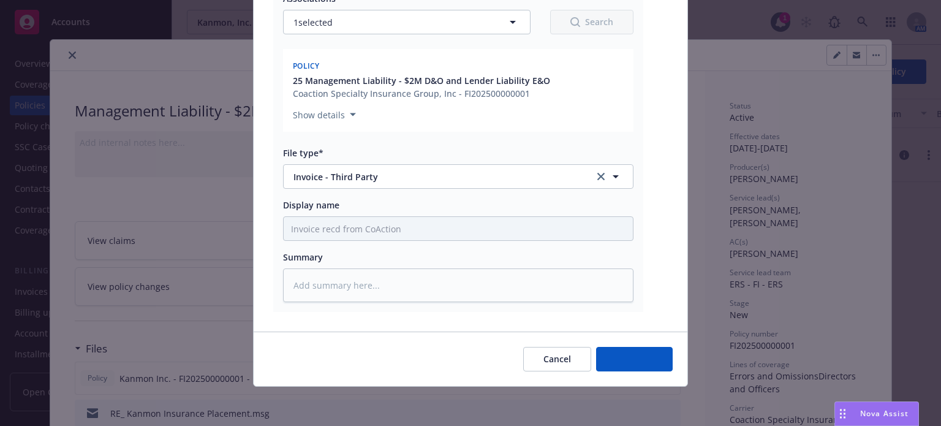
scroll to position [206, 0]
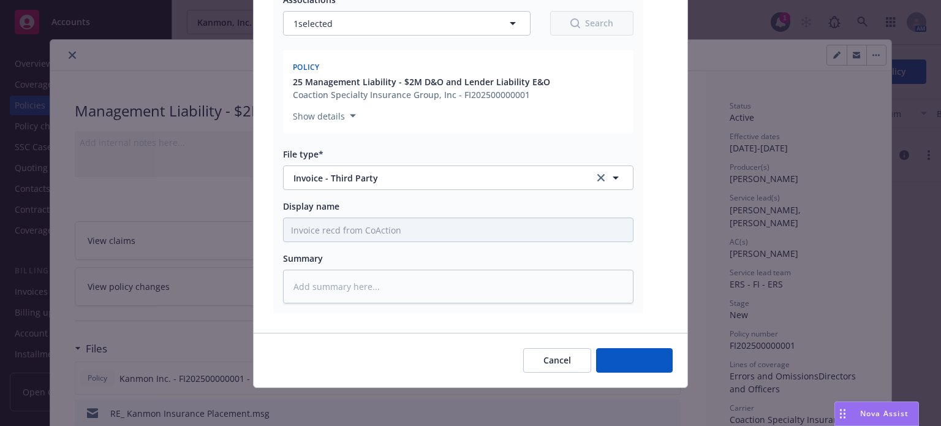
type textarea "x"
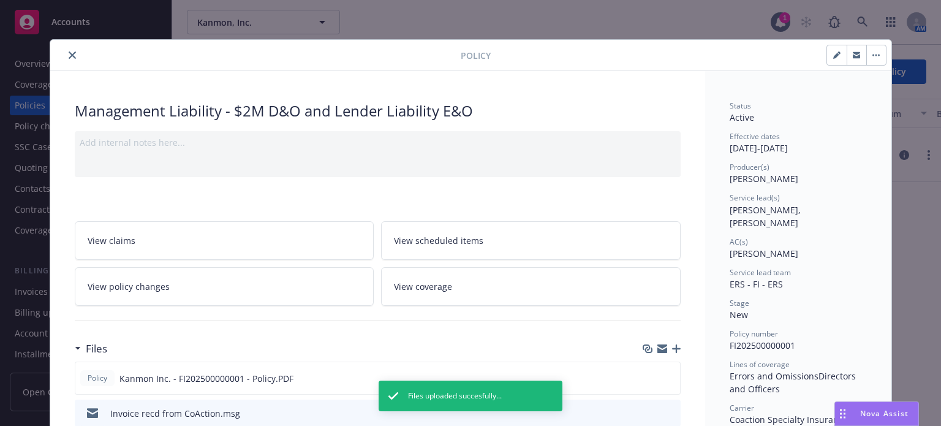
click at [70, 51] on icon "close" at bounding box center [72, 54] width 7 height 7
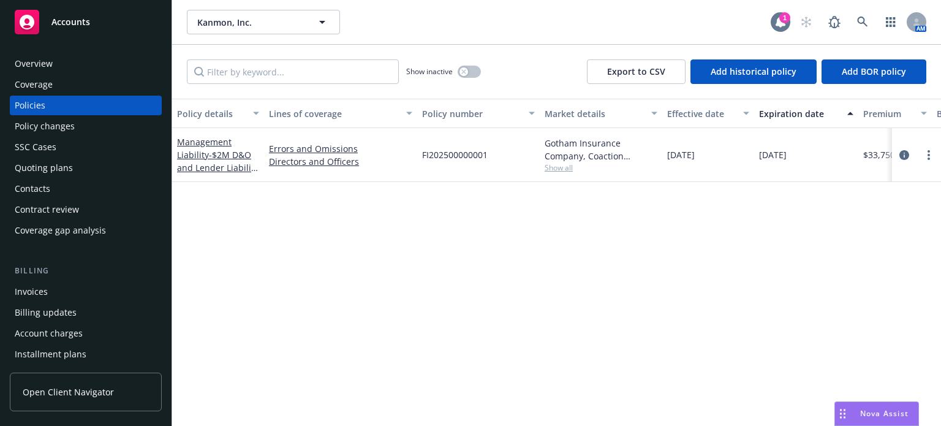
click at [780, 20] on div "1" at bounding box center [785, 17] width 11 height 11
click at [864, 18] on icon at bounding box center [862, 22] width 10 height 10
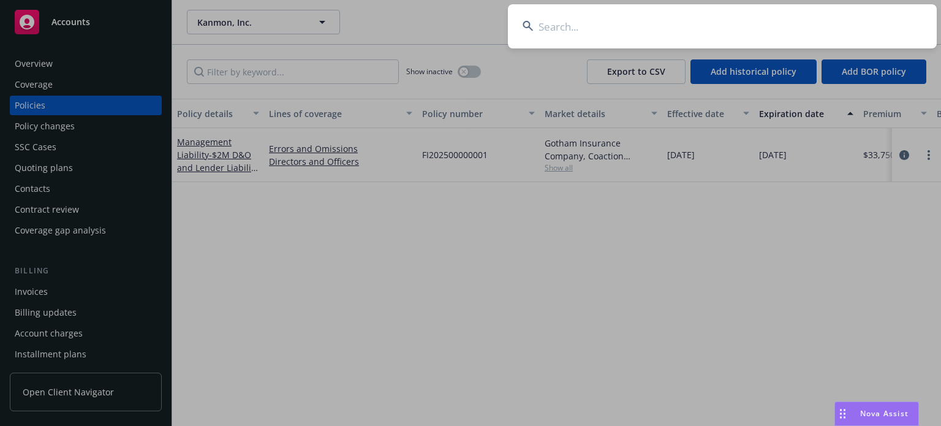
click at [718, 32] on input at bounding box center [722, 26] width 429 height 44
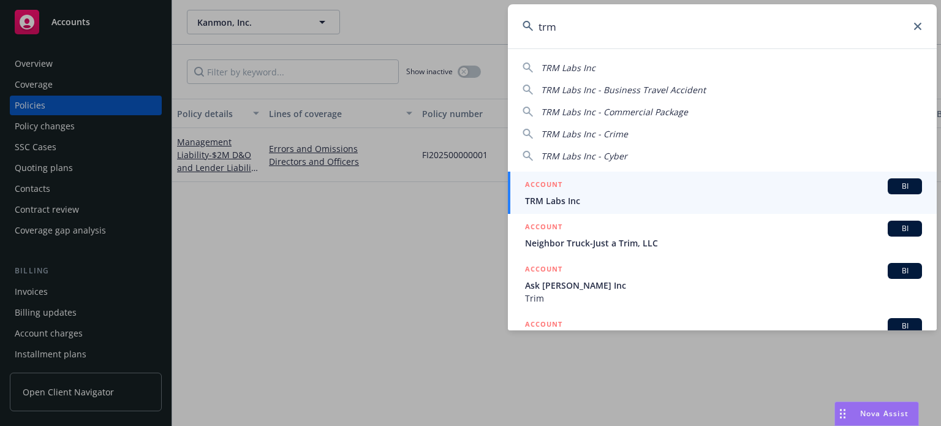
type input "trm"
click at [588, 200] on span "TRM Labs Inc" at bounding box center [723, 200] width 397 height 13
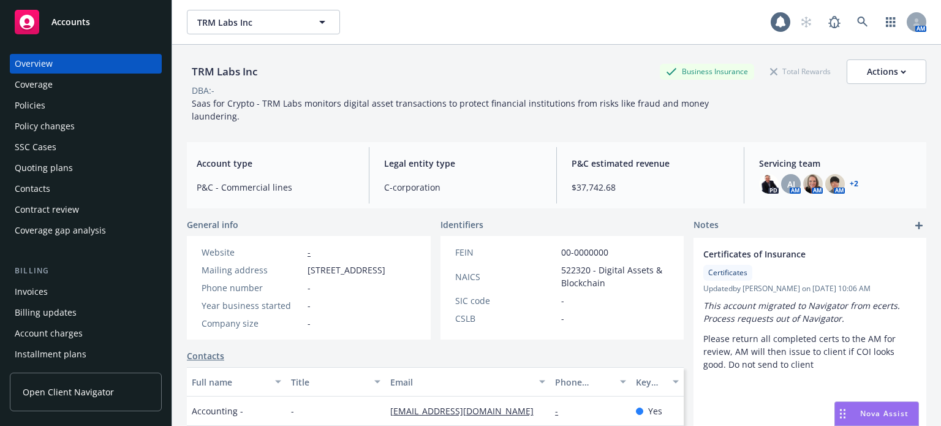
click at [54, 105] on div "Policies" at bounding box center [86, 106] width 142 height 20
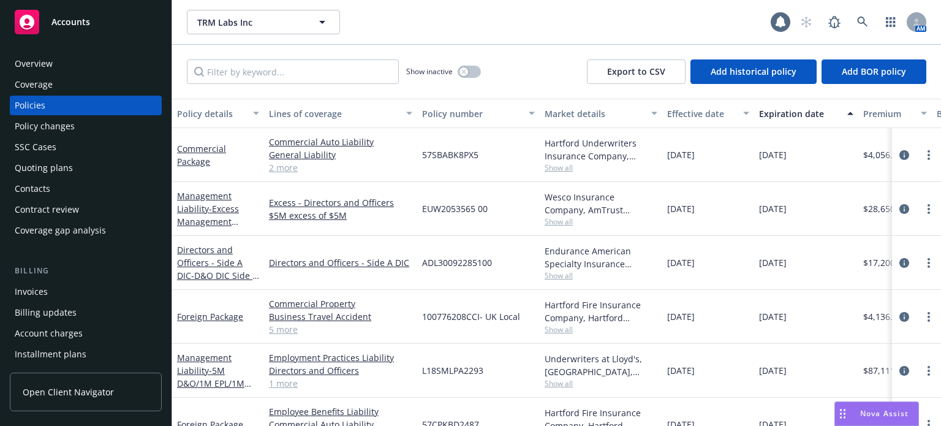
click at [197, 118] on div "Policy details" at bounding box center [211, 113] width 69 height 13
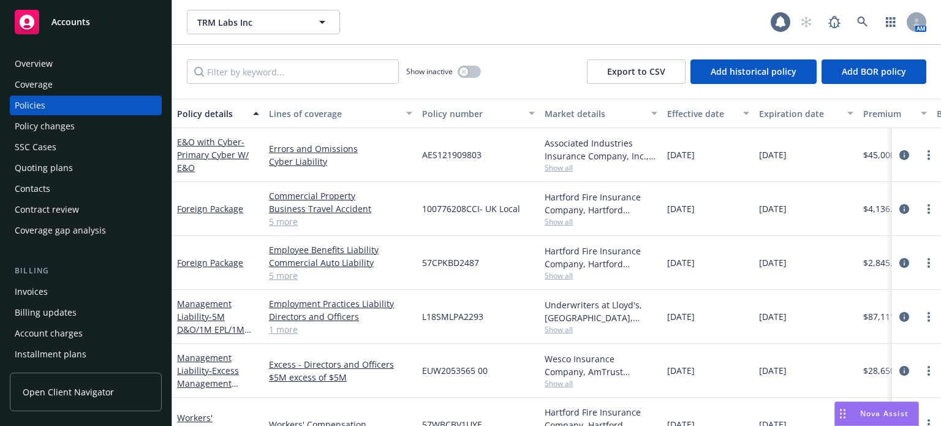
scroll to position [381, 0]
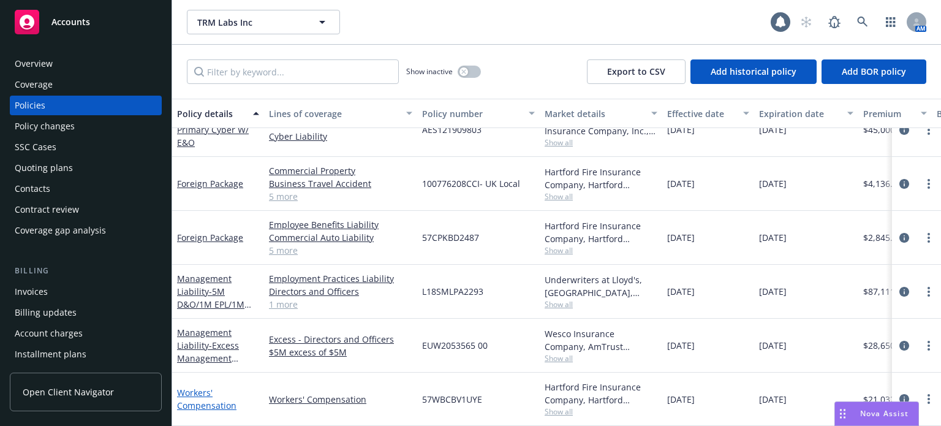
click at [227, 392] on link "Workers' Compensation" at bounding box center [206, 399] width 59 height 25
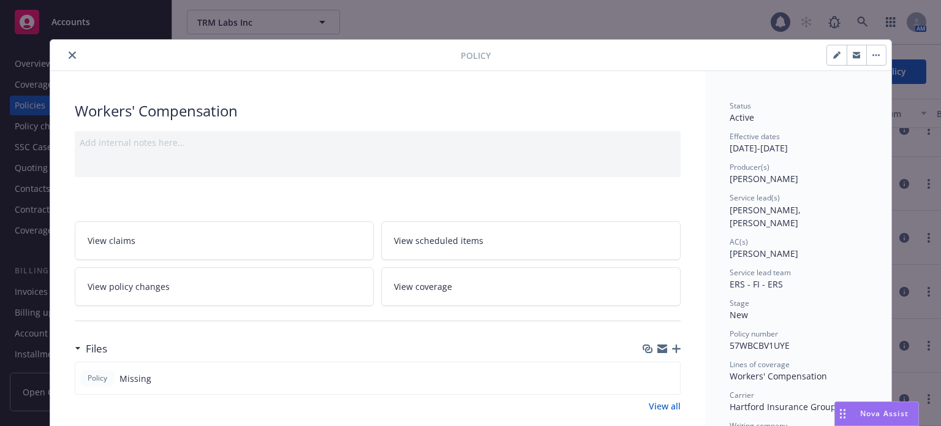
click at [65, 51] on button "close" at bounding box center [72, 55] width 15 height 15
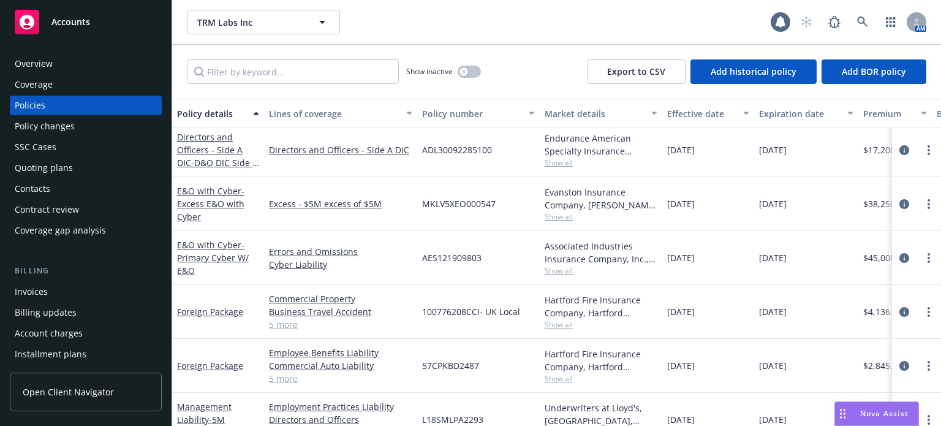
scroll to position [197, 0]
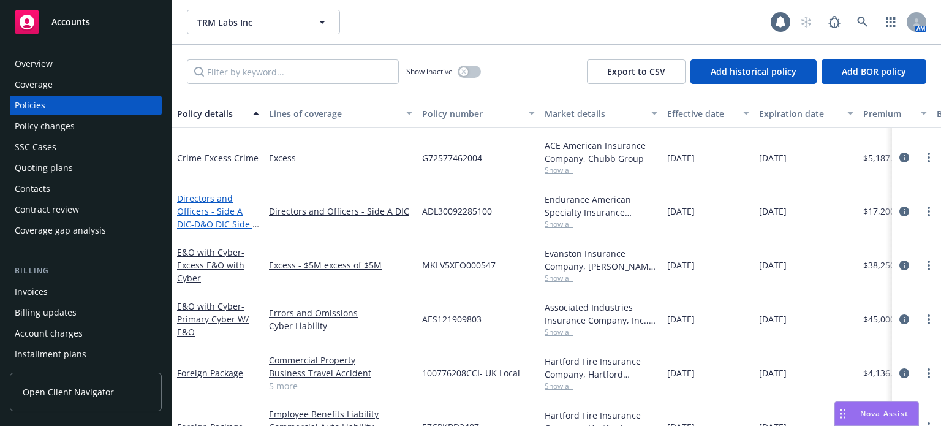
click at [179, 202] on link "Directors and Officers - Side A DIC - D&O DIC Side A $5m" at bounding box center [217, 217] width 81 height 50
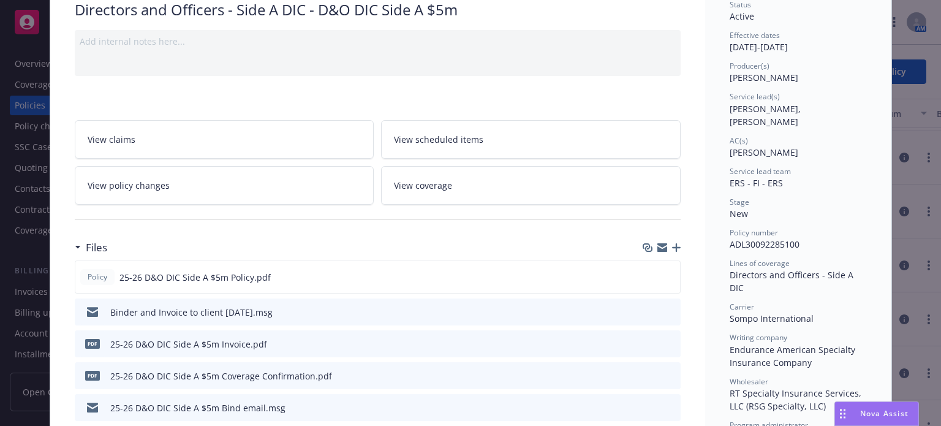
scroll to position [123, 0]
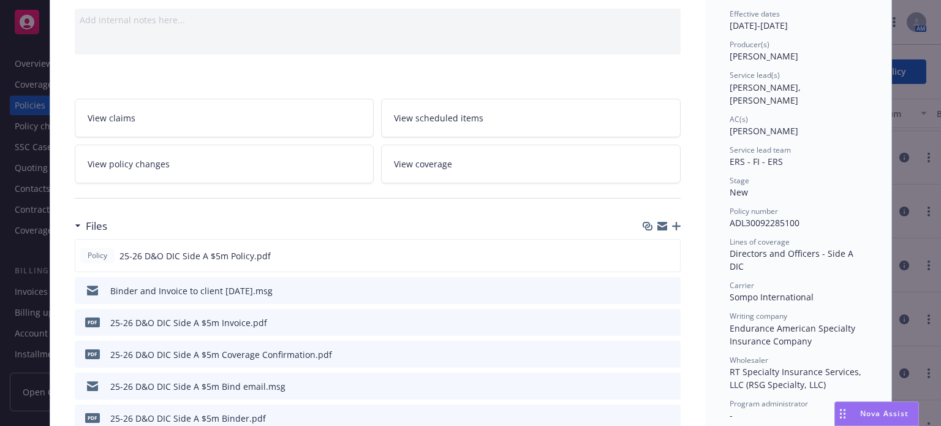
click at [664, 287] on icon "preview file" at bounding box center [669, 290] width 11 height 9
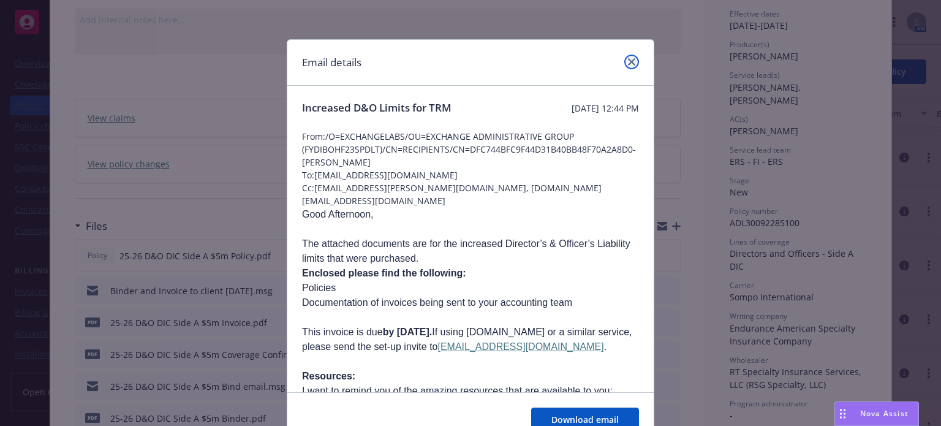
click at [629, 61] on icon "close" at bounding box center [631, 61] width 7 height 7
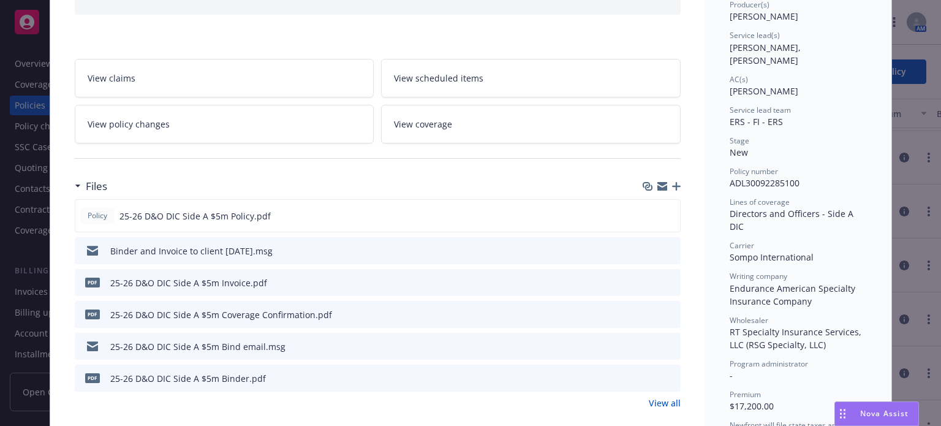
scroll to position [184, 0]
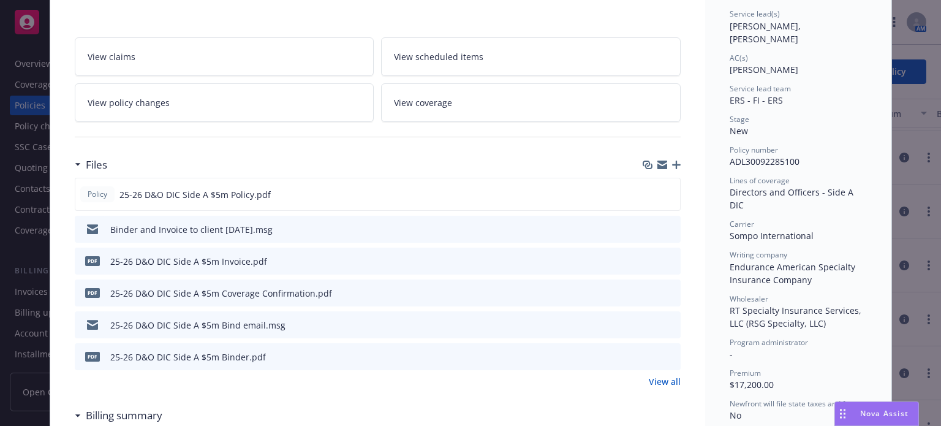
click at [665, 325] on icon "preview file" at bounding box center [669, 324] width 11 height 9
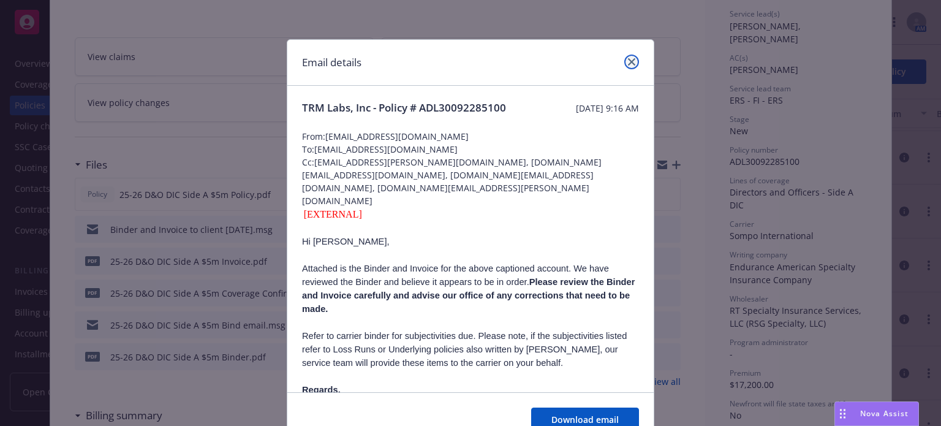
click at [628, 63] on icon "close" at bounding box center [631, 61] width 7 height 7
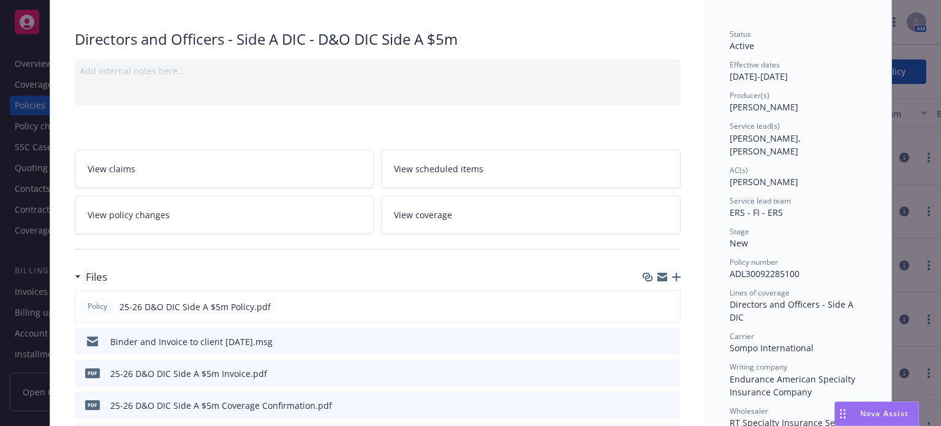
scroll to position [0, 0]
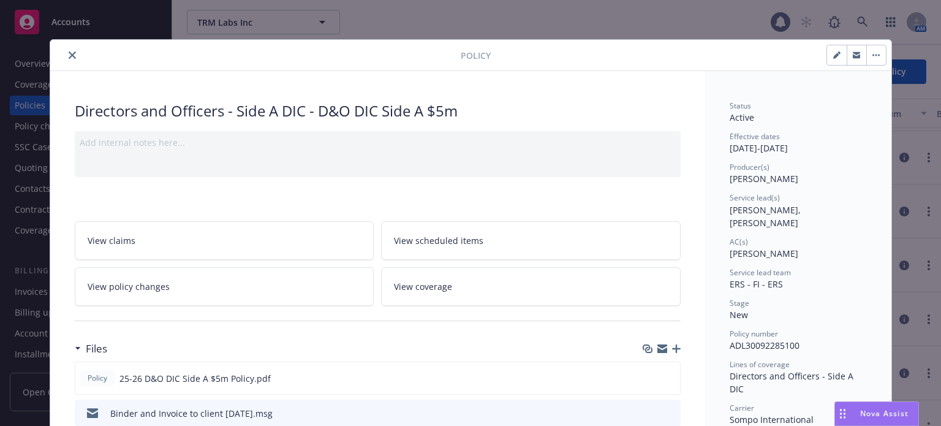
click at [69, 55] on icon "close" at bounding box center [72, 54] width 7 height 7
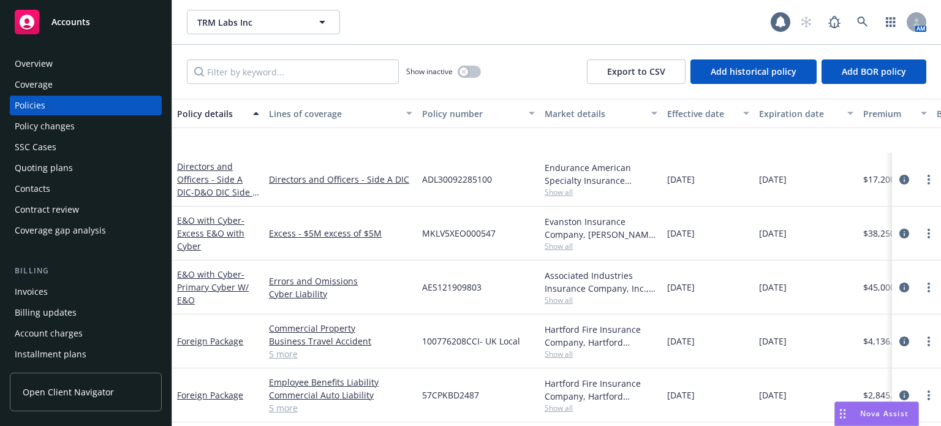
scroll to position [306, 0]
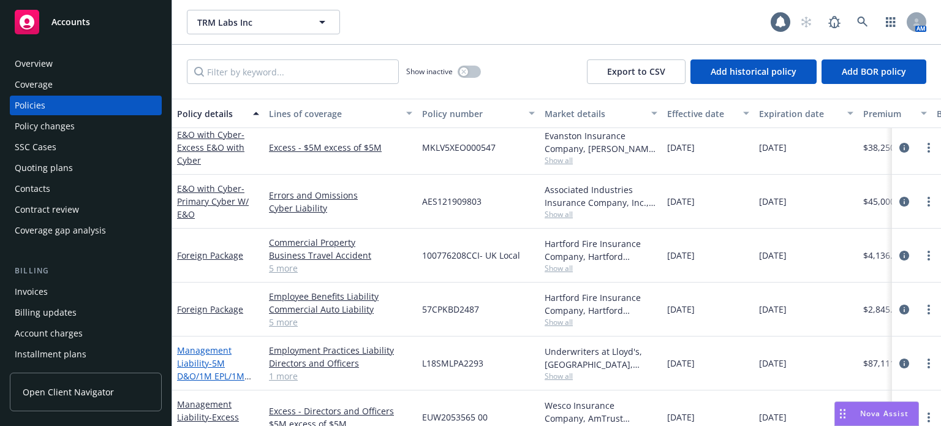
click at [222, 354] on link "Management Liability - 5M D&O/1M EPL/1M FID" at bounding box center [210, 369] width 67 height 50
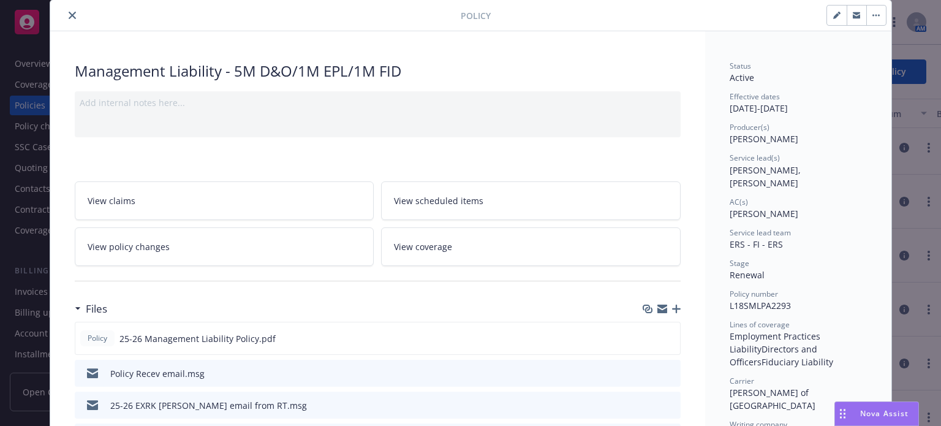
scroll to position [61, 0]
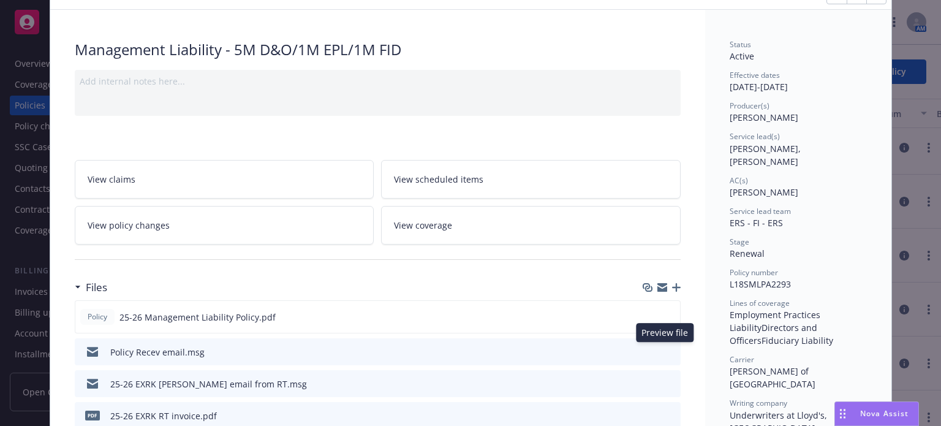
click at [666, 351] on icon "preview file" at bounding box center [669, 351] width 11 height 9
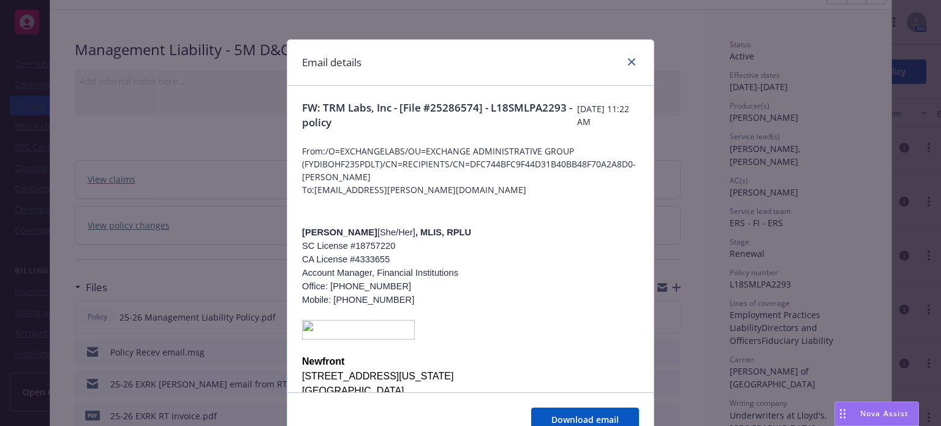
drag, startPoint x: 634, startPoint y: 58, endPoint x: 623, endPoint y: 75, distance: 20.4
click at [627, 70] on div "Email details" at bounding box center [470, 63] width 367 height 46
click at [628, 63] on icon "close" at bounding box center [631, 61] width 7 height 7
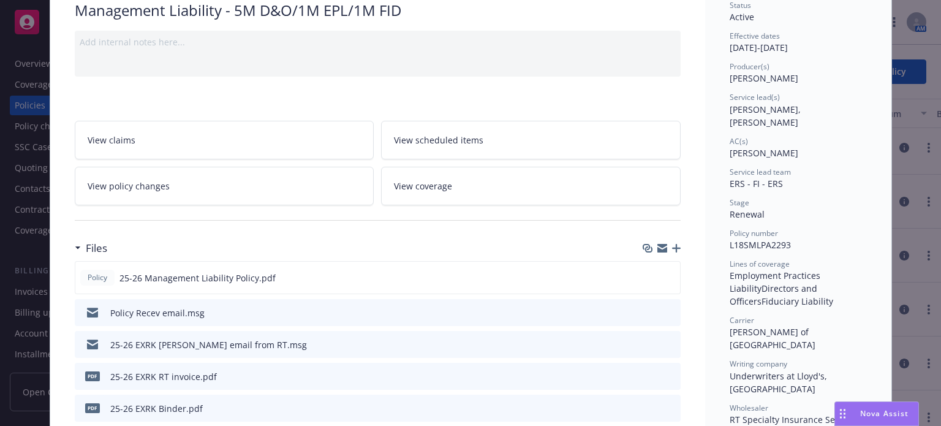
scroll to position [123, 0]
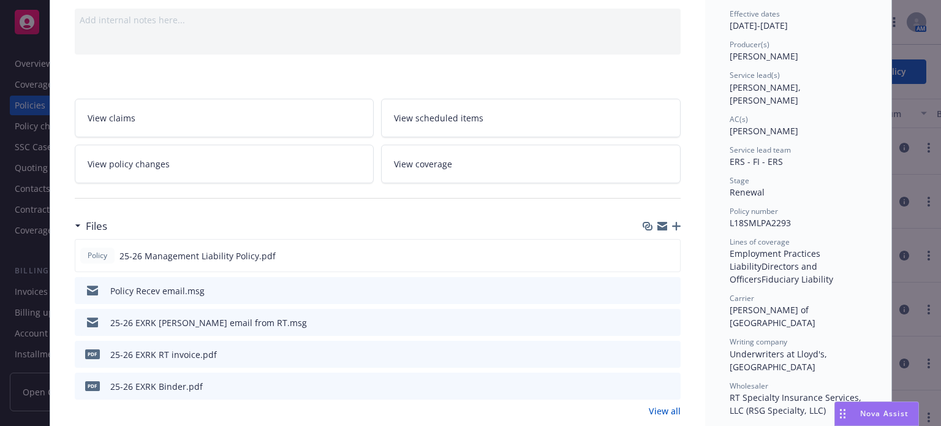
click at [664, 322] on icon "preview file" at bounding box center [669, 321] width 11 height 9
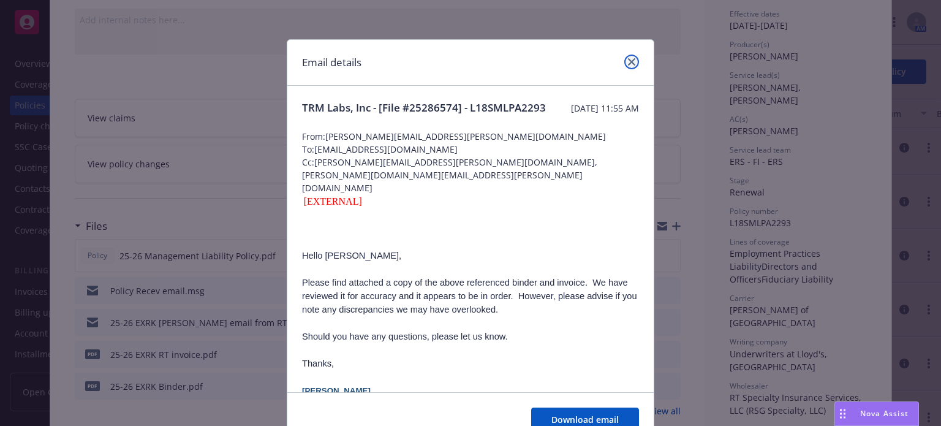
click at [626, 55] on link "close" at bounding box center [632, 62] width 15 height 15
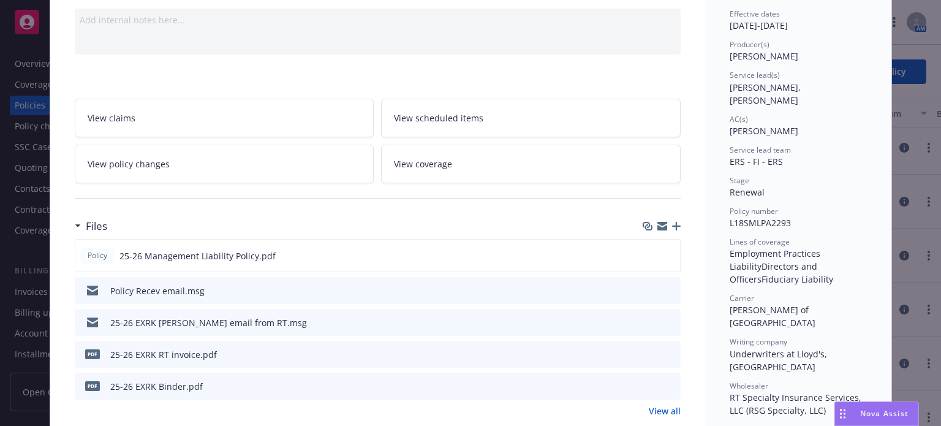
click at [669, 319] on icon "preview file" at bounding box center [669, 321] width 11 height 9
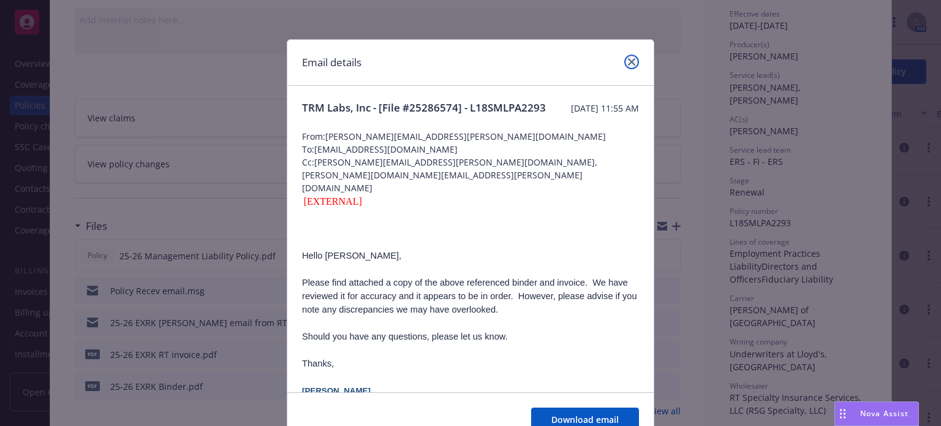
click at [631, 61] on link "close" at bounding box center [632, 62] width 15 height 15
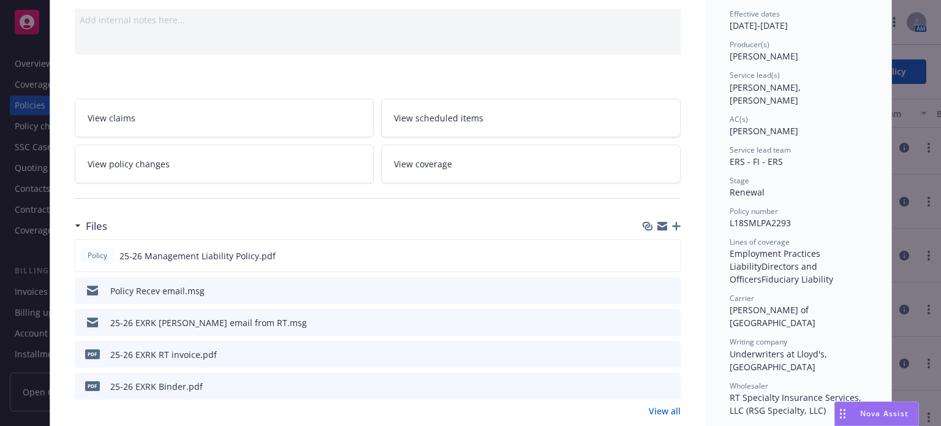
scroll to position [0, 0]
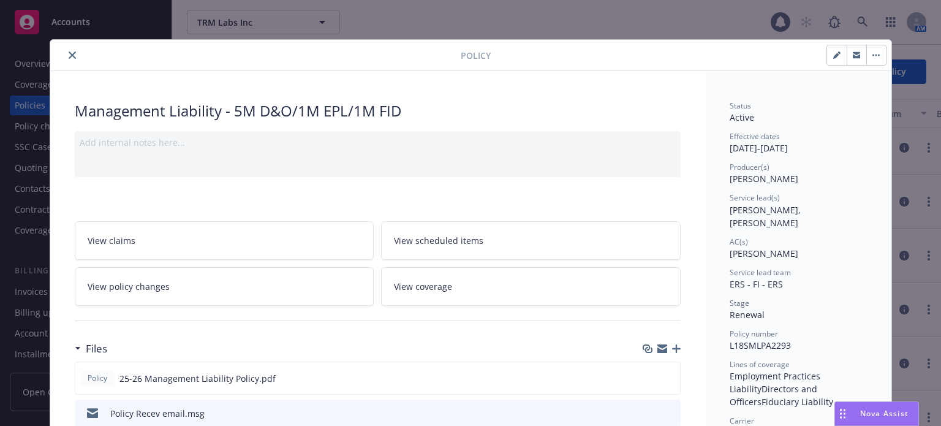
click at [69, 56] on icon "close" at bounding box center [72, 54] width 7 height 7
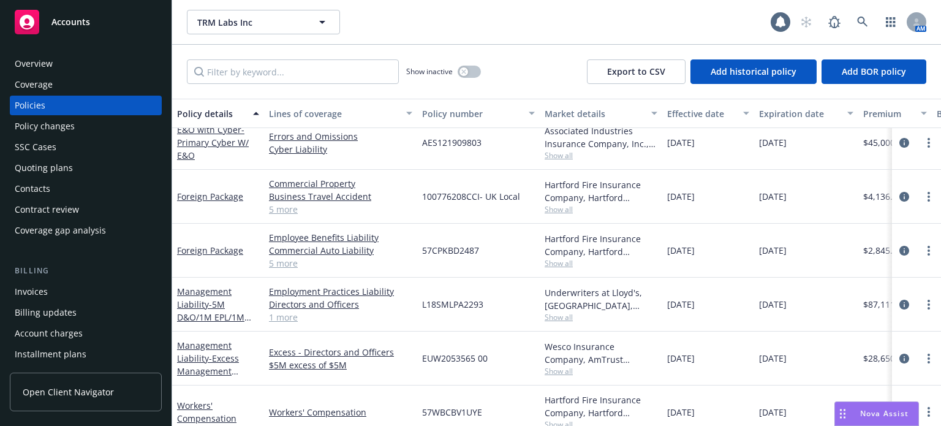
scroll to position [368, 0]
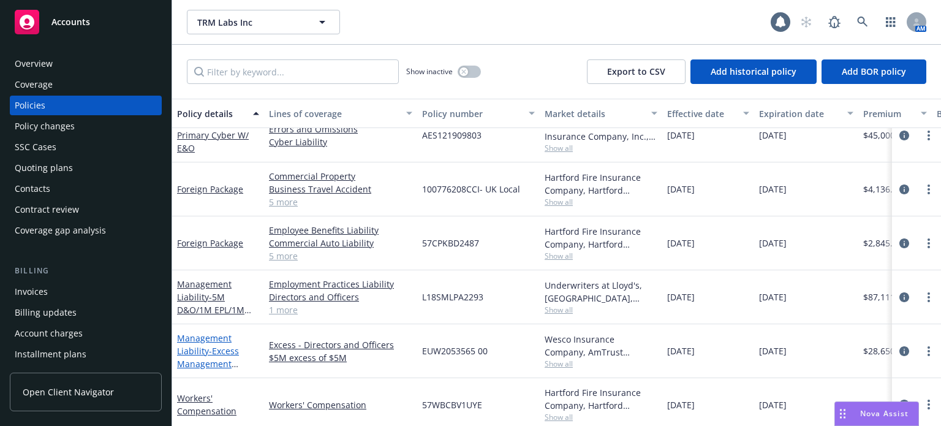
click at [208, 338] on link "Management Liability - Excess Management Liability $5m xs $5m" at bounding box center [208, 363] width 63 height 63
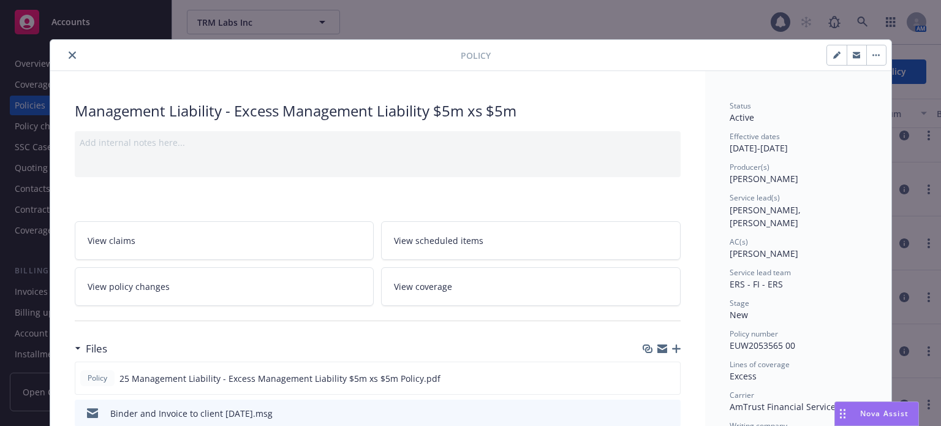
click at [69, 52] on icon "close" at bounding box center [72, 54] width 7 height 7
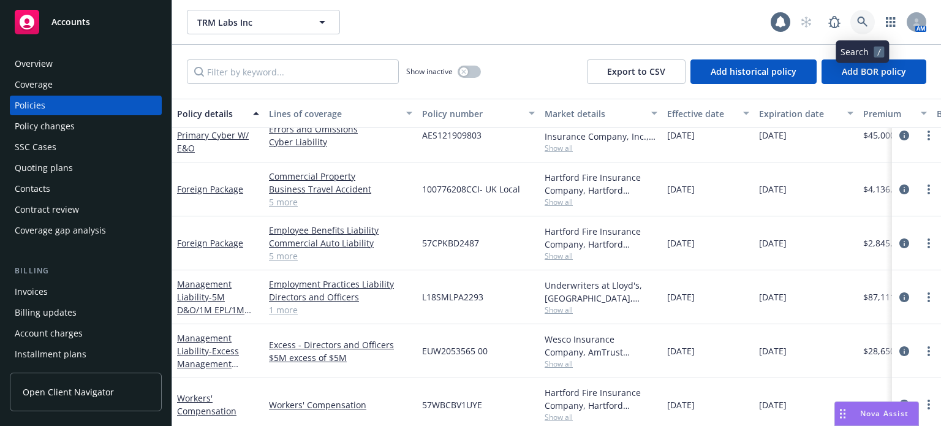
click at [856, 19] on link at bounding box center [863, 22] width 25 height 25
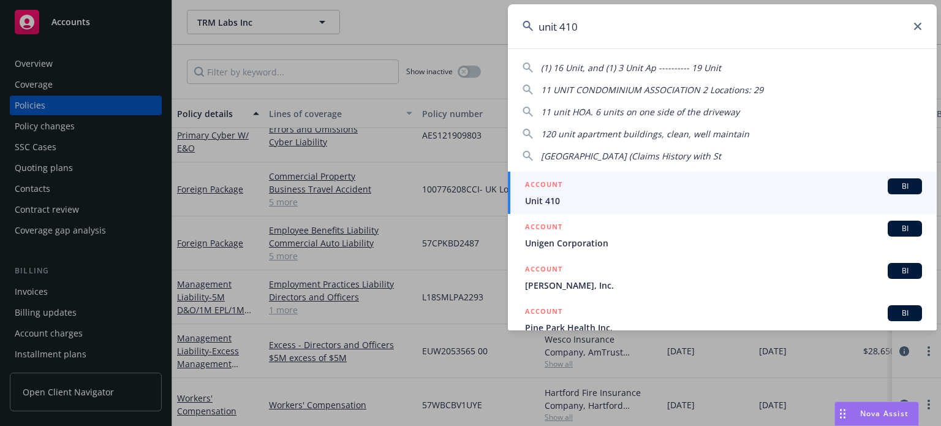
type input "unit 410"
click at [572, 191] on div "ACCOUNT BI" at bounding box center [723, 186] width 397 height 16
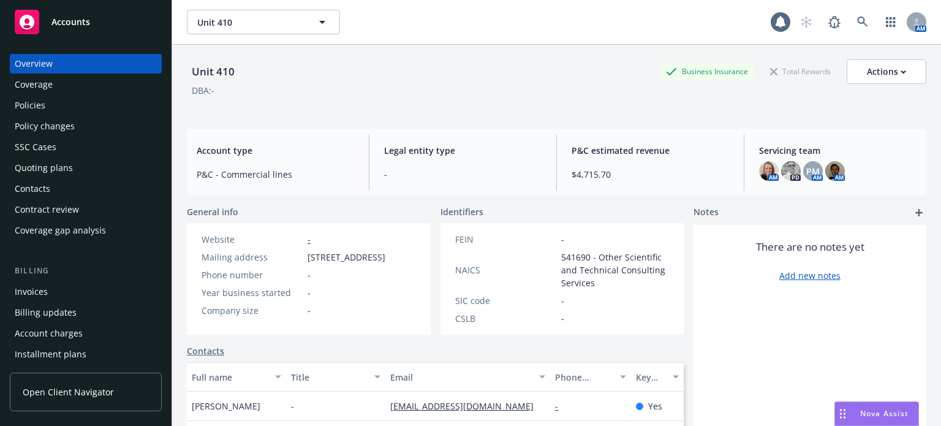
click at [32, 102] on div "Policies" at bounding box center [30, 106] width 31 height 20
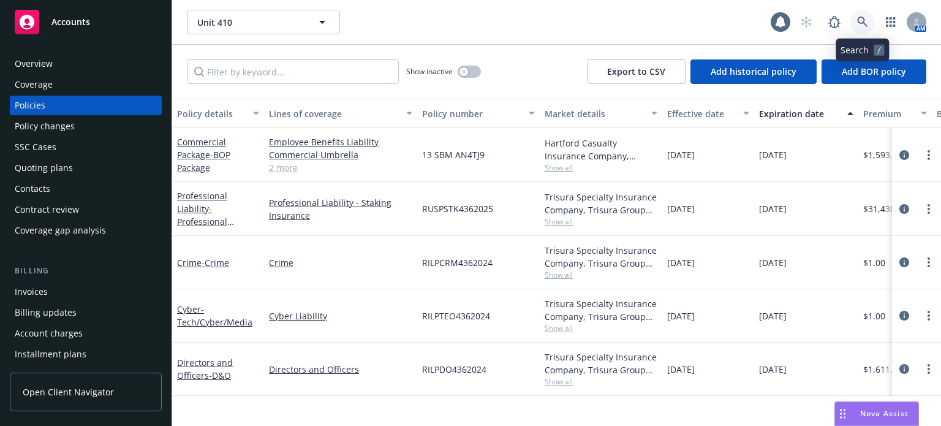
click at [859, 24] on icon at bounding box center [862, 22] width 11 height 11
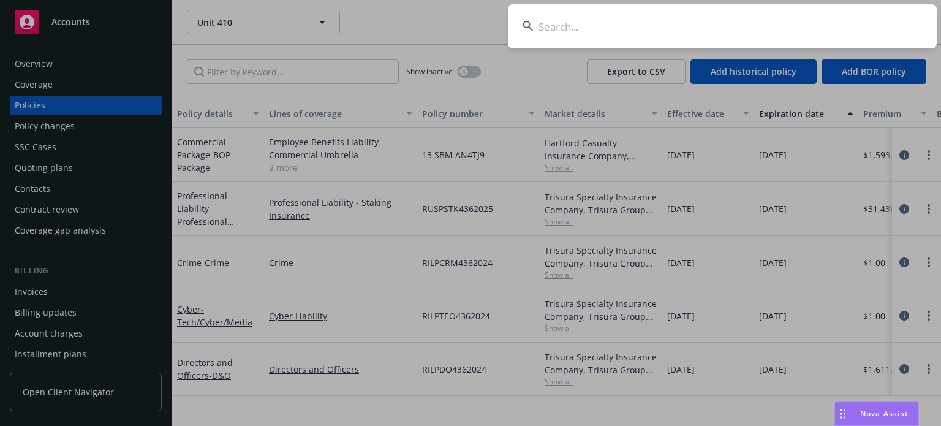
click at [636, 25] on input at bounding box center [722, 26] width 429 height 44
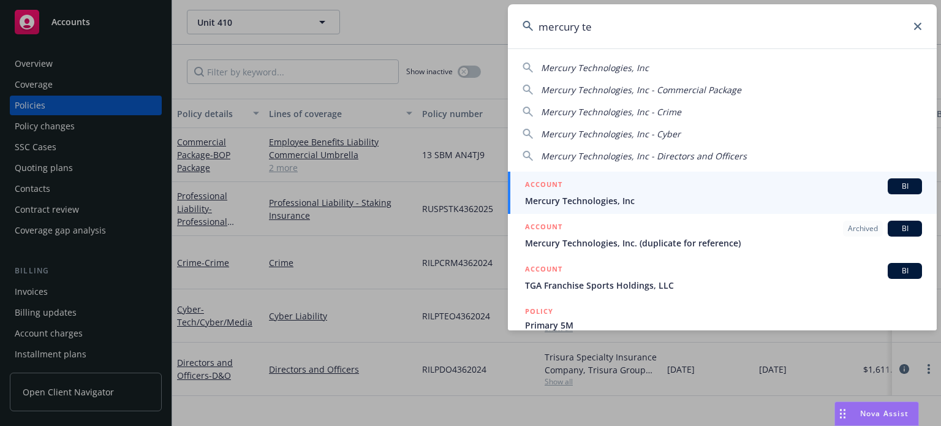
type input "mercury te"
click at [593, 205] on span "Mercury Technologies, Inc" at bounding box center [723, 200] width 397 height 13
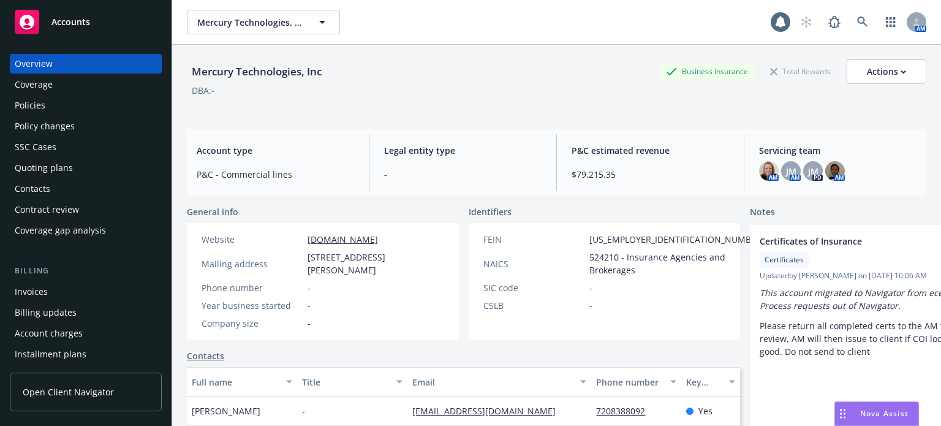
click at [54, 167] on div "Quoting plans" at bounding box center [44, 168] width 58 height 20
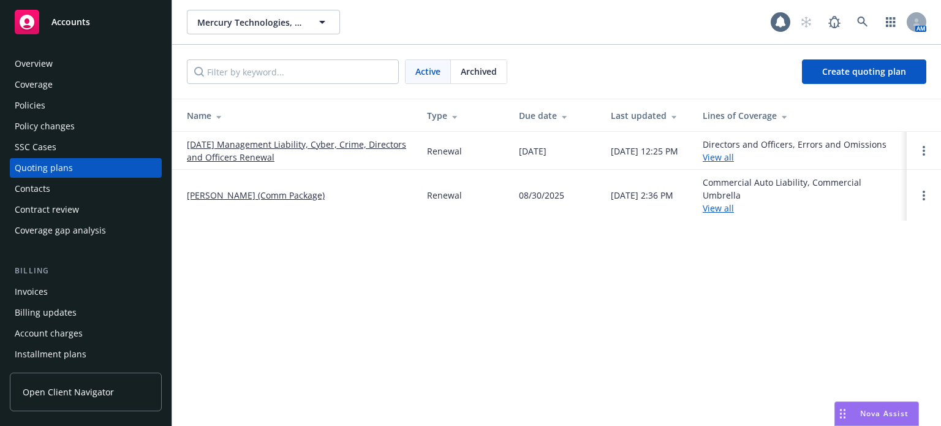
click at [216, 145] on link "09/27/25 Management Liability, Cyber, Crime, Directors and Officers Renewal" at bounding box center [297, 151] width 221 height 26
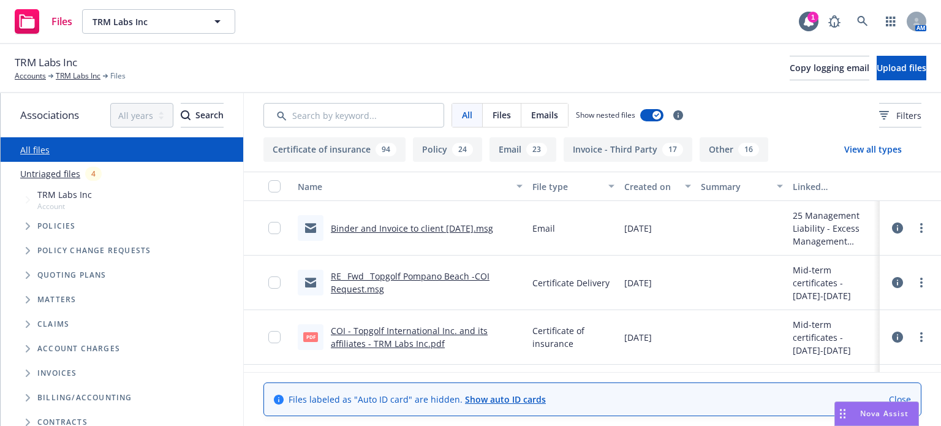
click at [442, 230] on link "Binder and Invoice to client [DATE].msg" at bounding box center [412, 228] width 162 height 12
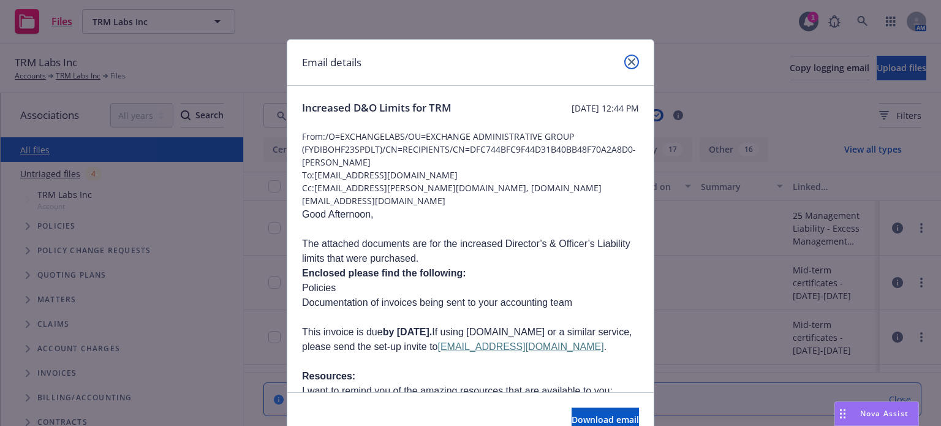
click at [630, 61] on icon "close" at bounding box center [631, 61] width 7 height 7
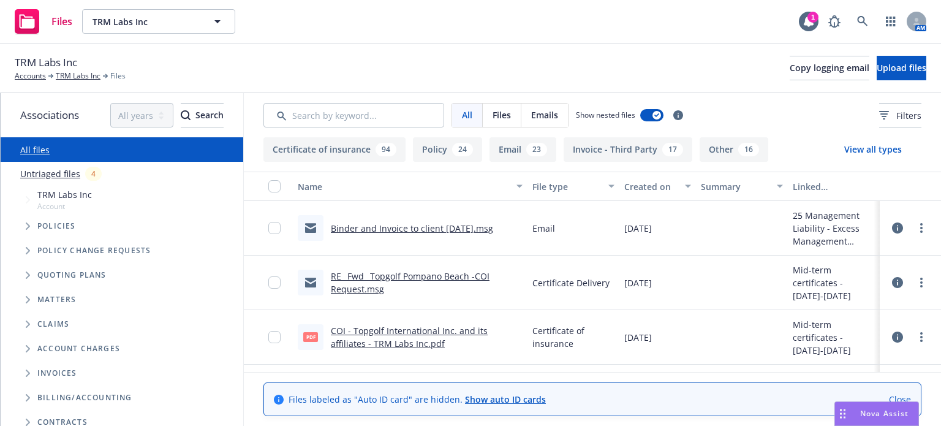
click at [425, 232] on link "Binder and Invoice to client [DATE].msg" at bounding box center [412, 228] width 162 height 12
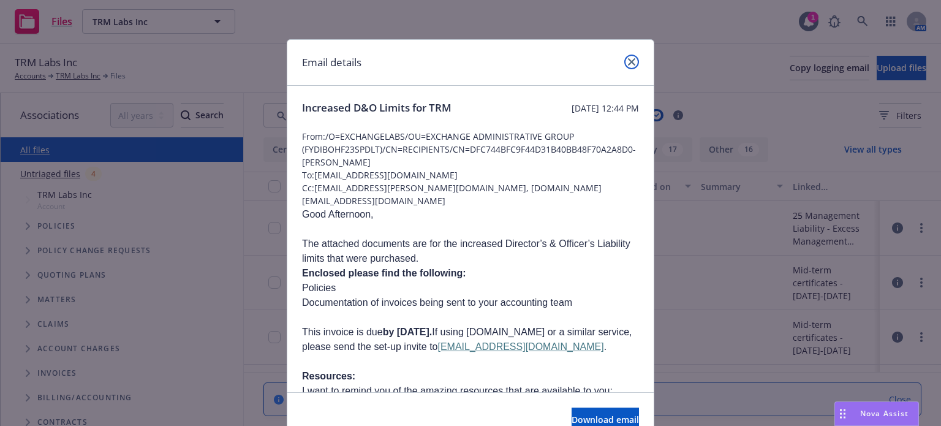
click at [630, 63] on icon "close" at bounding box center [631, 61] width 7 height 7
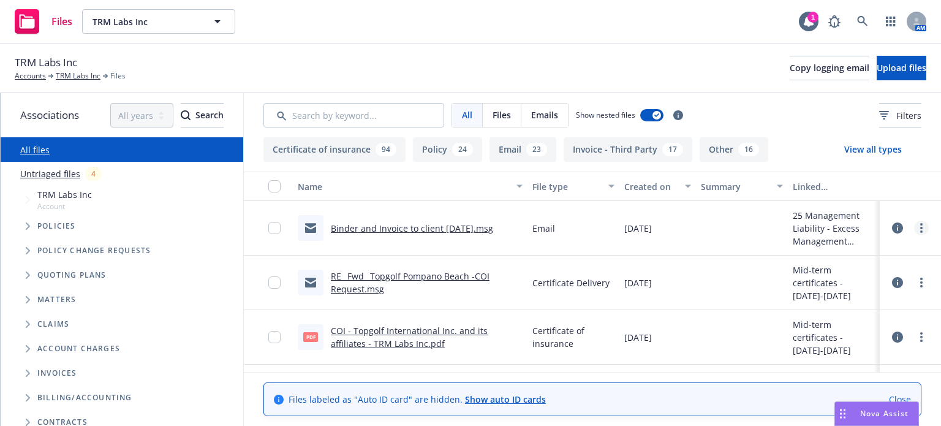
click at [914, 229] on link "more" at bounding box center [921, 228] width 15 height 15
click at [848, 325] on link "Update associations" at bounding box center [858, 326] width 122 height 25
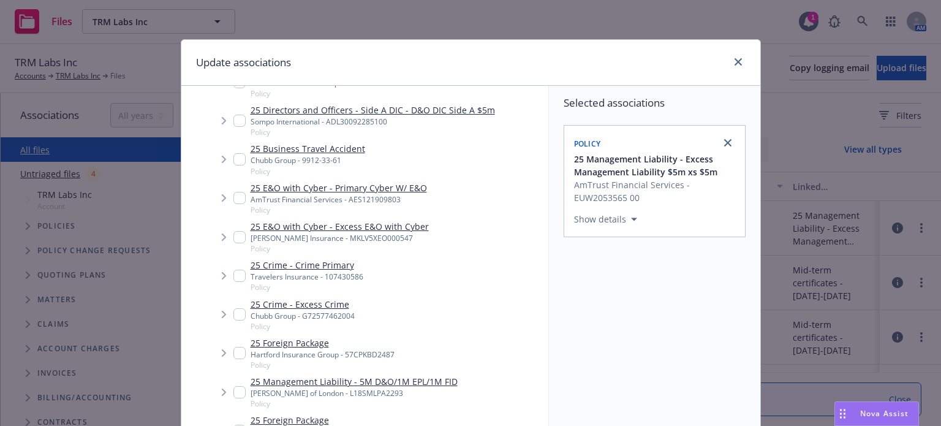
scroll to position [61, 0]
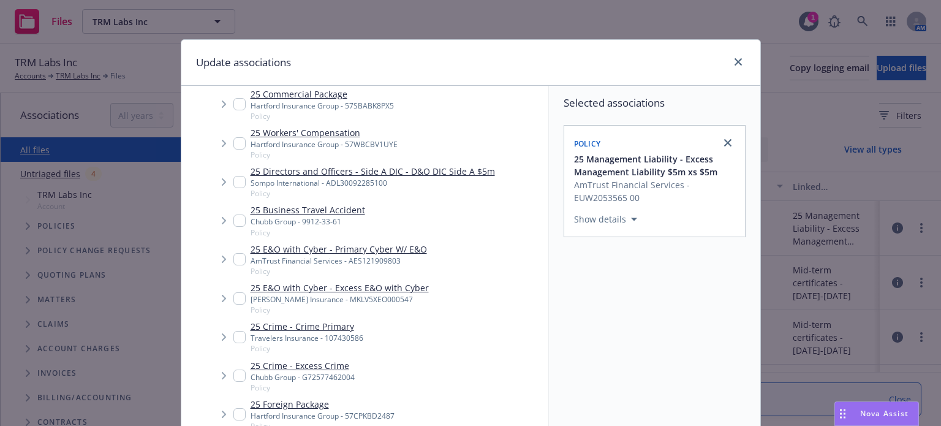
click at [235, 180] on input "Tree Example" at bounding box center [240, 182] width 12 height 12
checkbox input "true"
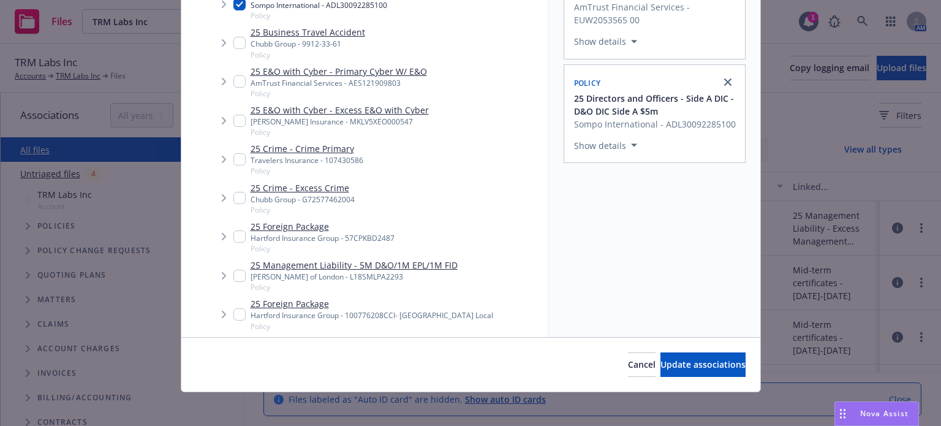
scroll to position [183, 0]
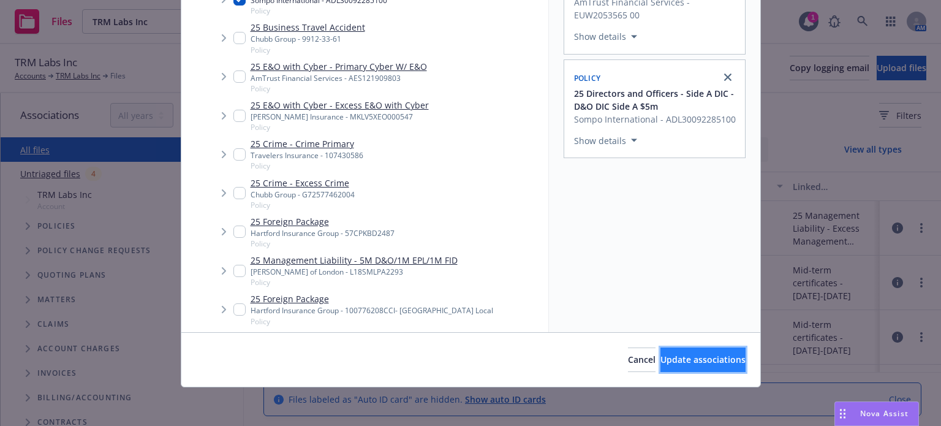
click at [664, 357] on span "Update associations" at bounding box center [703, 360] width 85 height 12
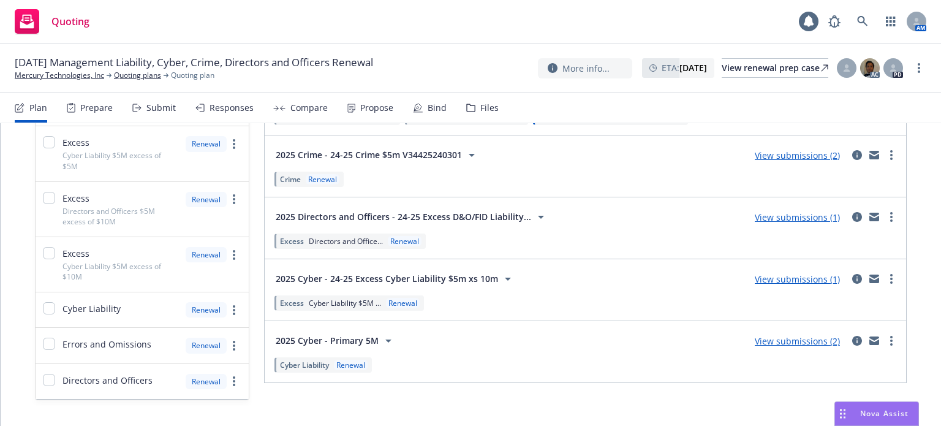
scroll to position [302, 0]
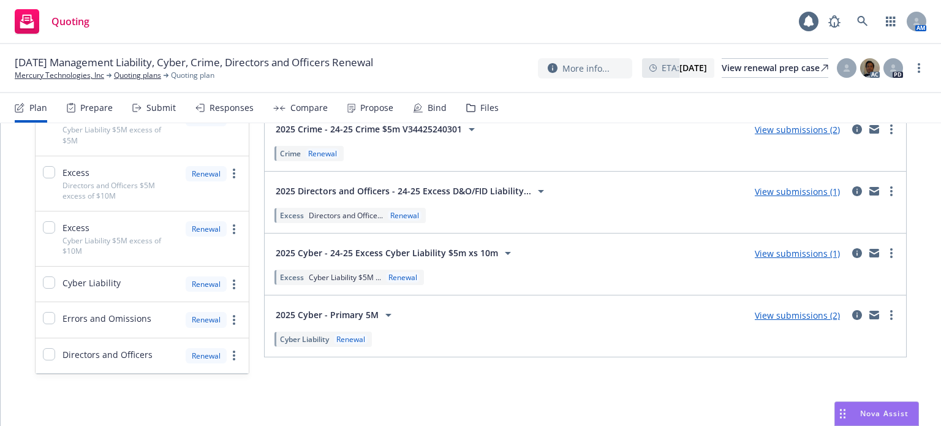
click at [805, 316] on link "View submissions (2)" at bounding box center [797, 316] width 85 height 12
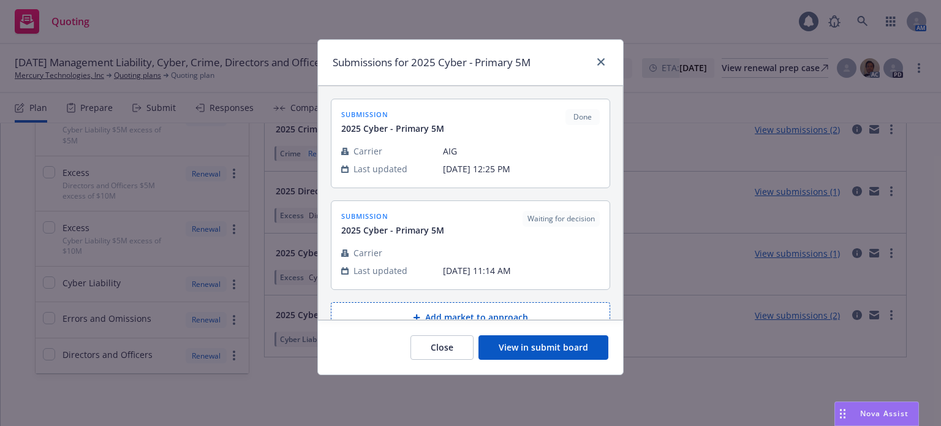
click at [571, 348] on button "View in submit board" at bounding box center [544, 347] width 130 height 25
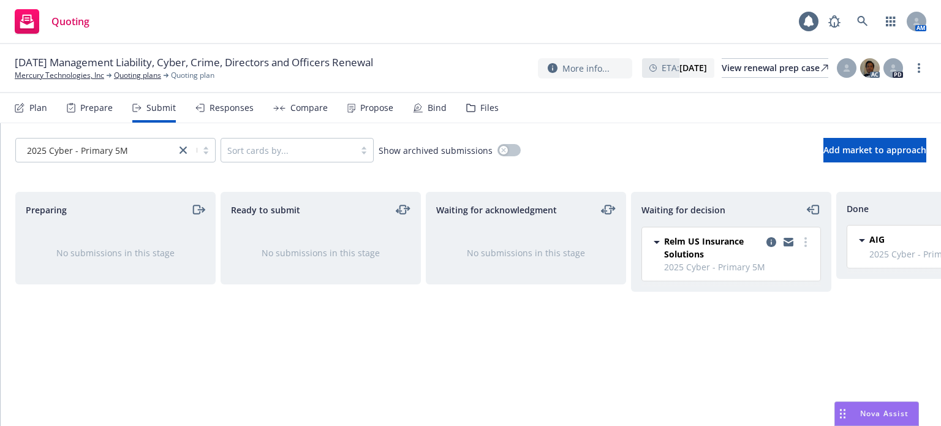
scroll to position [0, 110]
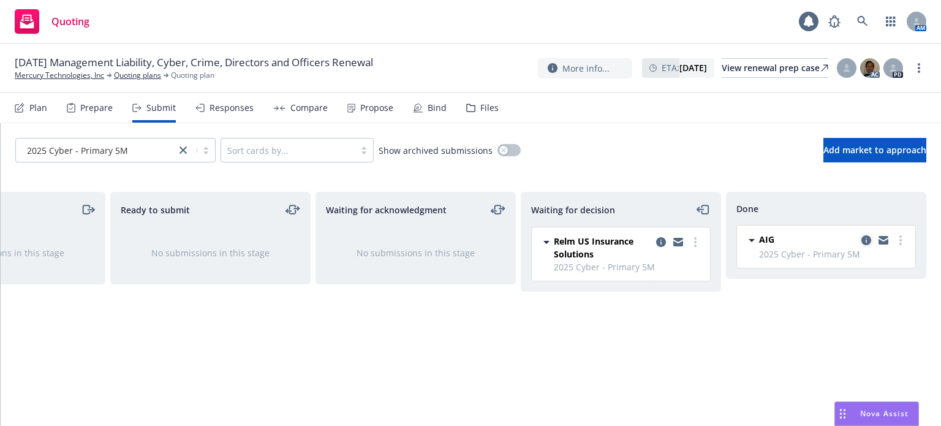
click at [867, 242] on icon "copy logging email" at bounding box center [867, 240] width 10 height 10
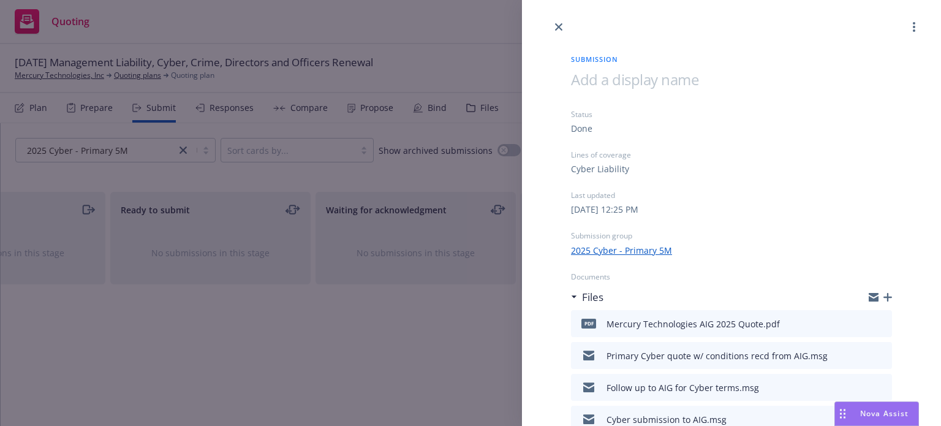
click at [884, 294] on icon "button" at bounding box center [888, 297] width 9 height 9
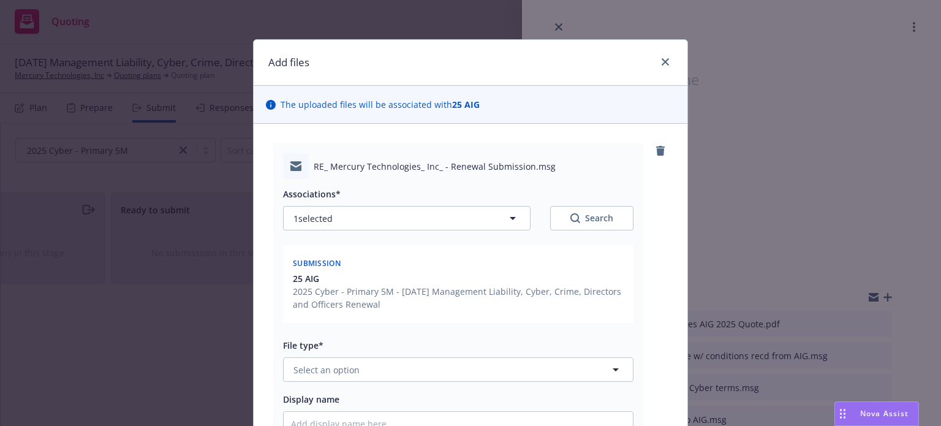
scroll to position [61, 0]
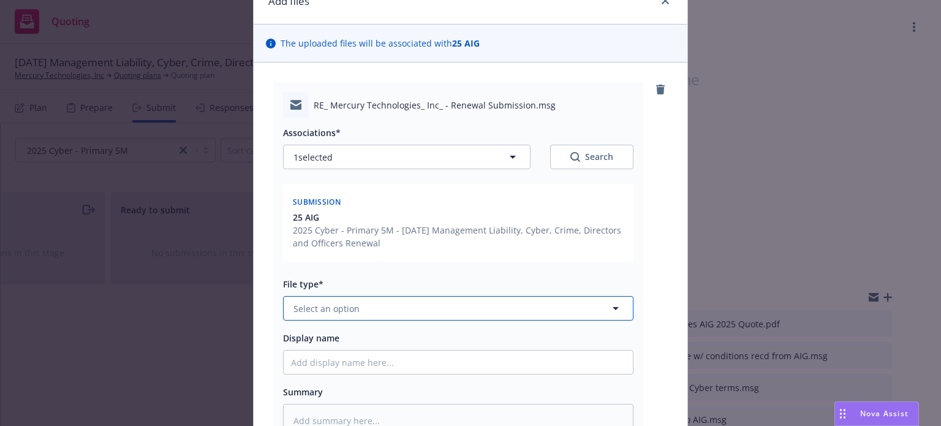
click at [365, 302] on button "Select an option" at bounding box center [458, 308] width 351 height 25
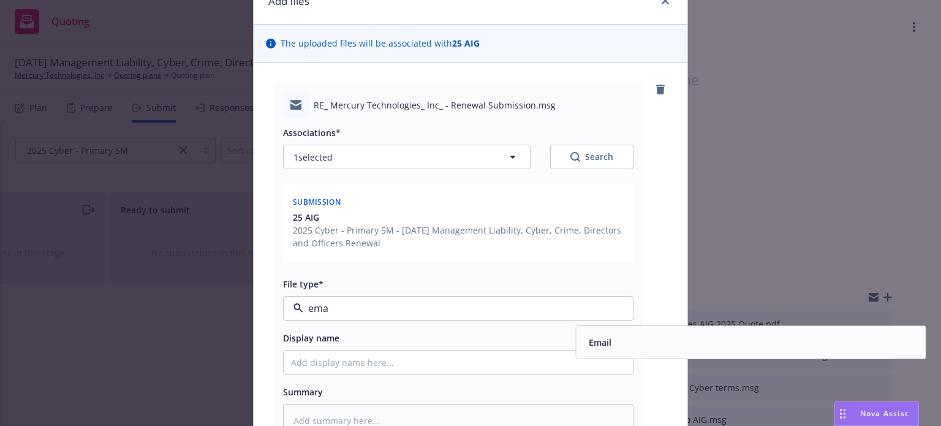
type input "emai"
click at [679, 347] on div "Email" at bounding box center [751, 342] width 335 height 18
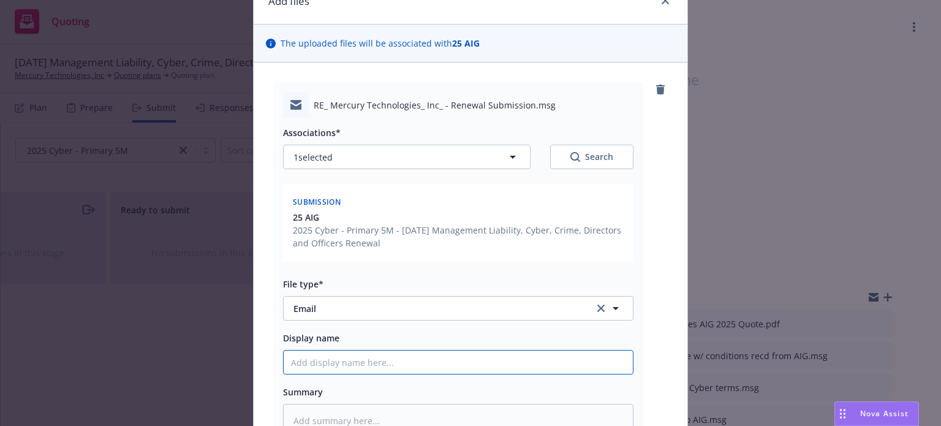
click at [343, 372] on input "Display name" at bounding box center [458, 362] width 349 height 23
type textarea "x"
type input "R"
type textarea "x"
type input "Re"
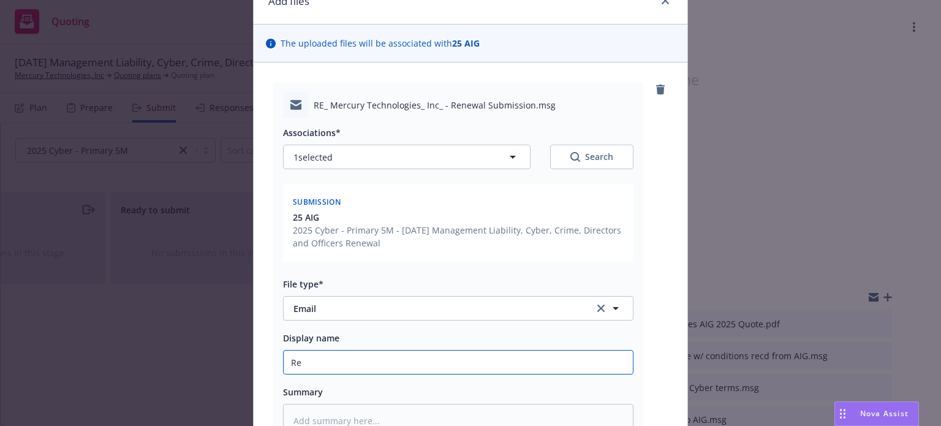
type textarea "x"
type input "Req"
type textarea "x"
type input "Reque"
type textarea "x"
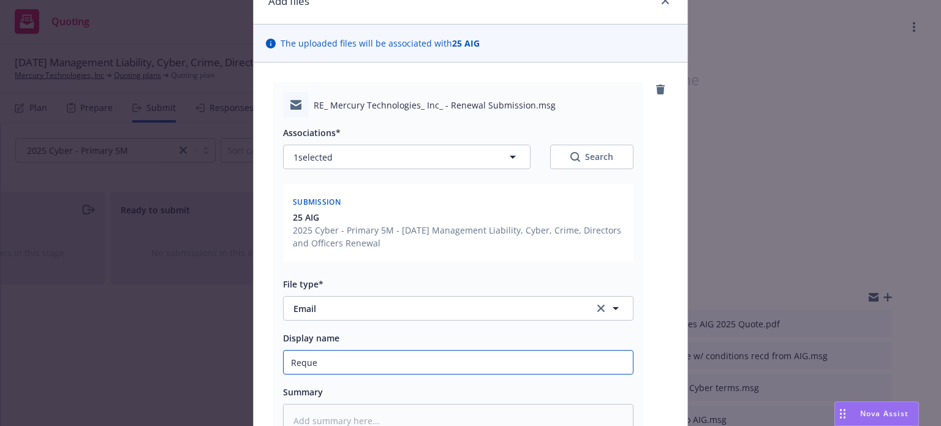
type input "Reques"
type textarea "x"
type input "Request"
type textarea "x"
type input "Request"
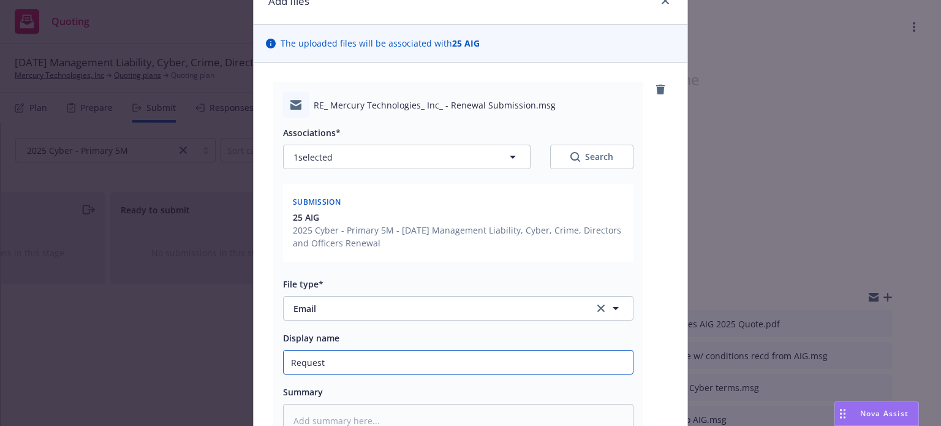
type textarea "x"
type input "Request t"
type textarea "x"
type input "Request to"
type textarea "x"
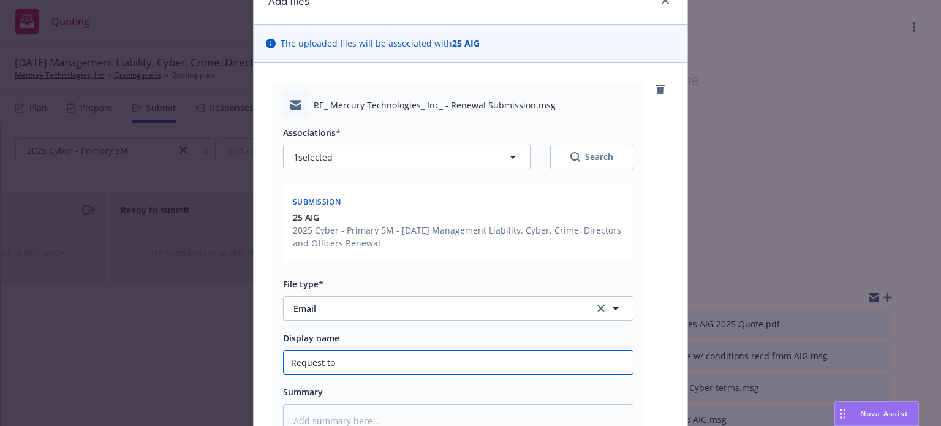
type input "Request to"
type textarea "x"
type input "Request to A"
type textarea "x"
type input "Request to AI"
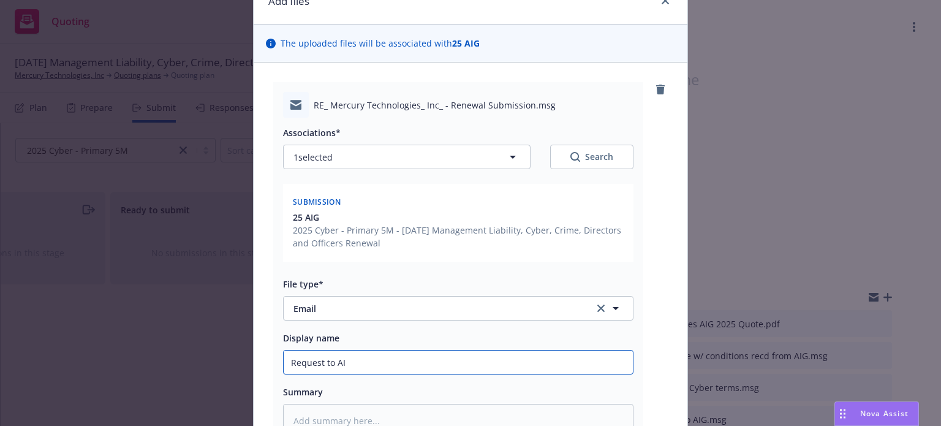
type textarea "x"
type input "Request to AIG"
type textarea "x"
type input "Request to AIG"
type textarea "x"
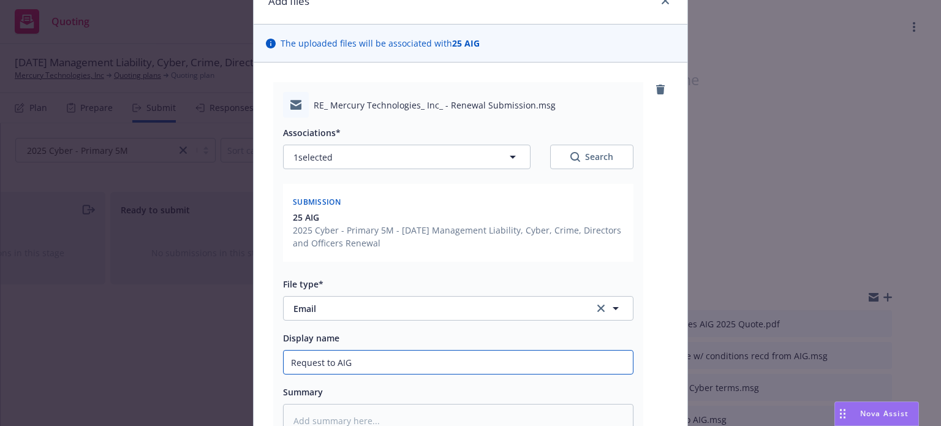
type input "Request to AIG f"
type textarea "x"
type input "Request to AIG for"
type textarea "x"
type input "Request to AIG for f"
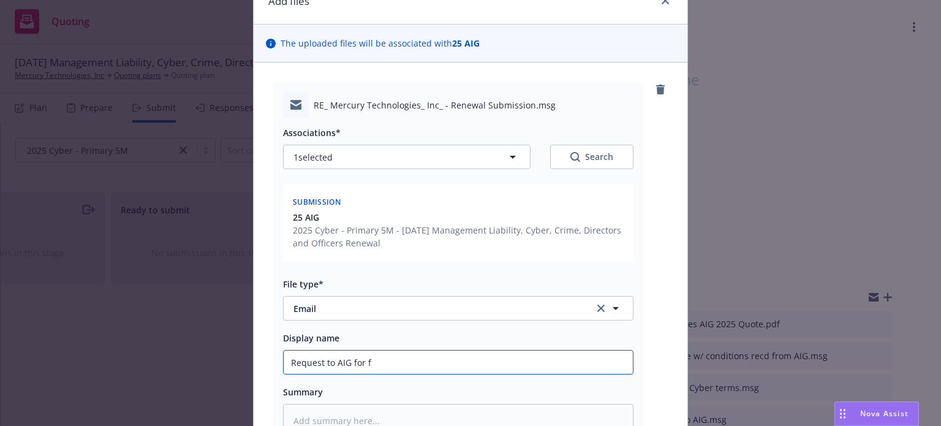
type textarea "x"
type input "Request to AIG for fl"
type textarea "x"
type input "Request to AIG for fla"
type textarea "x"
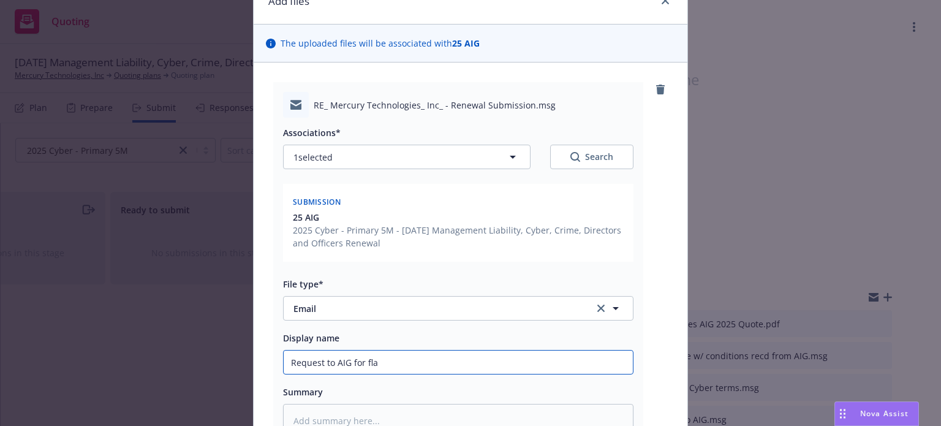
type input "Request to AIG for flat"
type textarea "x"
type input "Request to AIG for flat"
type textarea "x"
type input "Request to AIG for flat r"
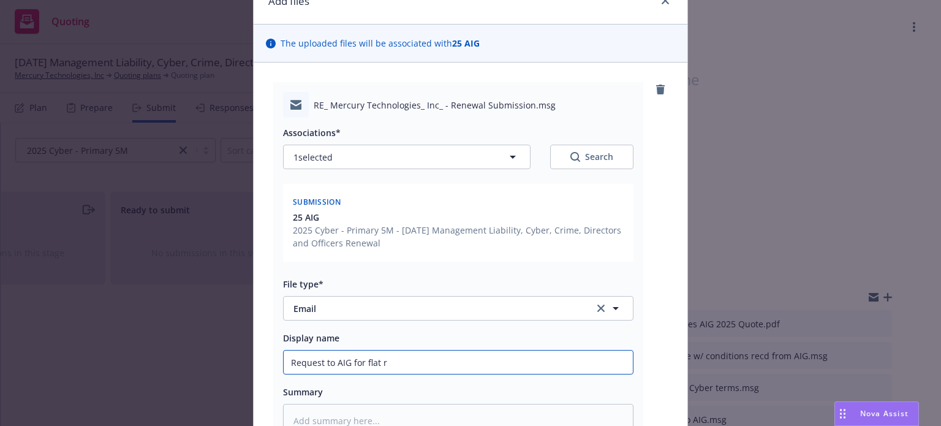
type textarea "x"
type input "Request to AIG for flat re"
type textarea "x"
type input "Request to AIG for flat ren"
type textarea "x"
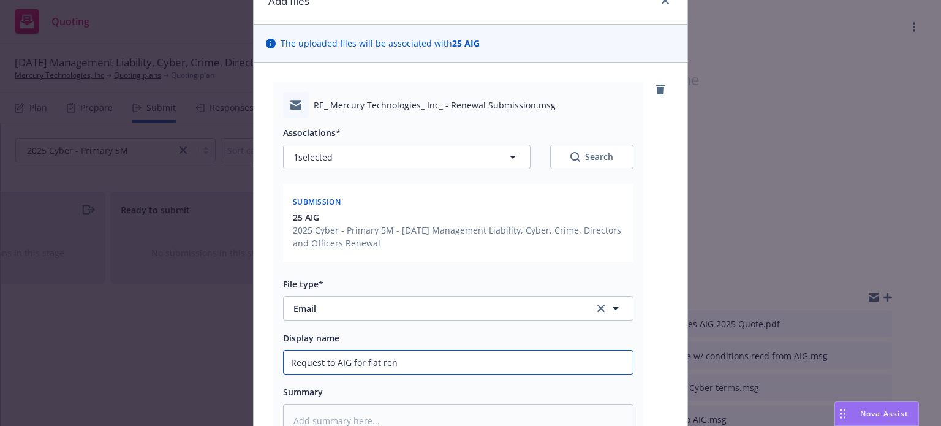
type input "Request to AIG for flat [PERSON_NAME]"
type textarea "x"
type input "Request to AIG for flat renew"
type textarea "x"
type input "Request to AIG for flat renewa"
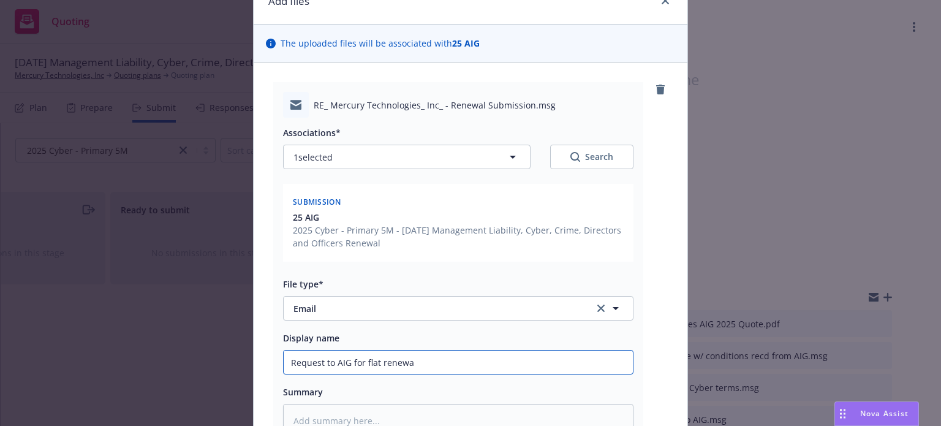
type textarea "x"
type input "Request to AIG for flat renewal"
type textarea "x"
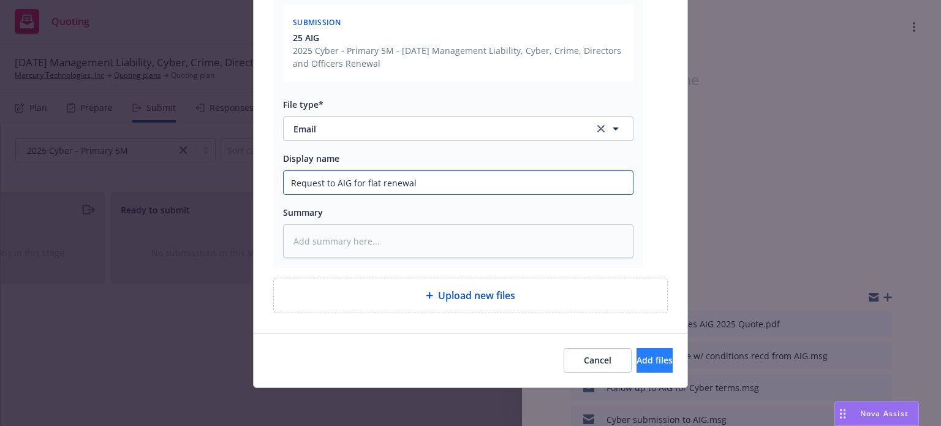
type input "Request to AIG for flat renewal"
click at [637, 365] on button "Add files" at bounding box center [655, 360] width 36 height 25
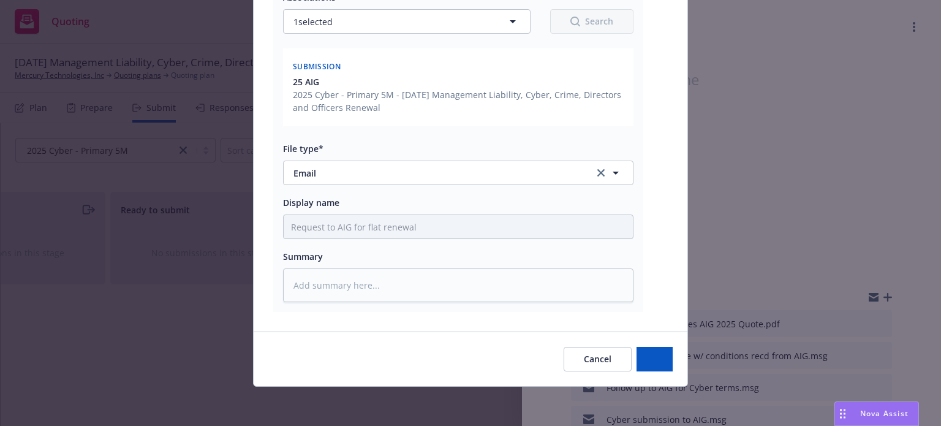
scroll to position [196, 0]
type textarea "x"
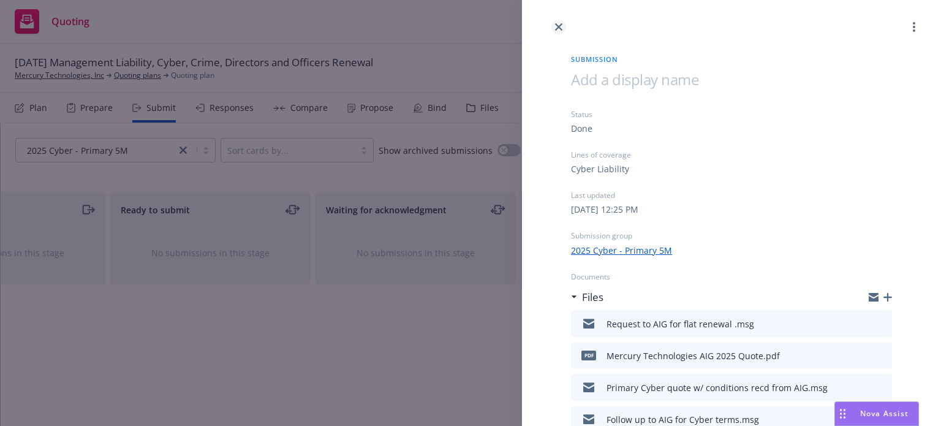
click at [557, 26] on icon "close" at bounding box center [558, 26] width 7 height 7
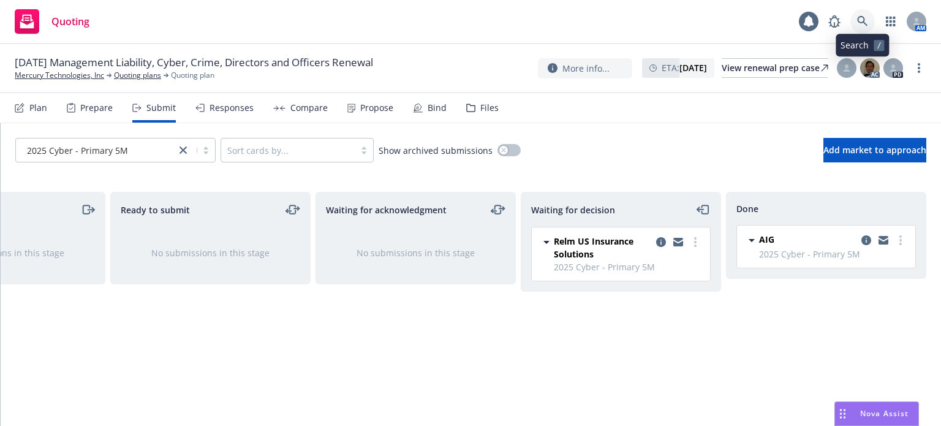
click at [859, 17] on icon at bounding box center [862, 21] width 11 height 11
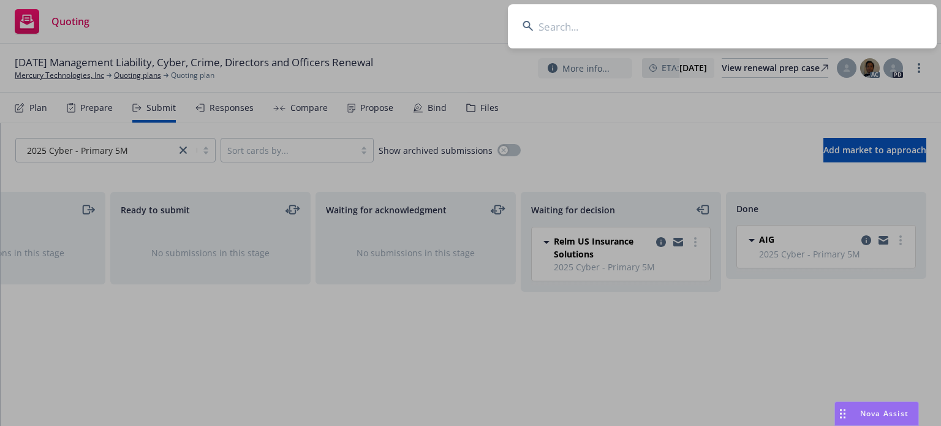
click at [700, 26] on input at bounding box center [722, 26] width 429 height 44
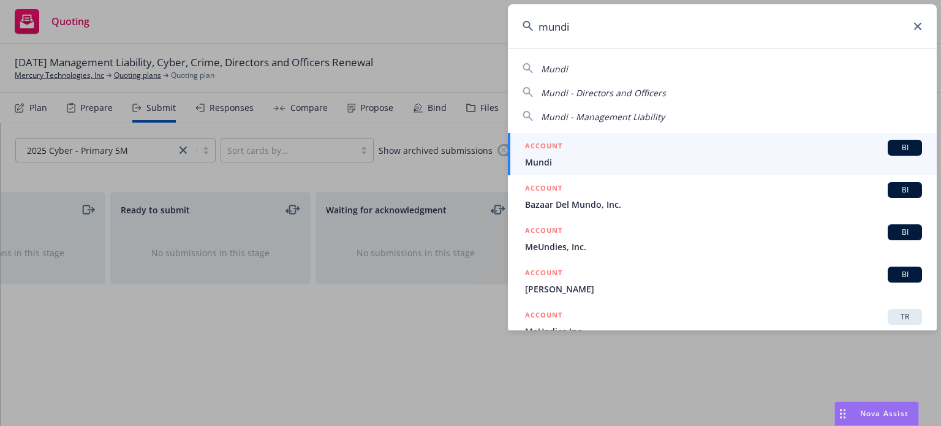
type input "mundi"
click at [601, 159] on span "Mundi" at bounding box center [723, 162] width 397 height 13
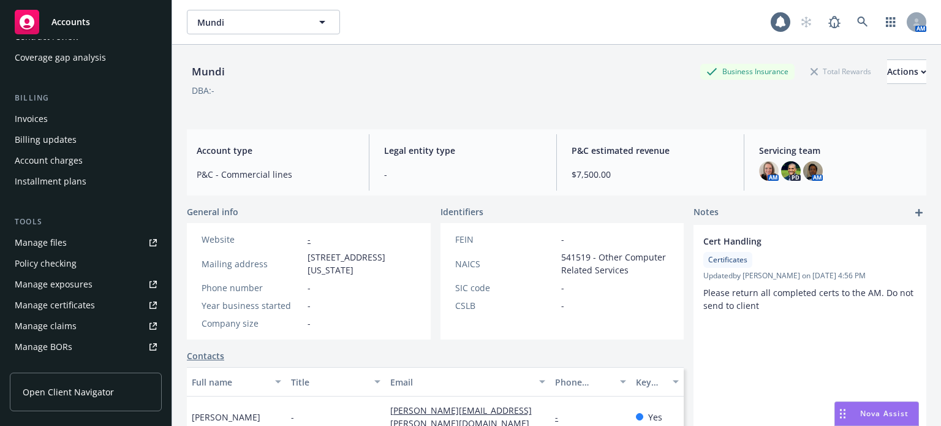
scroll to position [184, 0]
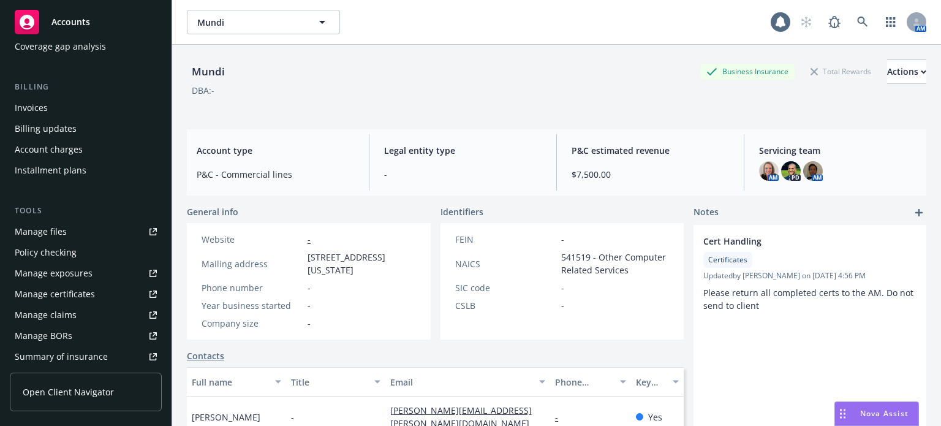
click at [69, 237] on link "Manage files" at bounding box center [86, 232] width 152 height 20
click at [857, 19] on icon at bounding box center [862, 22] width 10 height 10
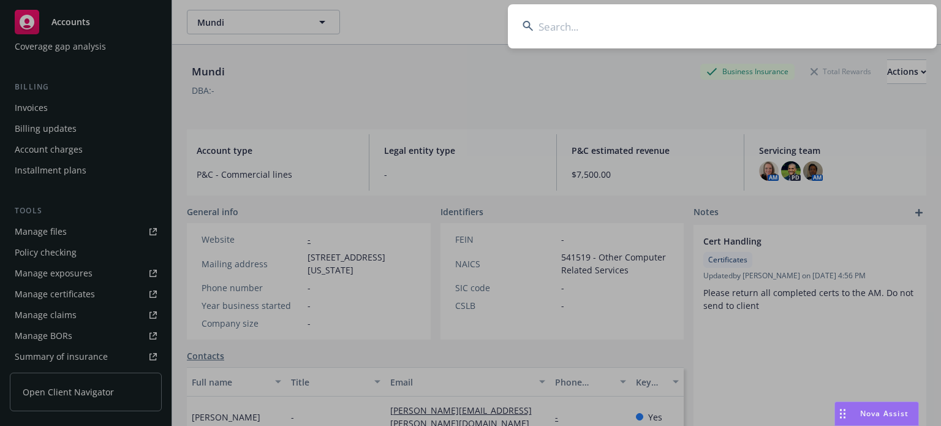
click at [623, 31] on input at bounding box center [722, 26] width 429 height 44
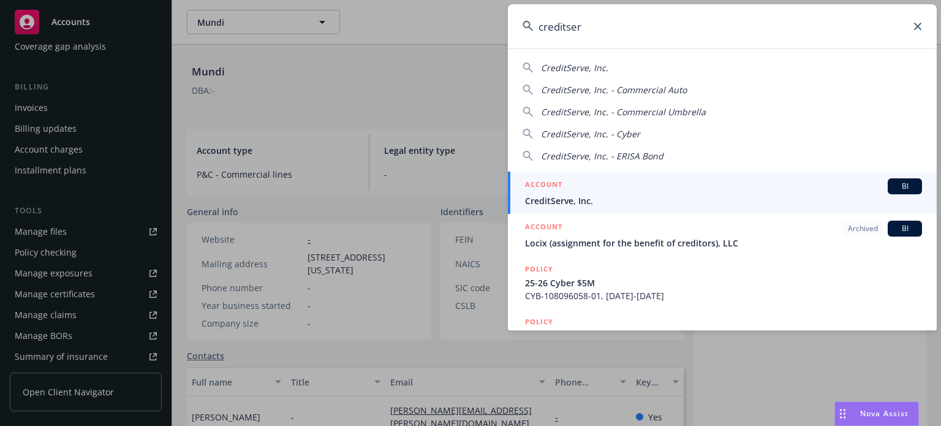
type input "creditser"
click at [598, 191] on div "ACCOUNT BI" at bounding box center [723, 186] width 397 height 16
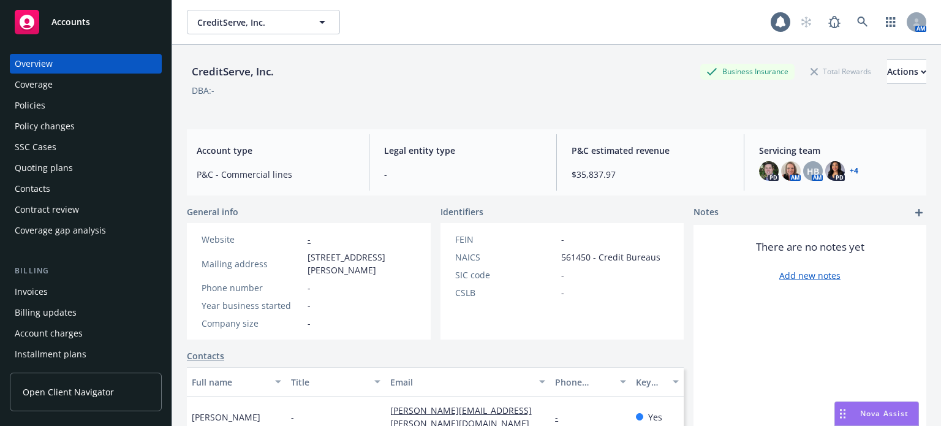
click at [52, 103] on div "Policies" at bounding box center [86, 106] width 142 height 20
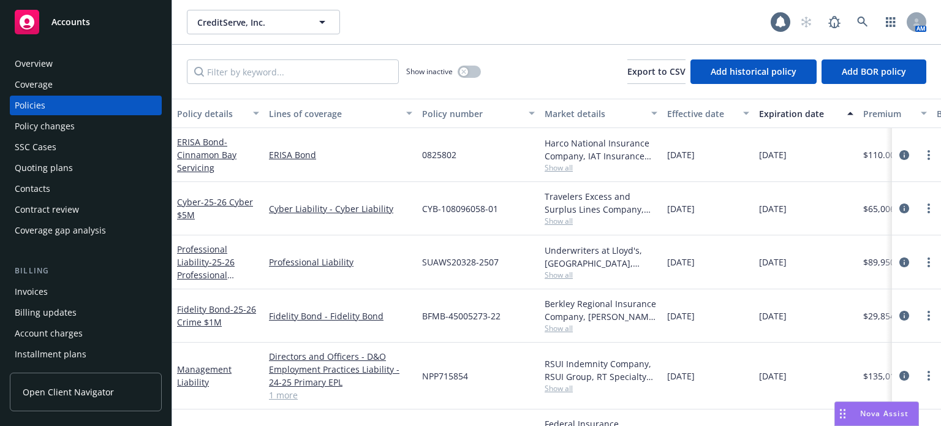
click at [213, 109] on div "Policy details" at bounding box center [211, 113] width 69 height 13
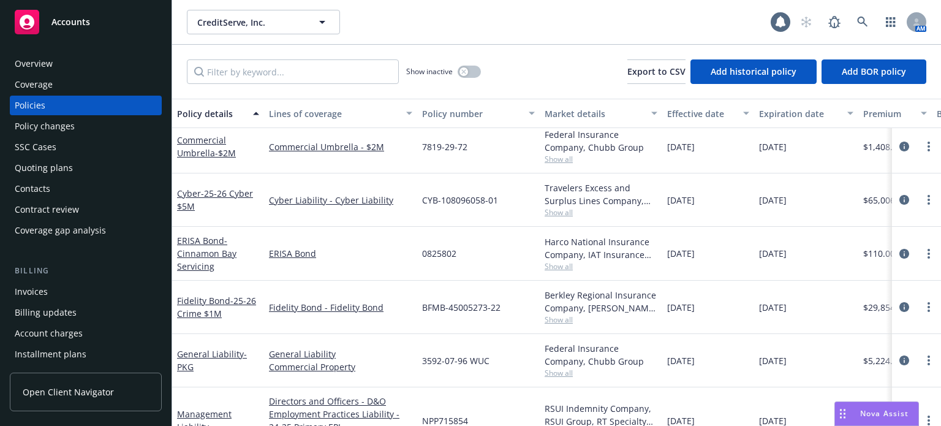
scroll to position [123, 0]
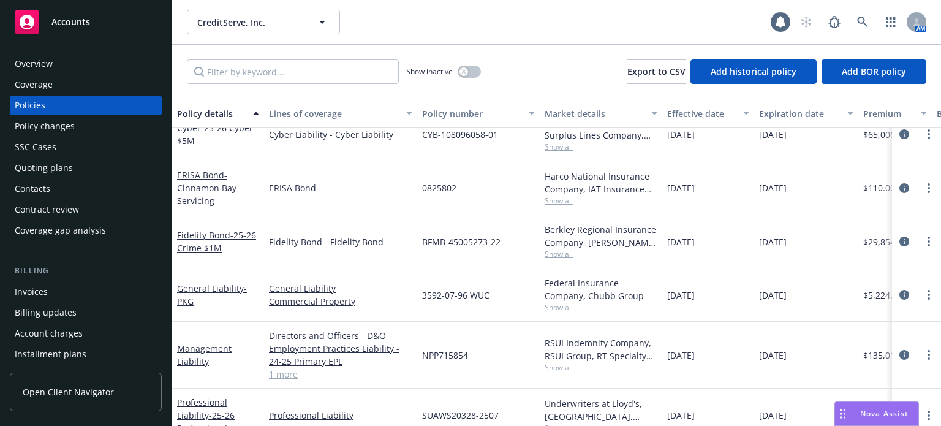
click at [550, 309] on span "Show all" at bounding box center [601, 307] width 113 height 10
click at [417, 329] on div "Directors and Officers - D&O Employment Practices Liability - 24-25 Primary EPL…" at bounding box center [340, 355] width 153 height 67
click at [557, 366] on span "Show all" at bounding box center [601, 367] width 113 height 10
click at [452, 389] on div "SUAWS20328-2507" at bounding box center [478, 416] width 123 height 54
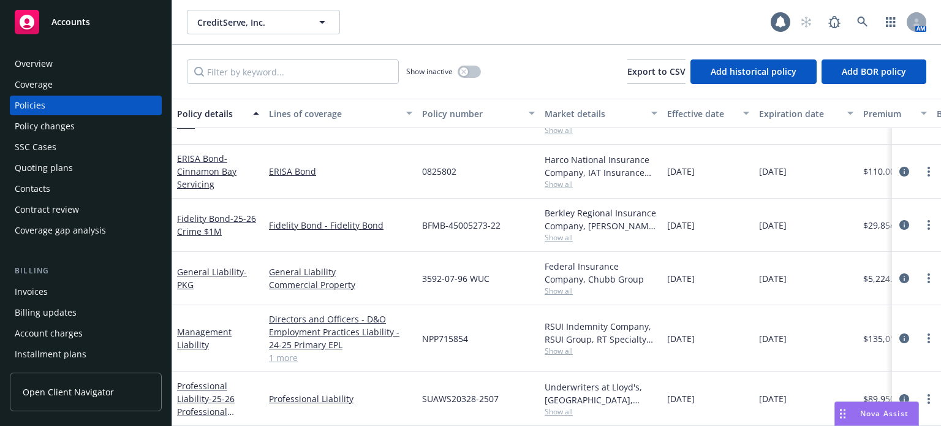
scroll to position [143, 0]
click at [566, 412] on div "Underwriters at Lloyd's, London, Lloyd's of London, RT Specialty Insurance Serv…" at bounding box center [601, 399] width 123 height 54
click at [565, 406] on span "Show all" at bounding box center [601, 411] width 113 height 10
click at [383, 354] on link "1 more" at bounding box center [340, 357] width 143 height 13
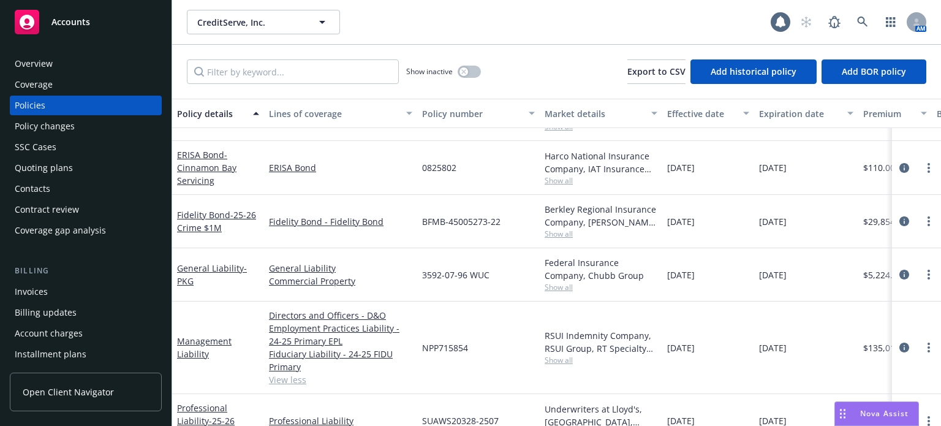
click at [563, 364] on span "Show all" at bounding box center [601, 360] width 113 height 10
click at [459, 388] on div "NPP715854" at bounding box center [478, 348] width 123 height 93
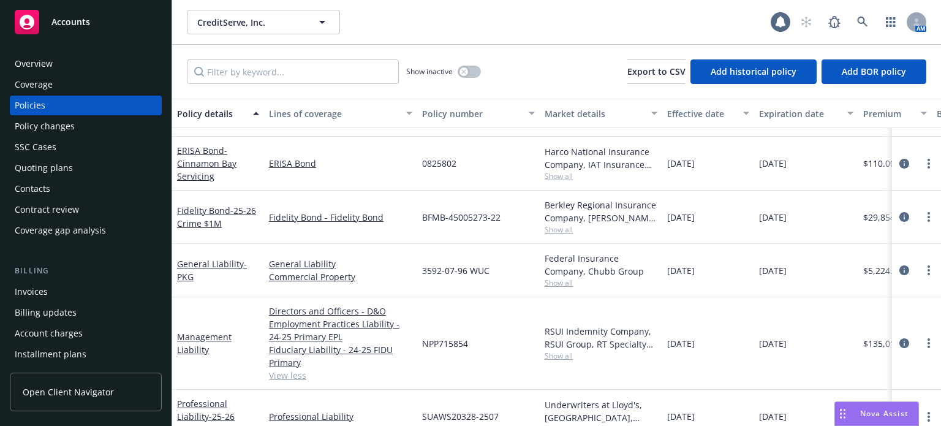
scroll to position [169, 0]
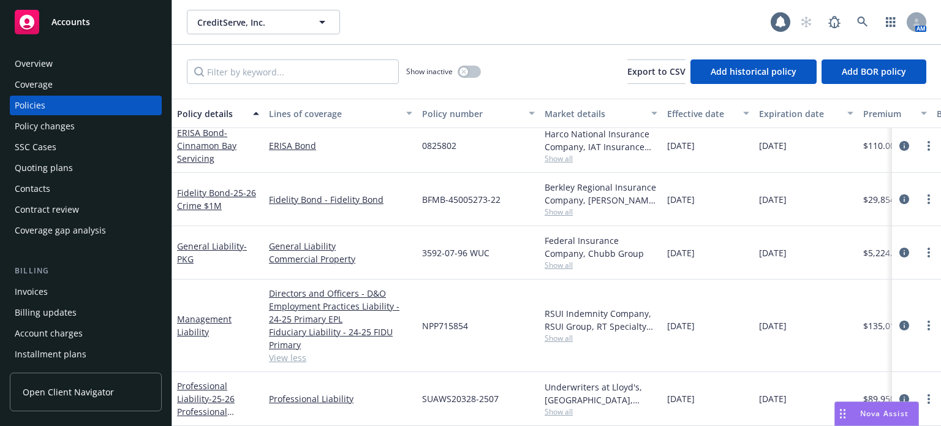
click at [561, 333] on span "Show all" at bounding box center [601, 338] width 113 height 10
click at [487, 362] on div "NPP715854" at bounding box center [478, 325] width 123 height 93
click at [563, 406] on span "Show all" at bounding box center [601, 411] width 113 height 10
click at [379, 355] on div "Directors and Officers - D&O Employment Practices Liability - 24-25 Primary EPL…" at bounding box center [340, 325] width 153 height 93
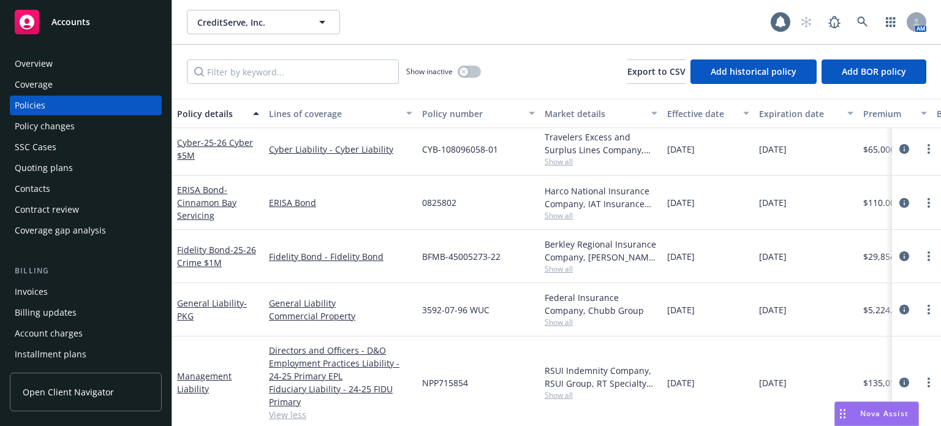
click at [548, 317] on span "Show all" at bounding box center [601, 322] width 113 height 10
click at [517, 349] on div "NPP715854" at bounding box center [478, 382] width 123 height 93
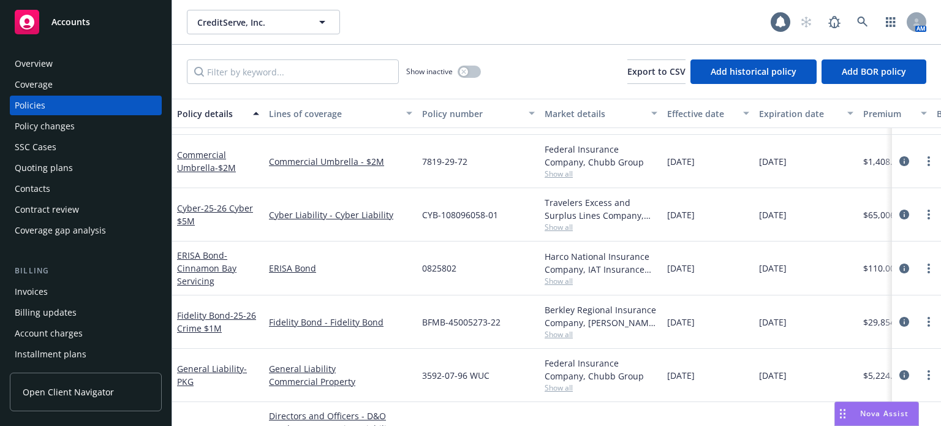
scroll to position [0, 0]
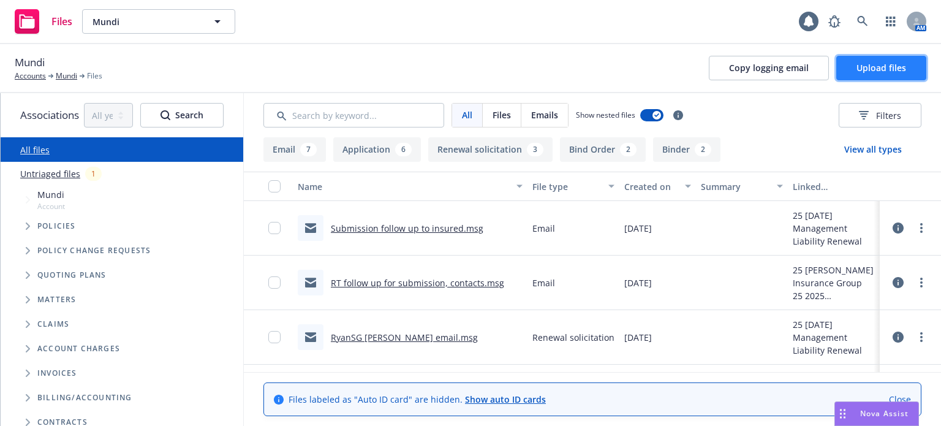
click at [892, 73] on span "Upload files" at bounding box center [882, 68] width 50 height 12
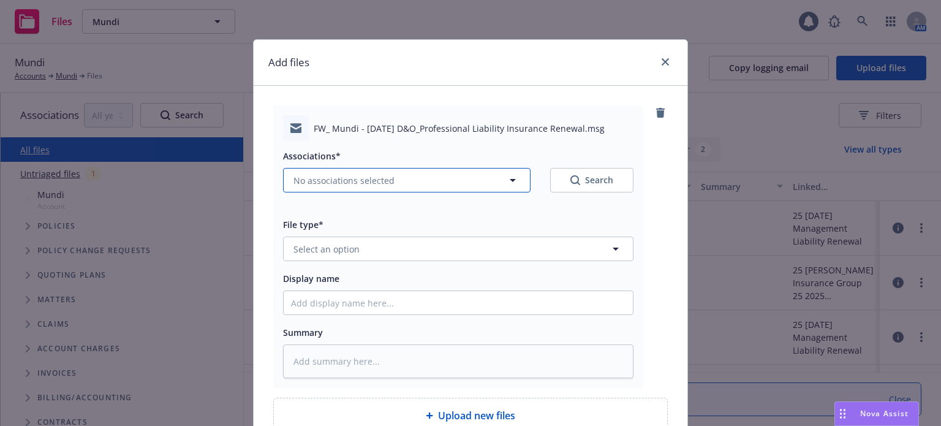
click at [331, 169] on button "No associations selected" at bounding box center [407, 180] width 248 height 25
type textarea "x"
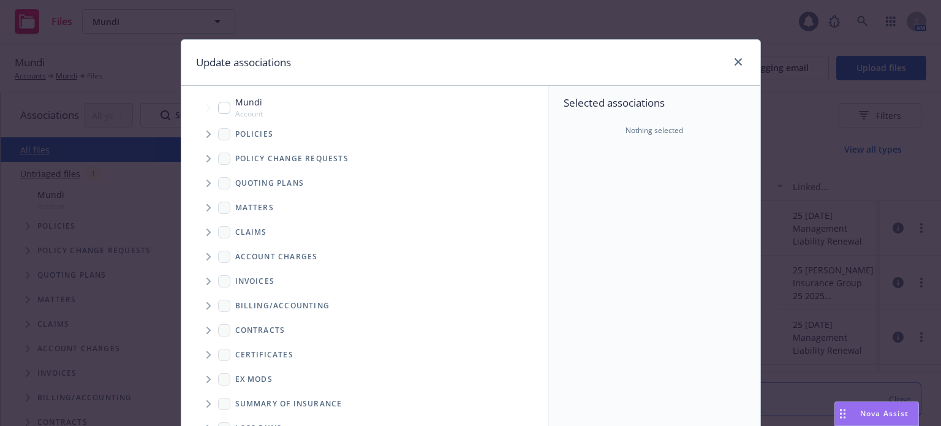
click at [207, 183] on icon "Tree Example" at bounding box center [209, 183] width 5 height 7
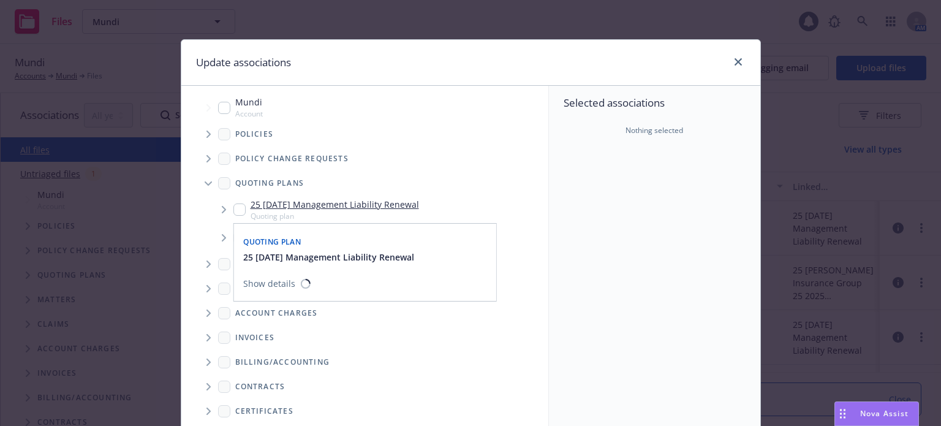
click at [238, 209] on input "Tree Example" at bounding box center [240, 209] width 12 height 12
checkbox input "true"
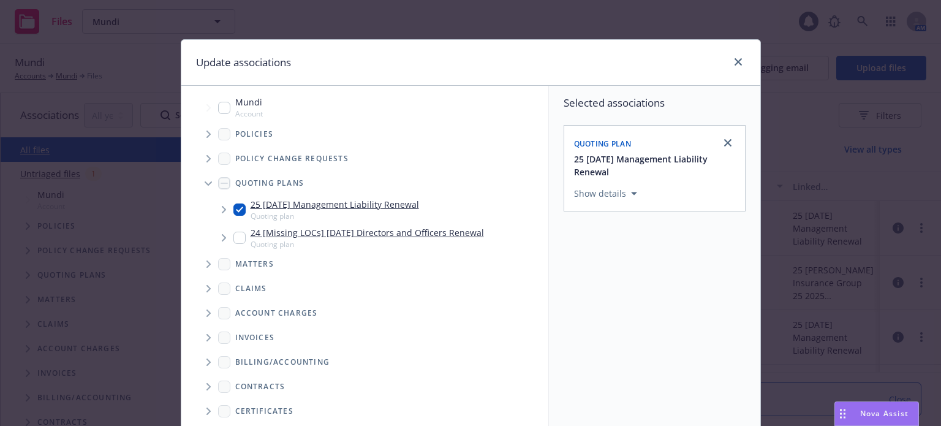
scroll to position [183, 0]
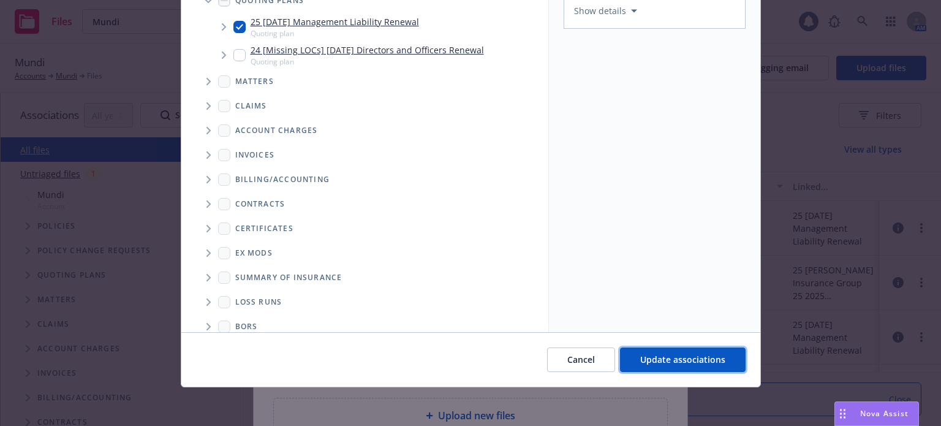
click at [699, 367] on button "Update associations" at bounding box center [683, 360] width 126 height 25
type textarea "x"
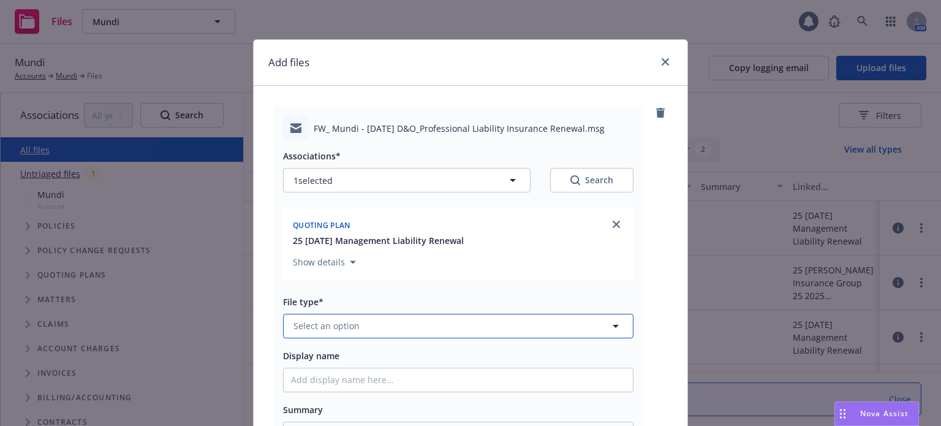
click at [332, 328] on span "Select an option" at bounding box center [327, 325] width 66 height 13
type input "email"
click at [323, 298] on div "Email" at bounding box center [458, 292] width 335 height 18
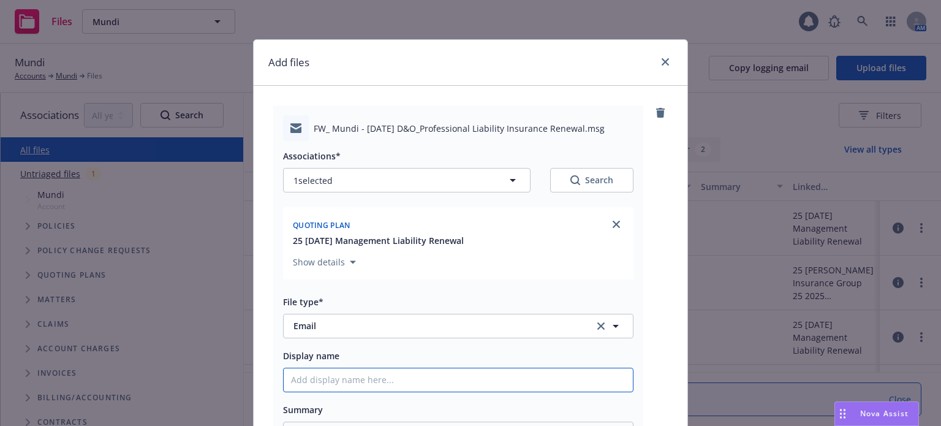
click at [329, 379] on input "Display name" at bounding box center [458, 379] width 349 height 23
type textarea "x"
type input "P"
type textarea "x"
type input "PM"
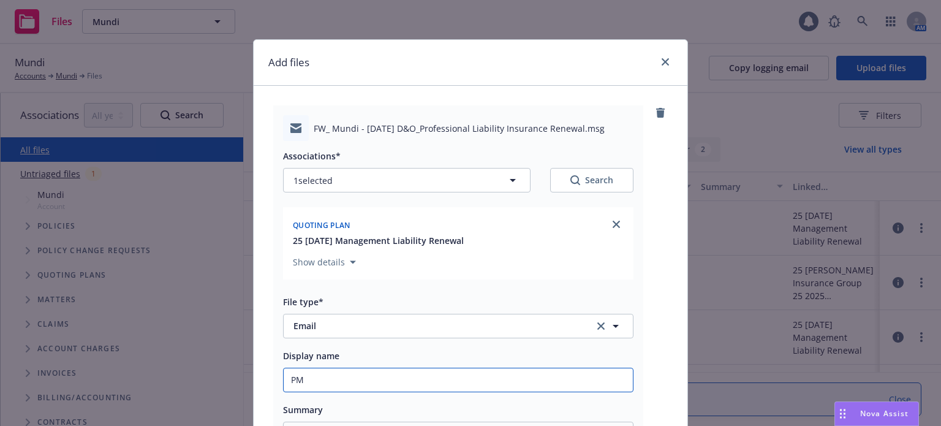
type textarea "x"
type input "PM s"
type textarea "x"
type input "PM su"
type textarea "x"
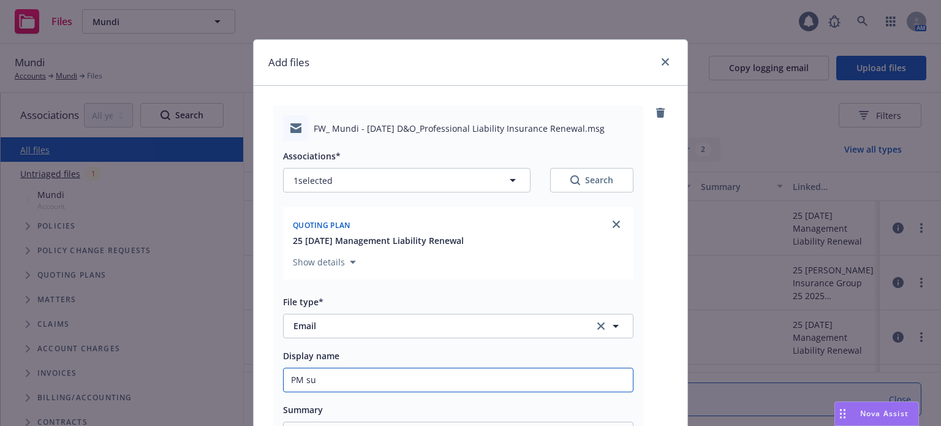
type input "PM sub"
type textarea "x"
type input "PM subm"
type textarea "x"
type input "PM sub"
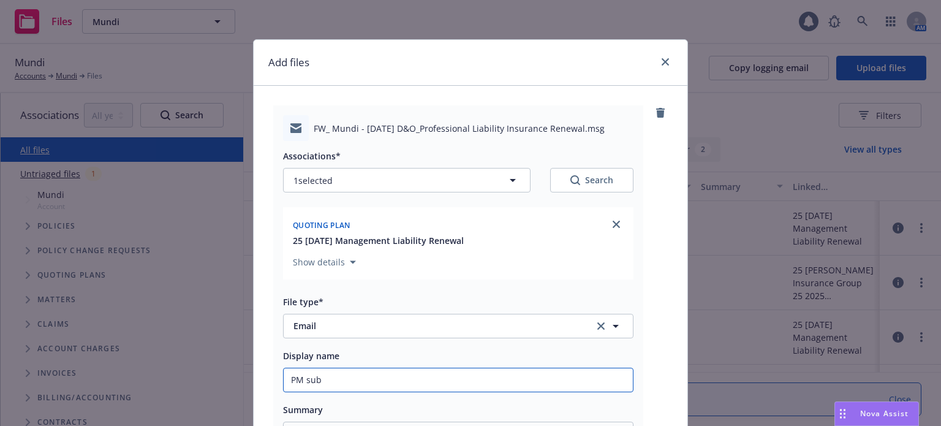
type textarea "x"
type input "PM sub"
type textarea "x"
type input "PM sub f"
type textarea "x"
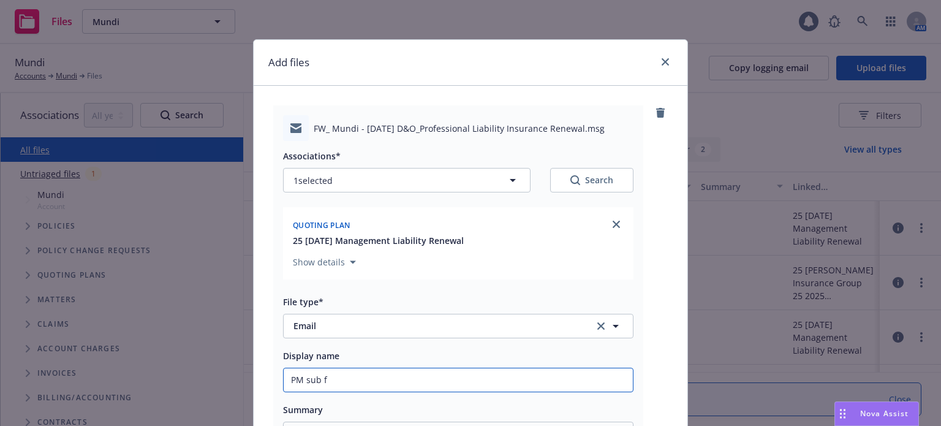
type input "PM sub fo"
type textarea "x"
type input "PM sub fol"
type textarea "x"
type input "PM sub foll"
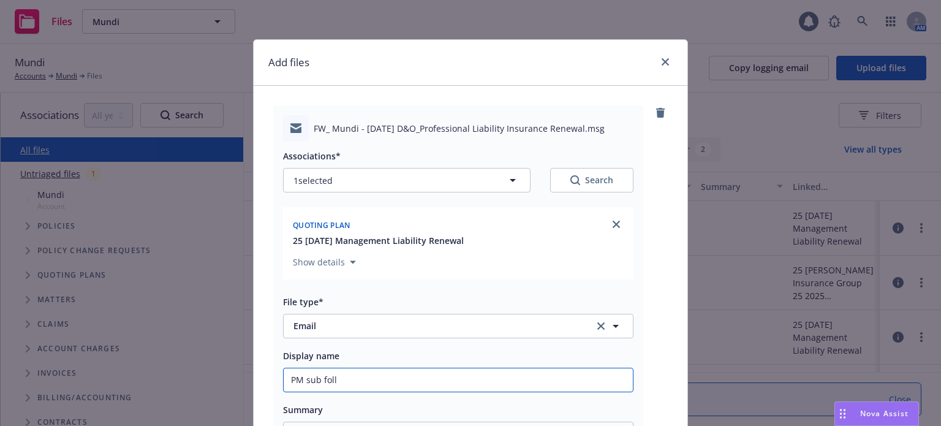
type textarea "x"
type input "PM sub follow"
type textarea "x"
type input "PM sub follow"
type textarea "x"
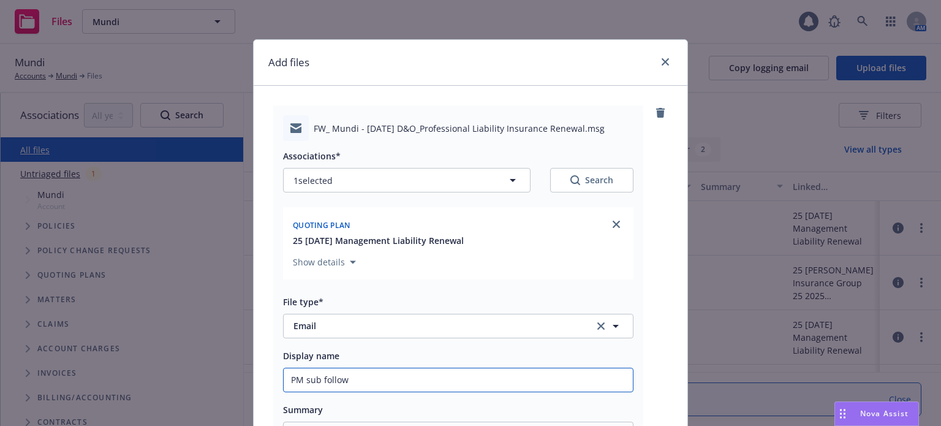
type input "PM sub follow u"
type textarea "x"
type input "PM sub follow up"
type textarea "x"
type input "PM sub follow up"
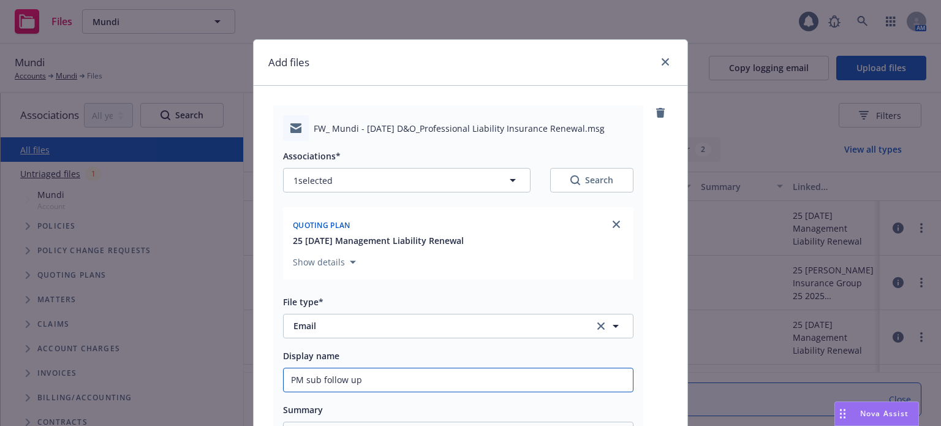
type textarea "x"
type input "PM sub follow up t"
type textarea "x"
type input "PM sub follow up to"
type textarea "x"
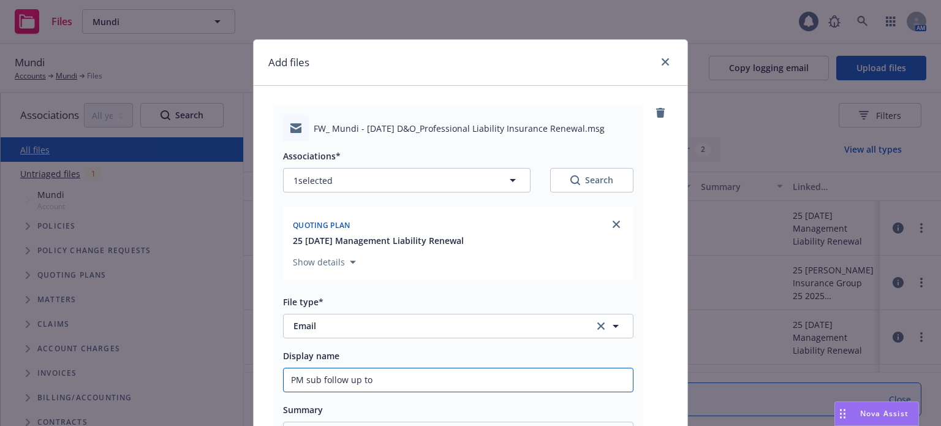
type input "PM sub follow up to i"
type textarea "x"
type input "PM sub follow up to ins"
type textarea "x"
type input "PM sub follow up to insu"
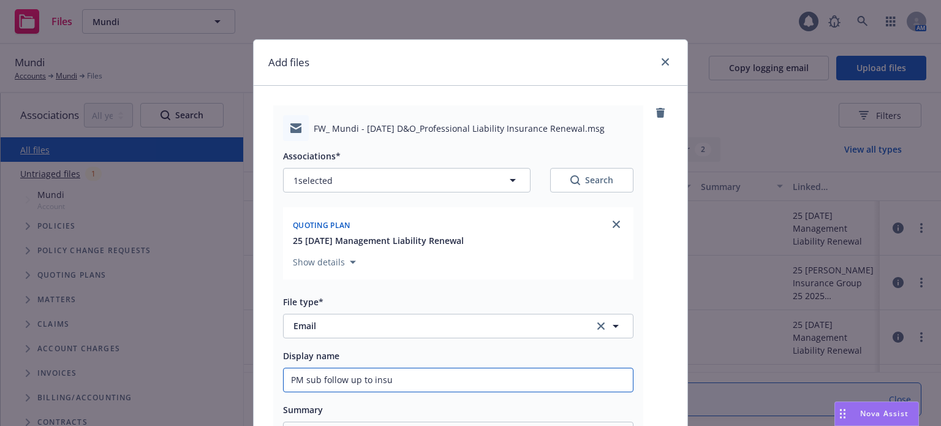
type textarea "x"
type input "PM sub follow up to insur"
type textarea "x"
type input "PM sub follow up to insure"
type textarea "x"
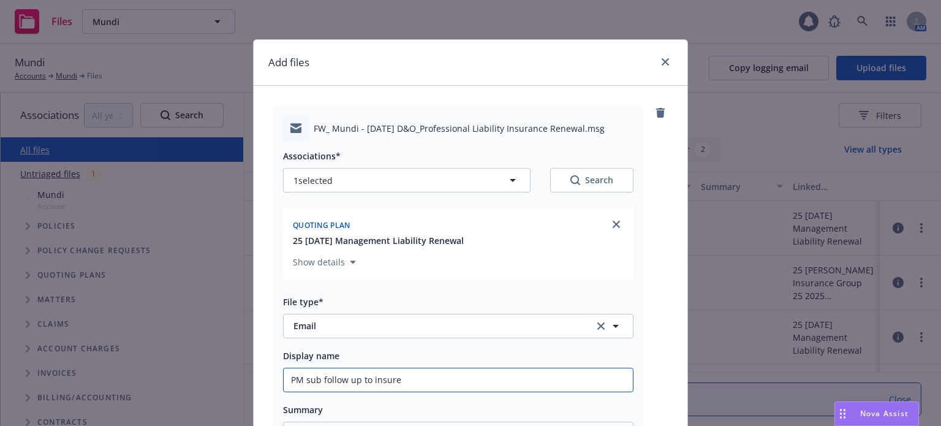
type input "PM sub follow up to insured"
type textarea "x"
type input "PM sub follow up to insured"
type textarea "x"
type input "PM sub follow up to insured 8"
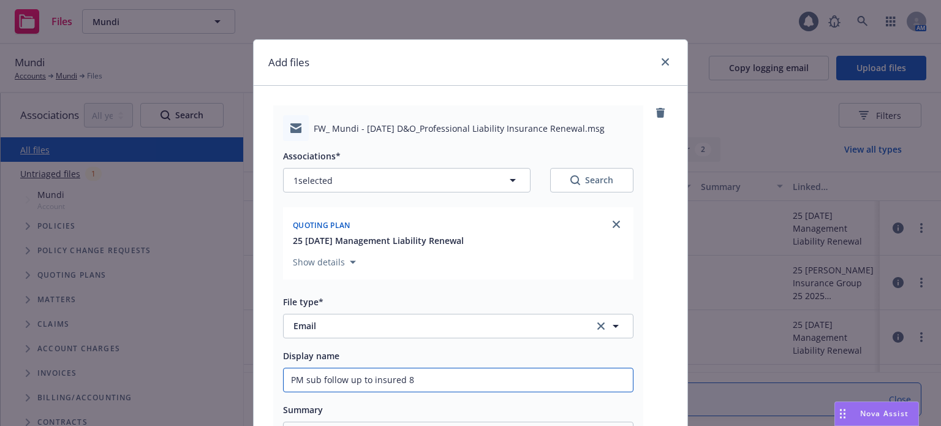
type textarea "x"
type input "PM sub follow up to insured 8/"
type textarea "x"
type input "PM sub follow up to insured 8/2"
type textarea "x"
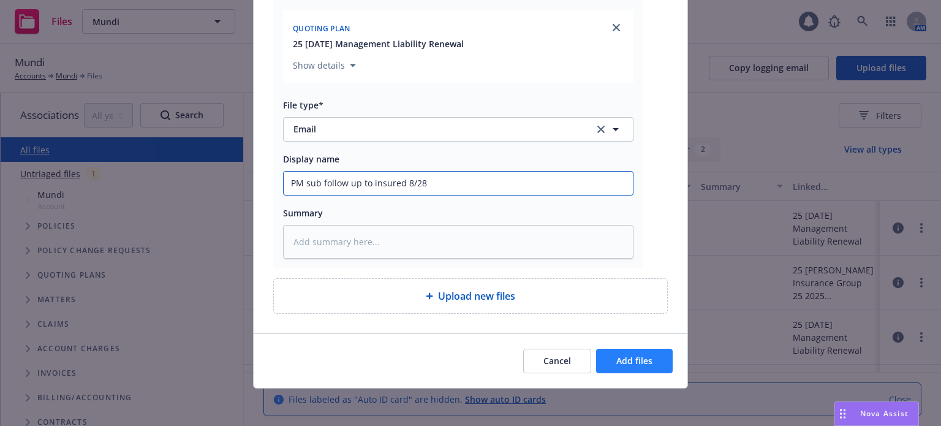
type input "PM sub follow up to insured 8/28"
click at [631, 352] on button "Add files" at bounding box center [634, 361] width 77 height 25
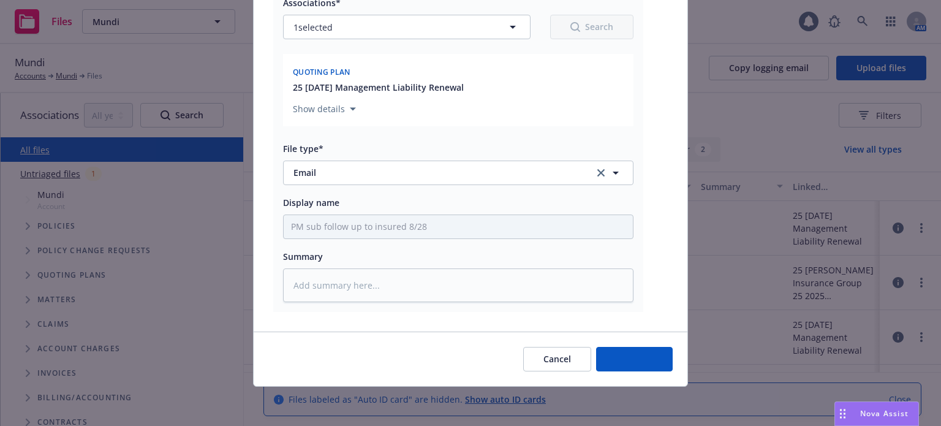
scroll to position [152, 0]
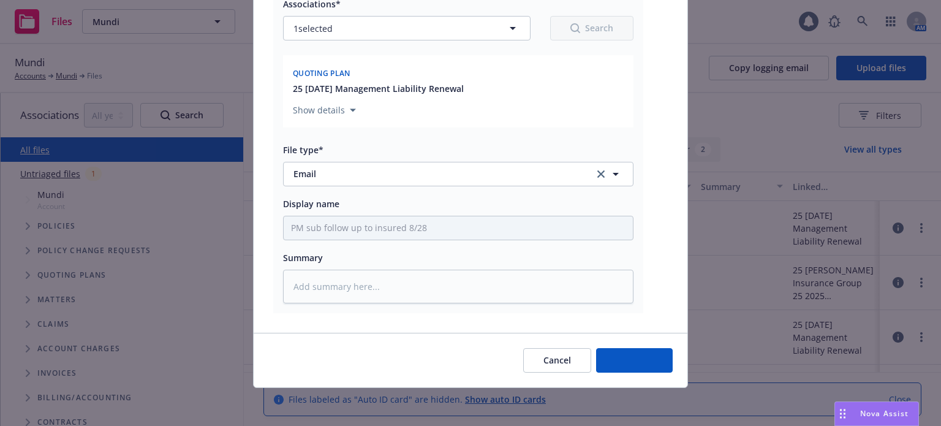
type textarea "x"
